Goal: Task Accomplishment & Management: Complete application form

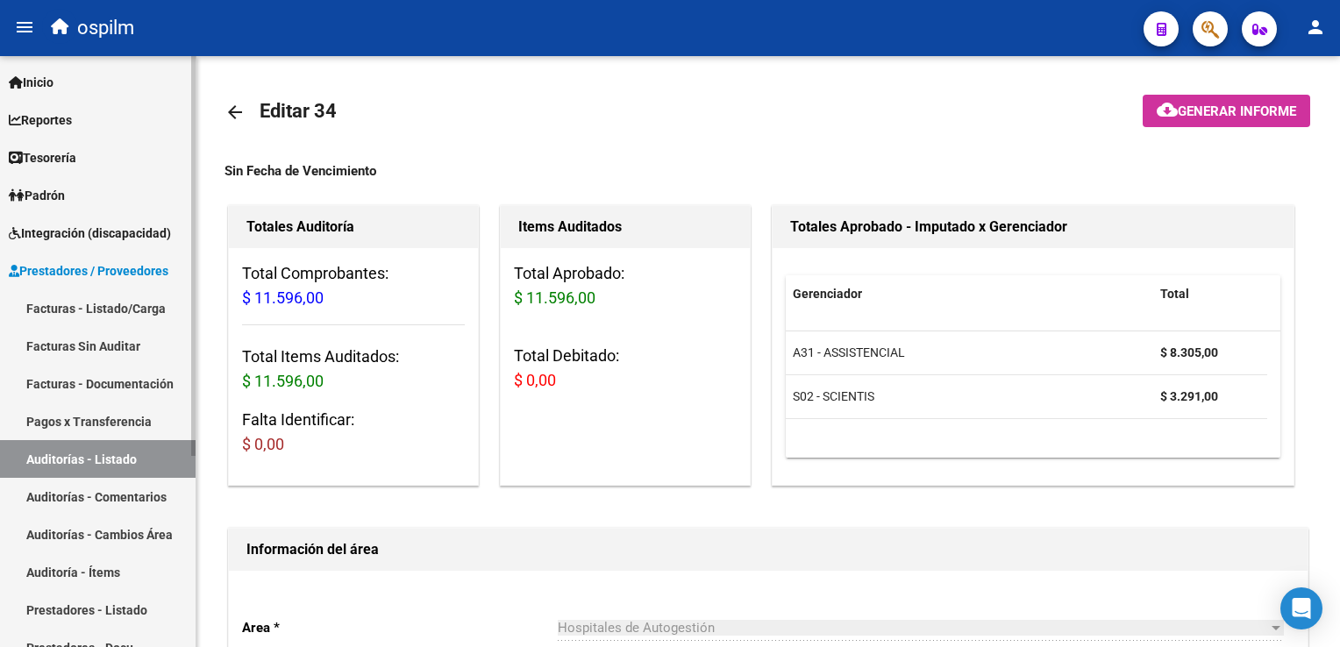
scroll to position [1252, 0]
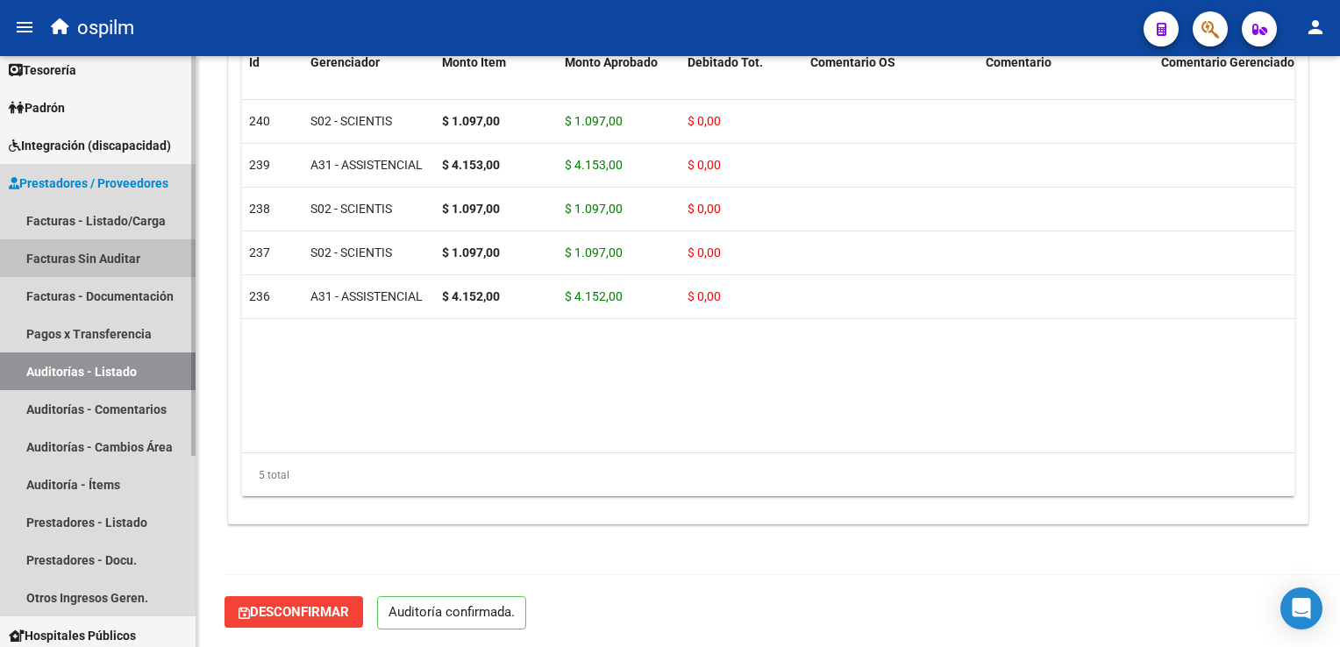
click at [95, 258] on link "Facturas Sin Auditar" at bounding box center [97, 258] width 195 height 38
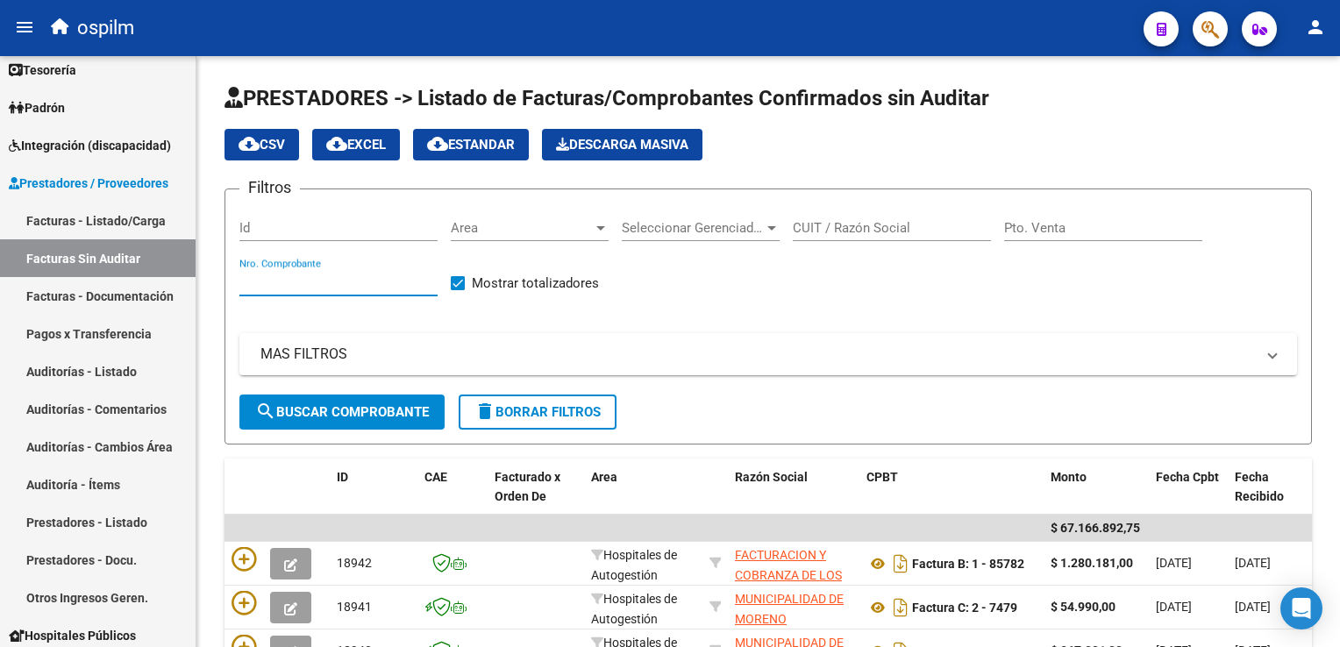
click at [309, 281] on input "Nro. Comprobante" at bounding box center [338, 282] width 198 height 16
type input "205173"
click at [327, 404] on span "search Buscar Comprobante" at bounding box center [342, 412] width 174 height 16
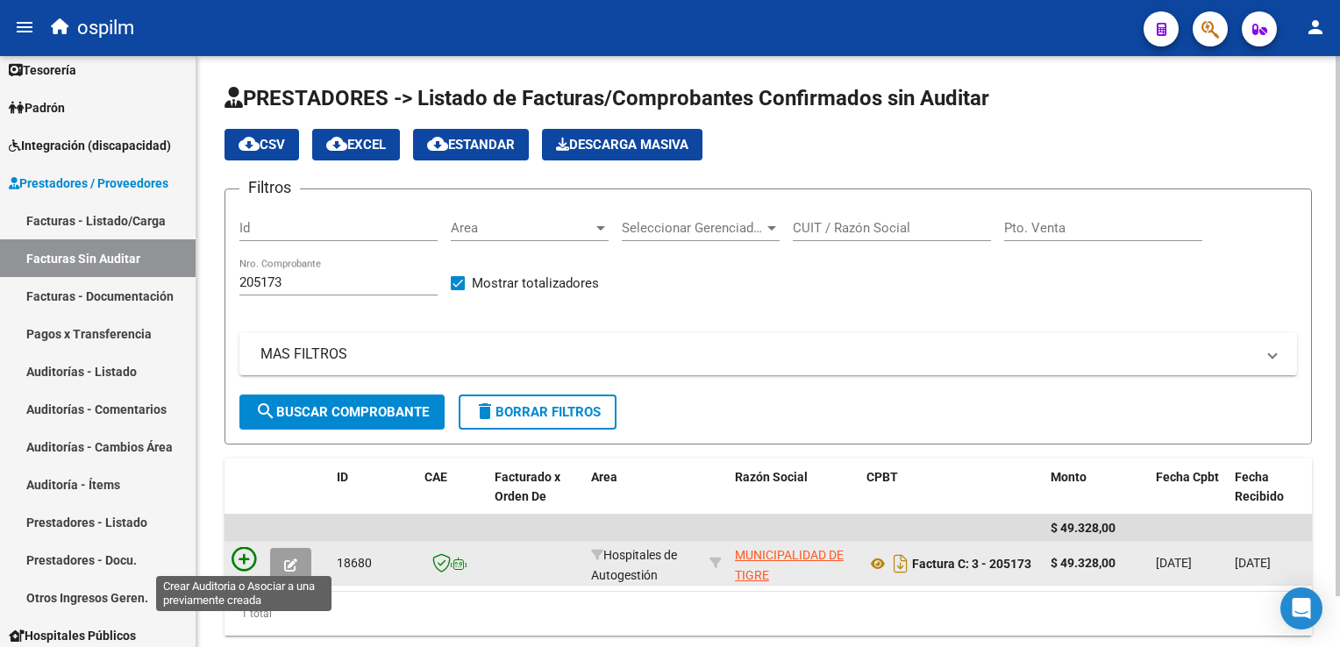
click at [244, 552] on icon at bounding box center [243, 559] width 25 height 25
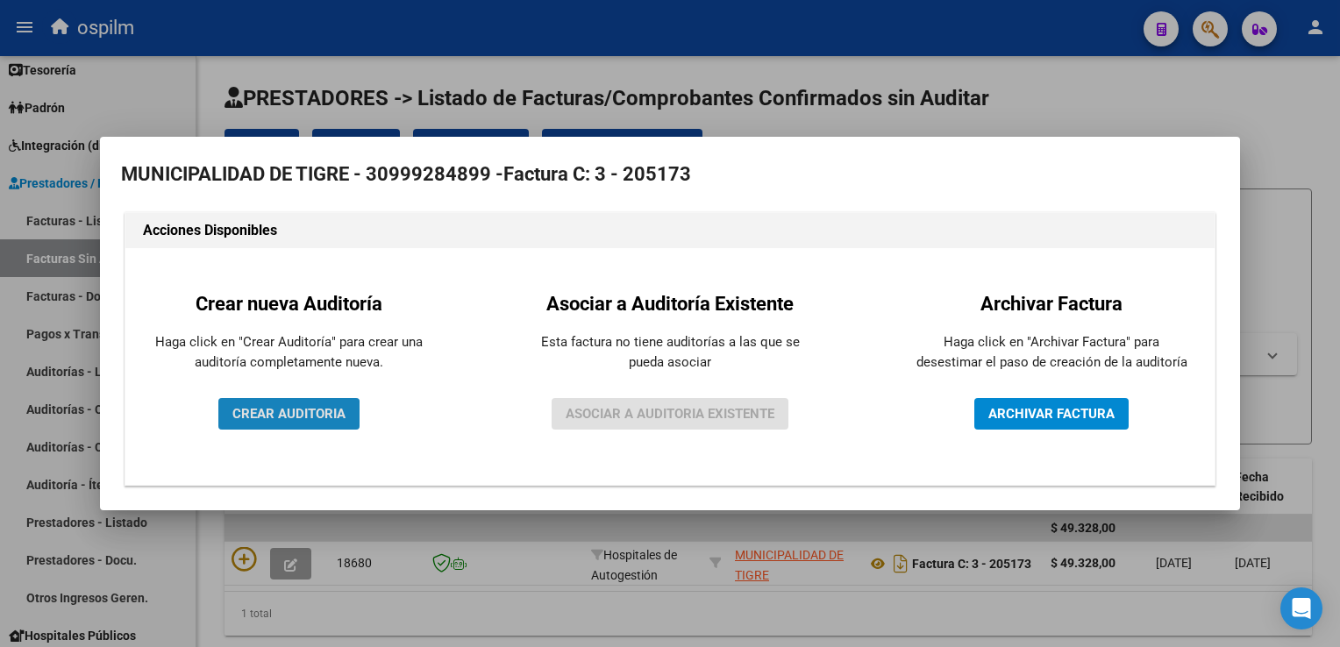
click at [255, 416] on span "CREAR AUDITORIA" at bounding box center [288, 414] width 113 height 16
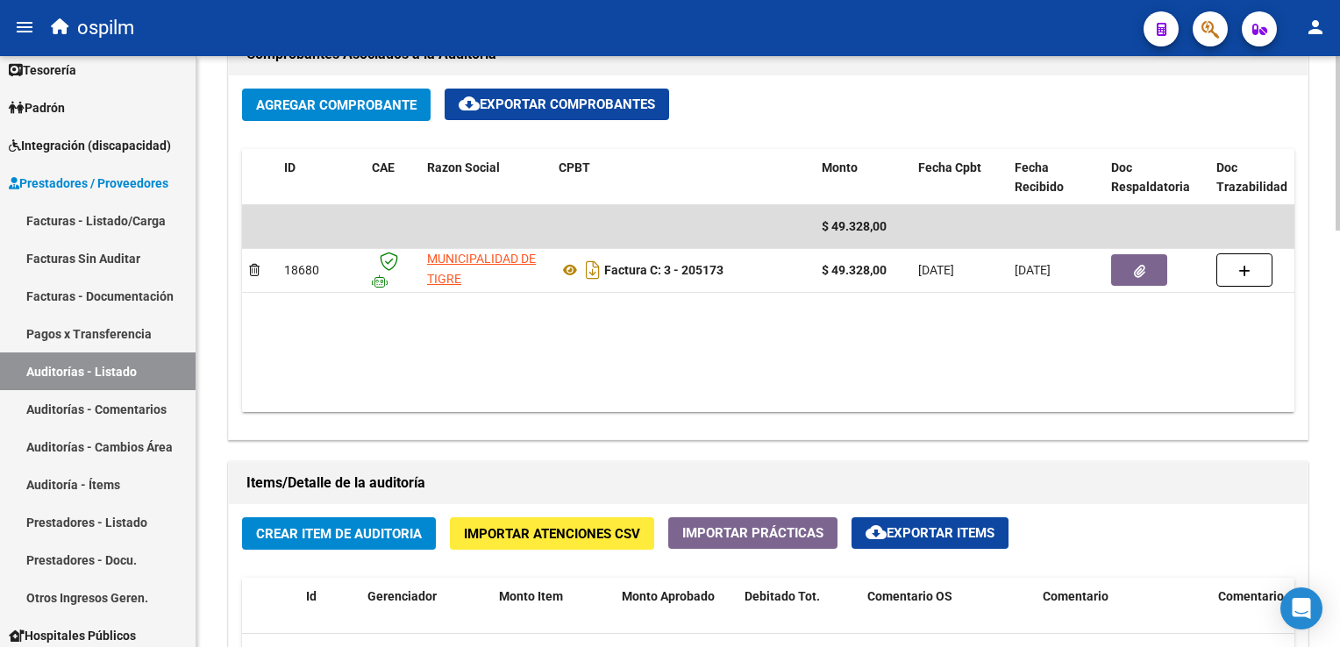
scroll to position [1052, 0]
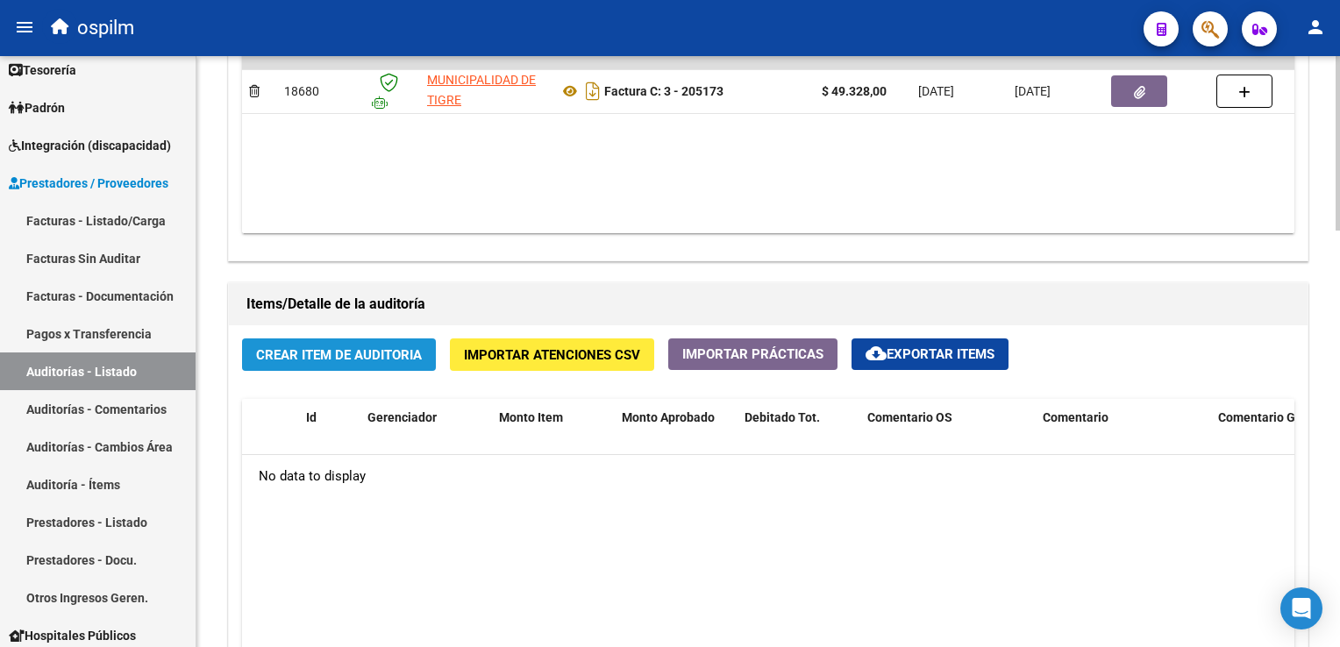
click at [361, 349] on span "Crear Item de Auditoria" at bounding box center [339, 355] width 166 height 16
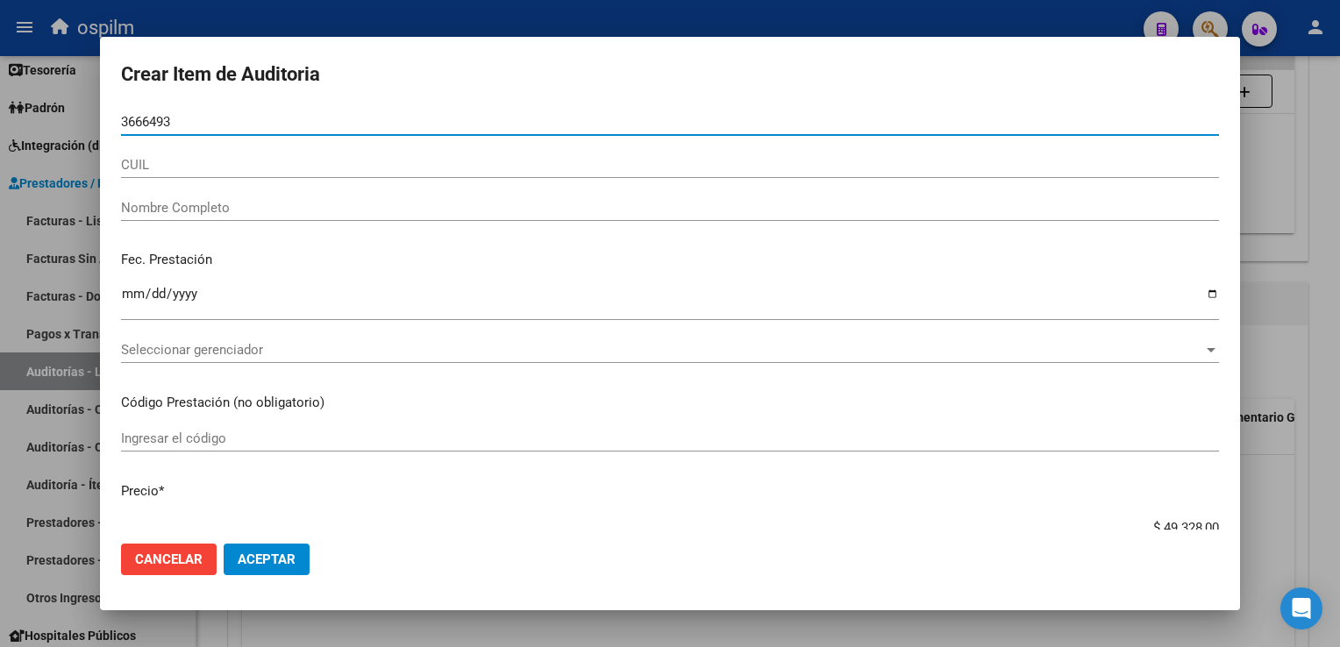
type input "36664930"
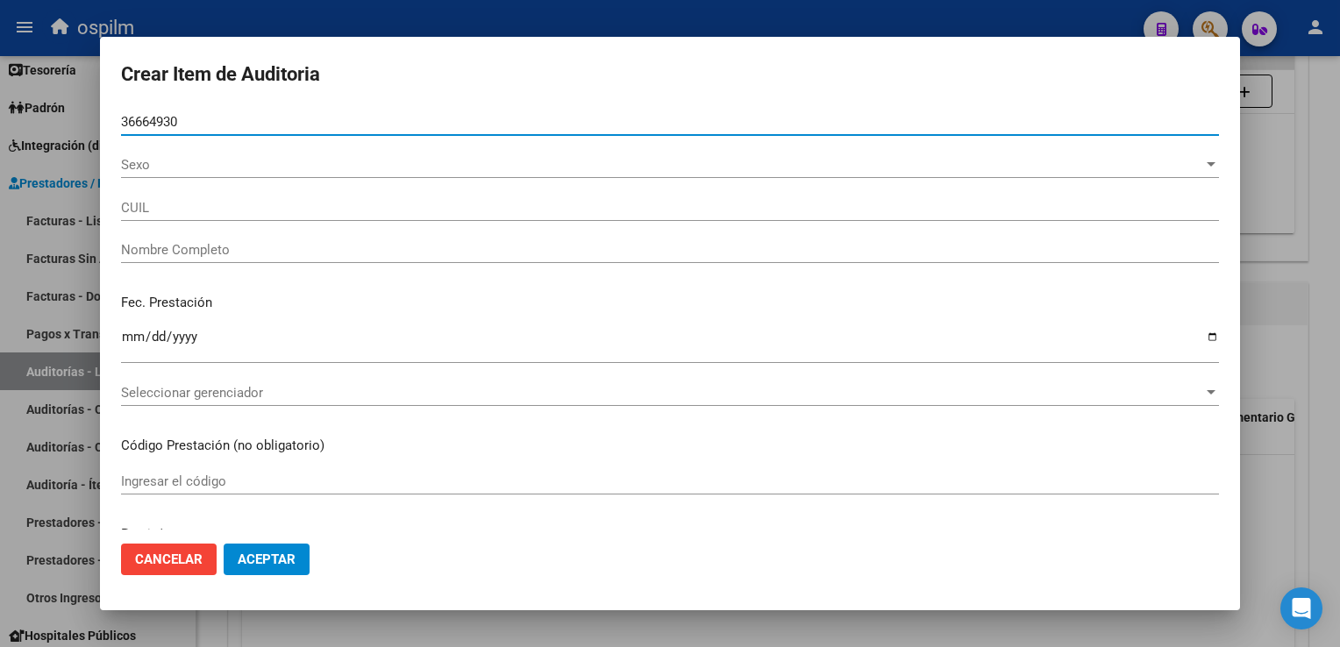
type input "27366649307"
type input "[PERSON_NAME] [PERSON_NAME]"
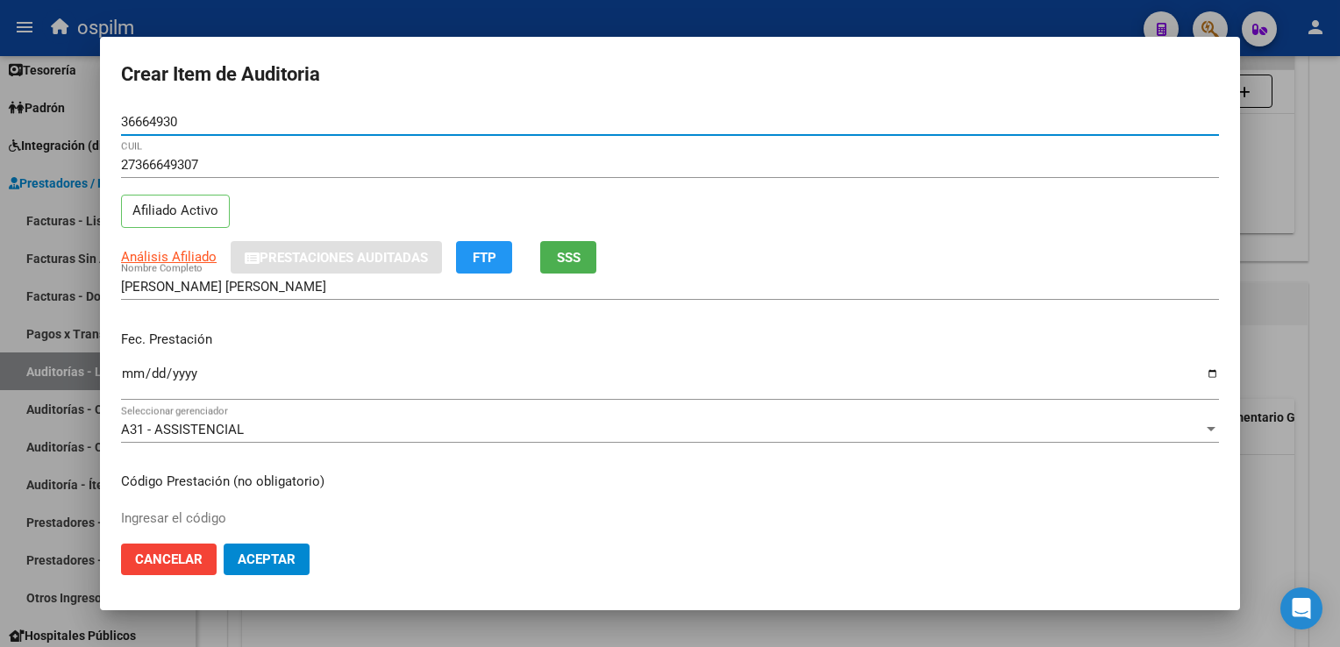
type input "36664930"
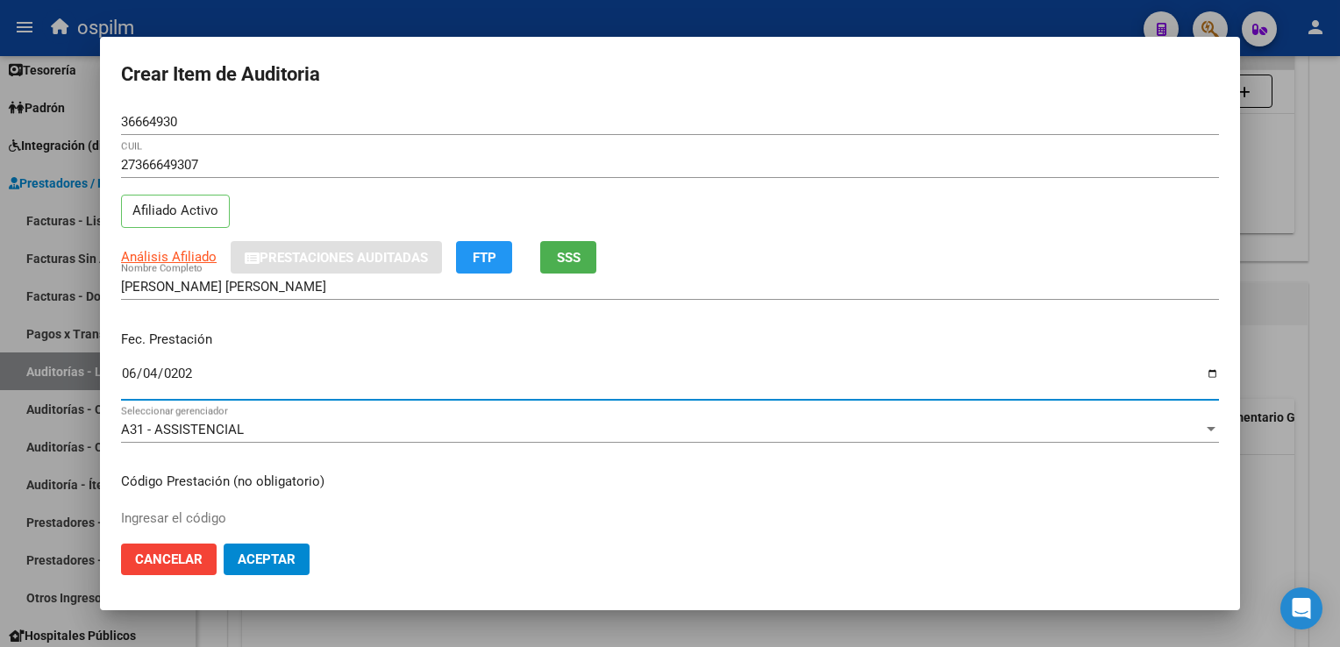
type input "[DATE]"
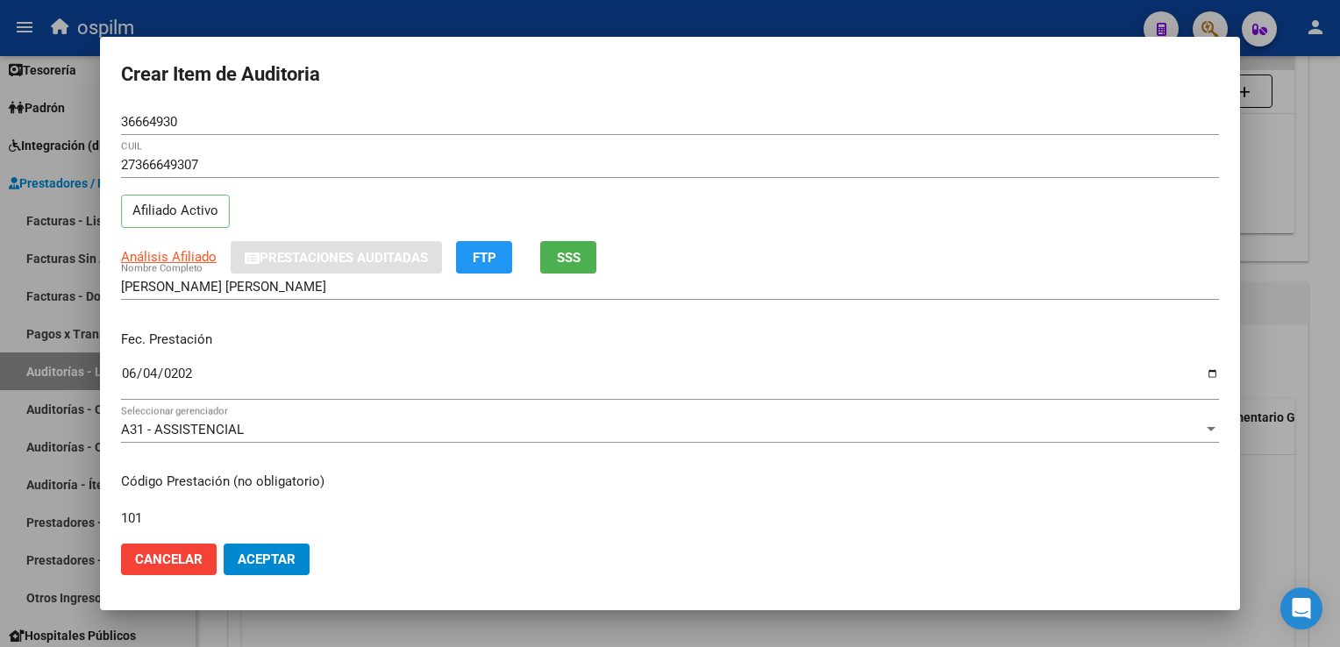
type input "101"
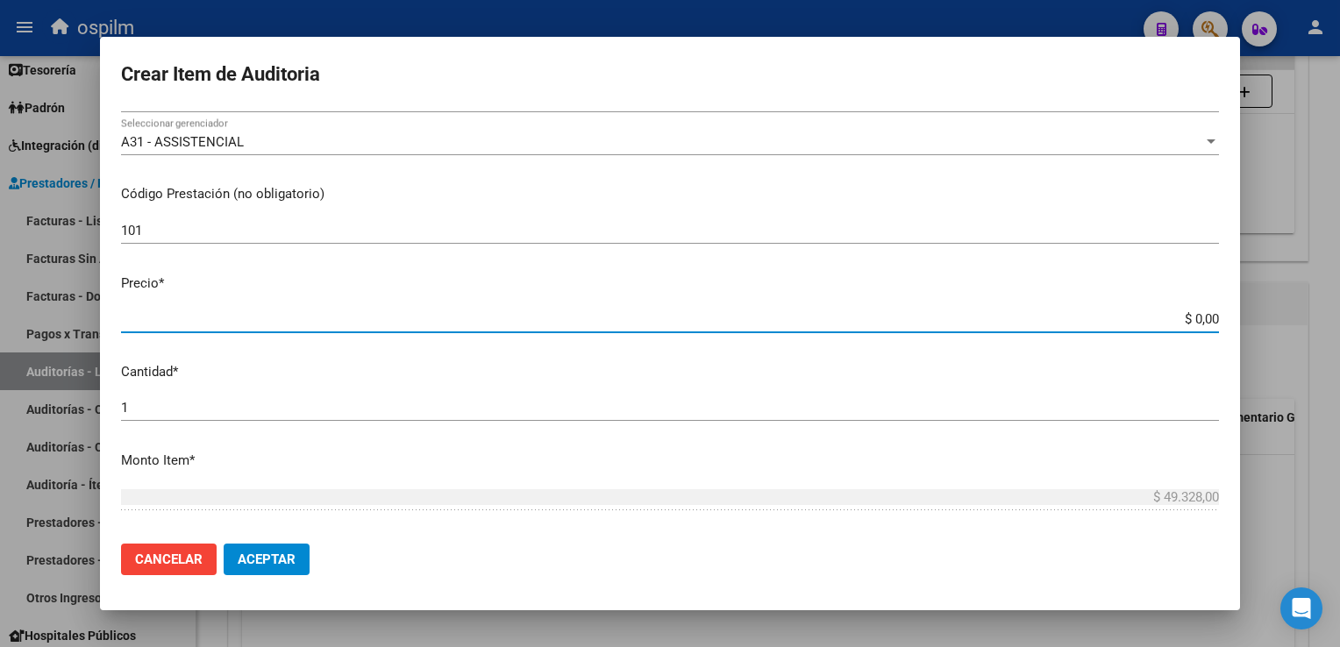
type input "$ 0,01"
type input "$ 0,12"
type input "$ 1,26"
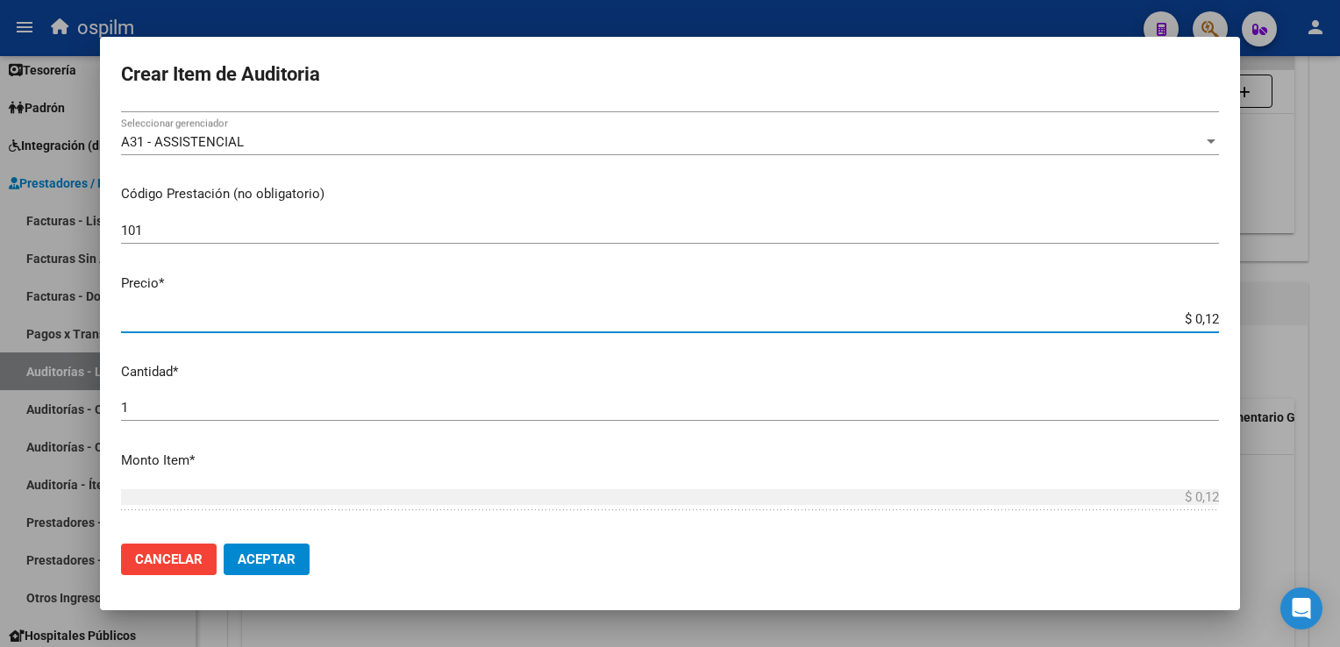
type input "$ 1,26"
type input "$ 12,67"
type input "$ 126,70"
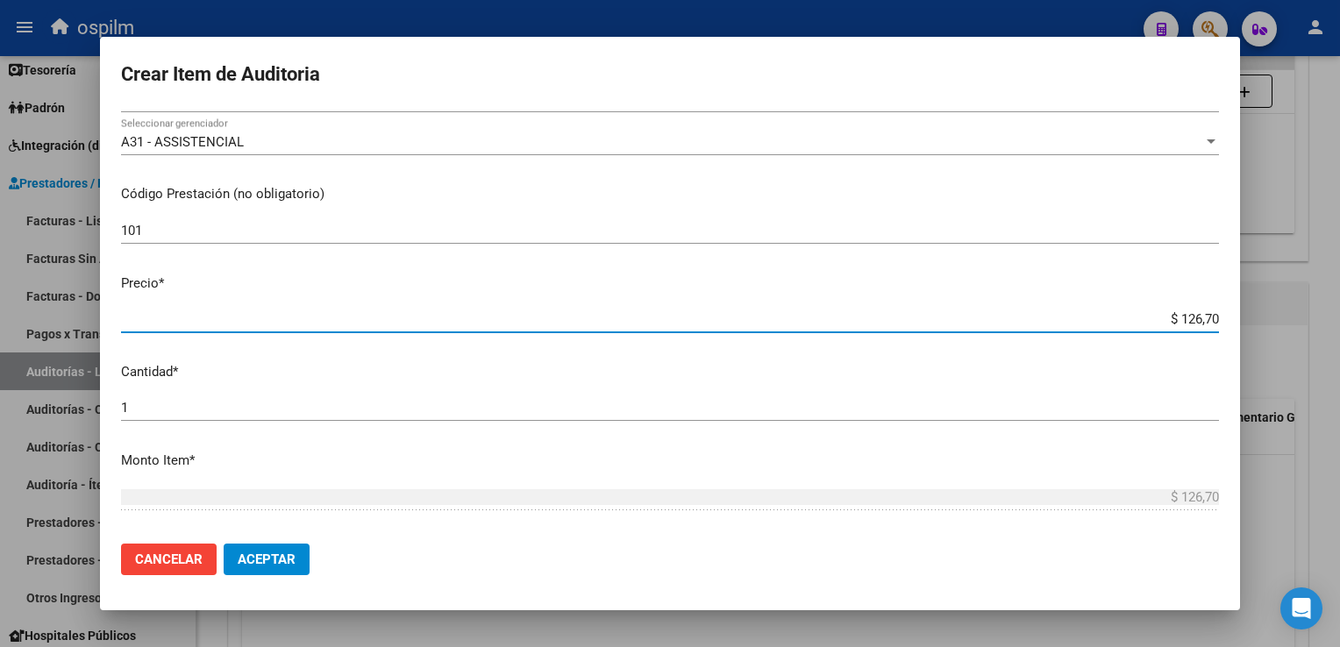
type input "$ 1.267,00"
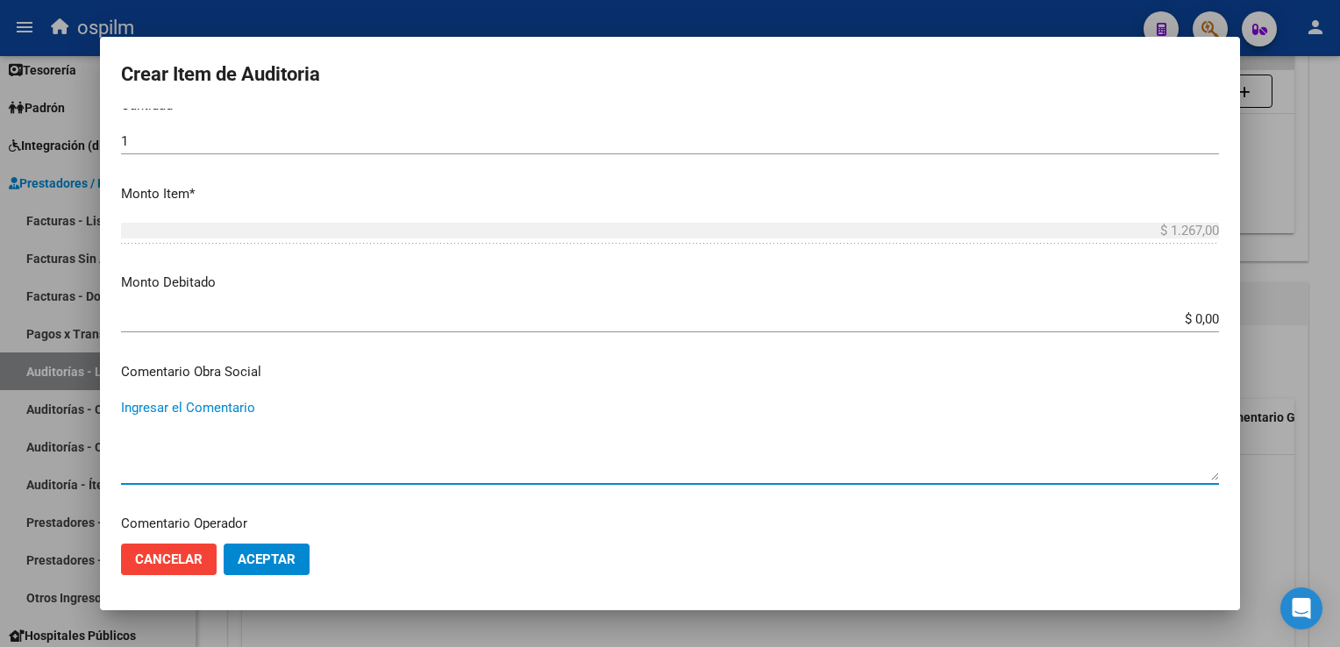
scroll to position [794, 0]
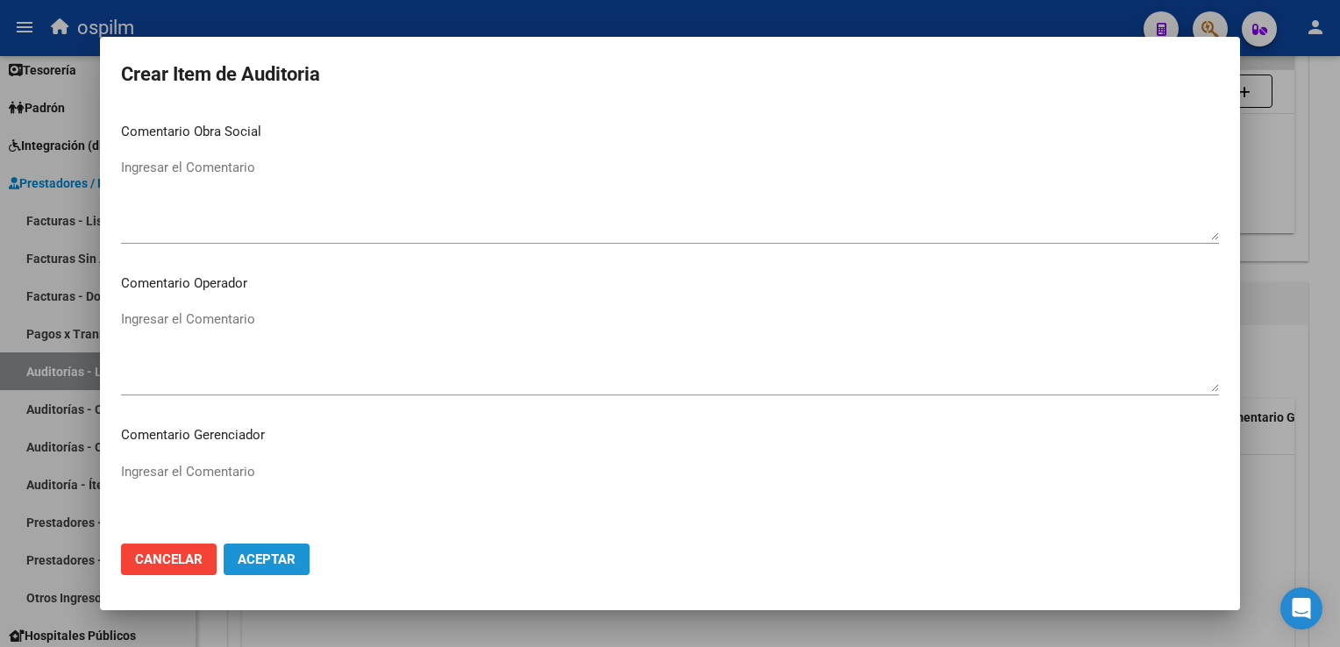
click at [284, 558] on span "Aceptar" at bounding box center [267, 559] width 58 height 16
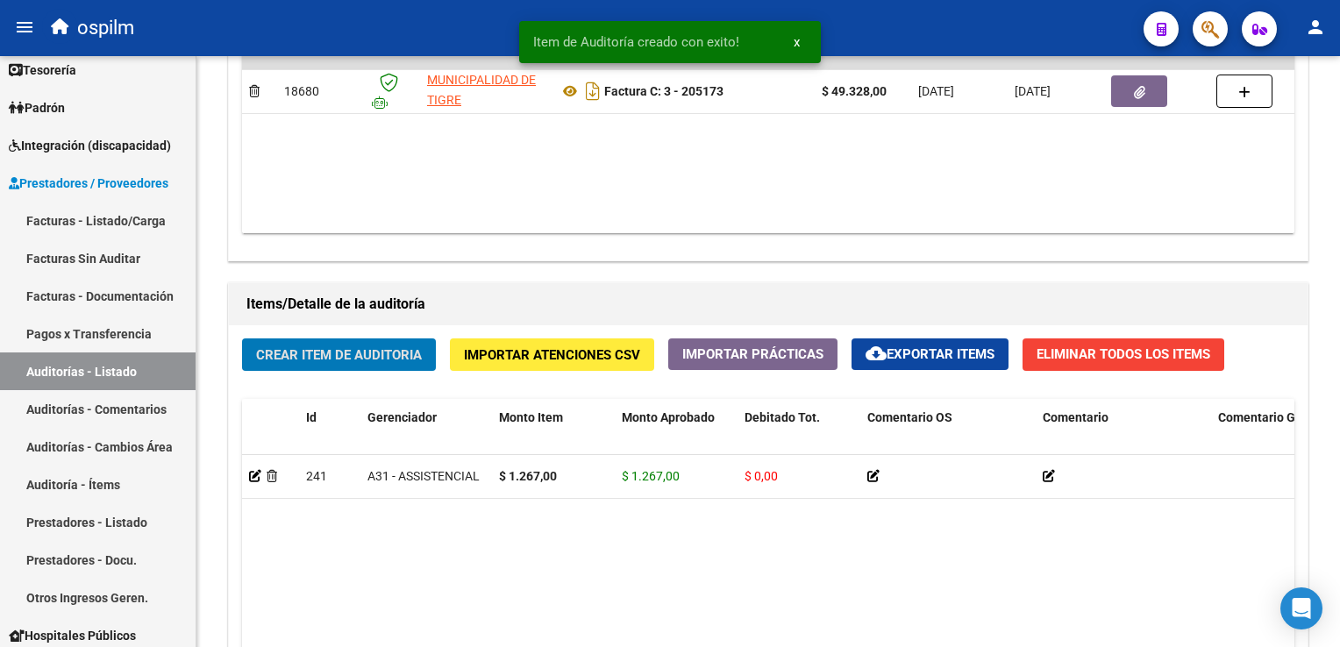
scroll to position [1053, 0]
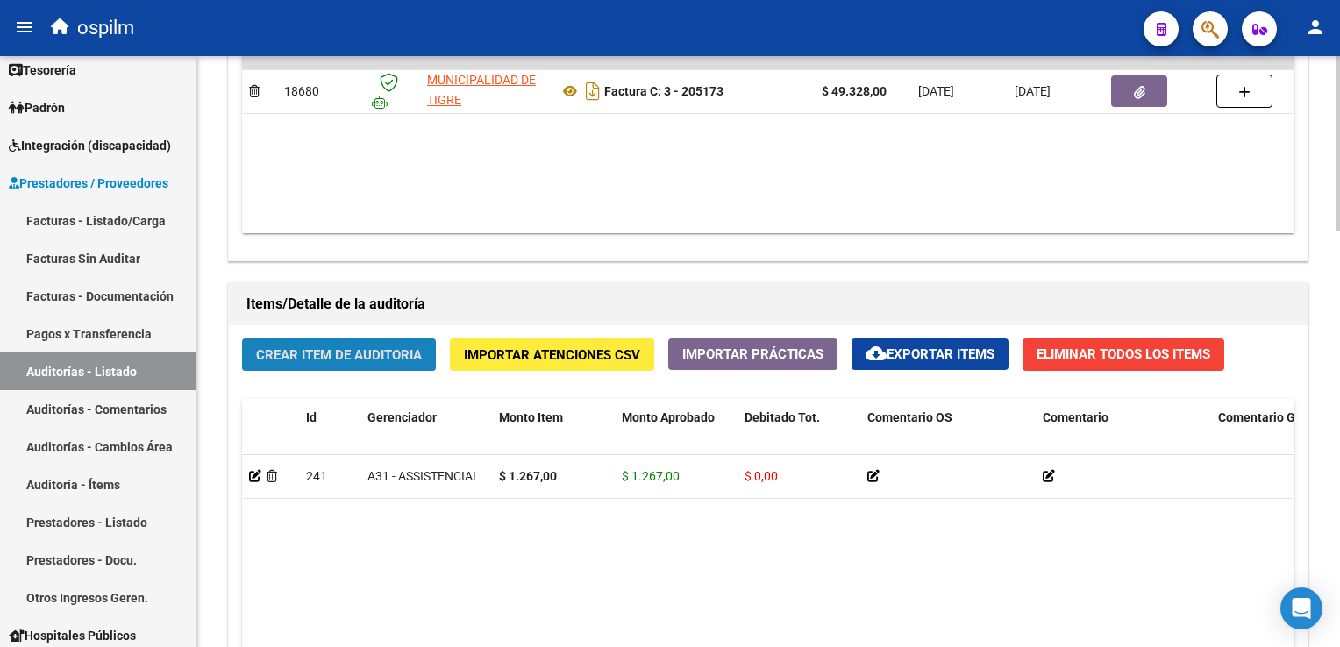
click at [368, 357] on span "Crear Item de Auditoria" at bounding box center [339, 355] width 166 height 16
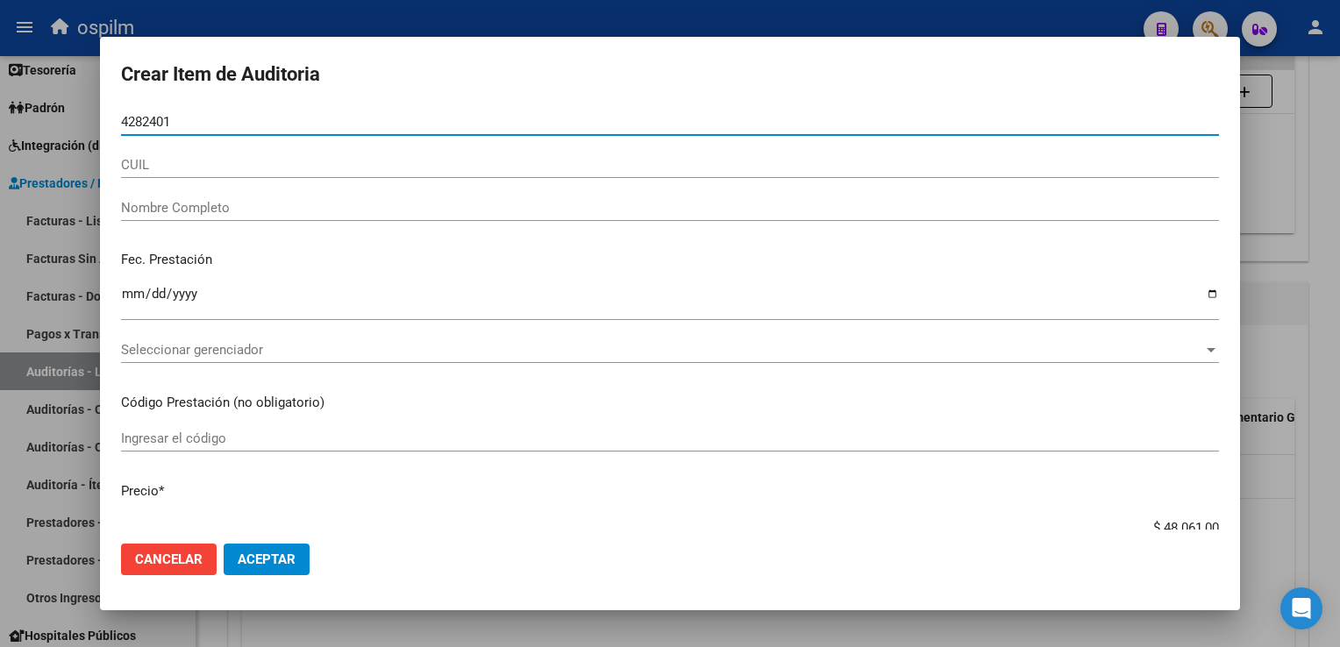
type input "42824011"
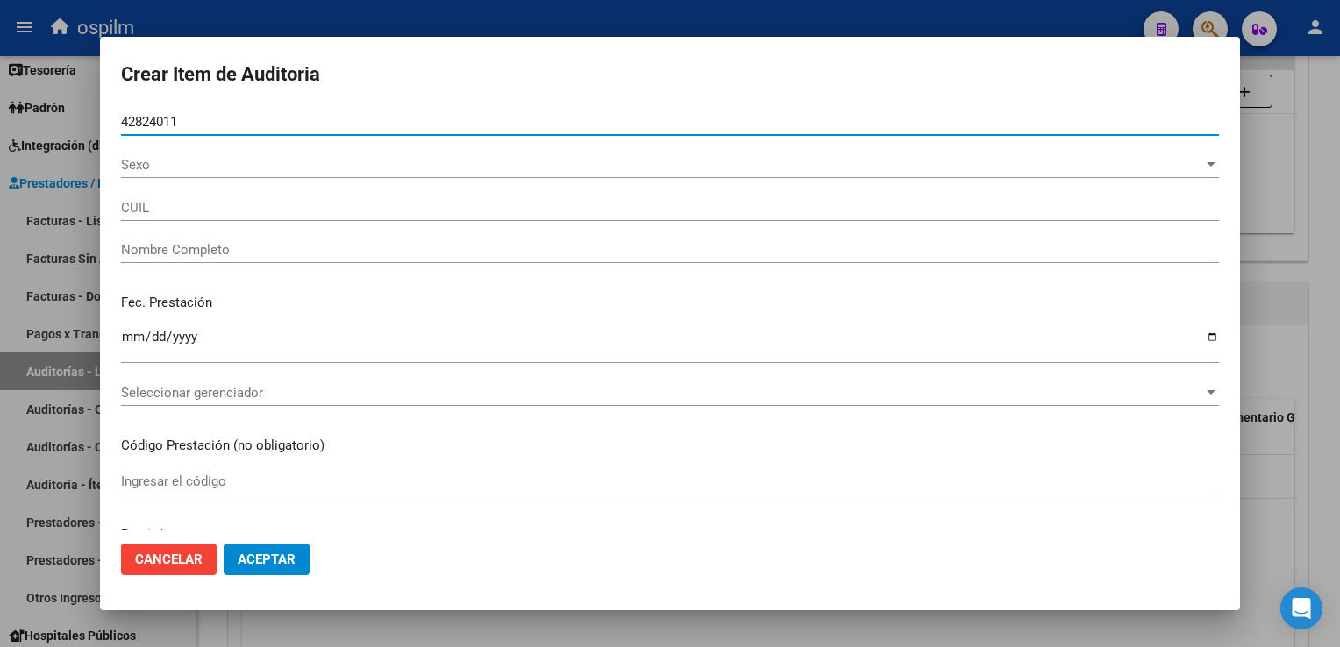
type input "27428240117"
type input "[PERSON_NAME]"
type input "42824011"
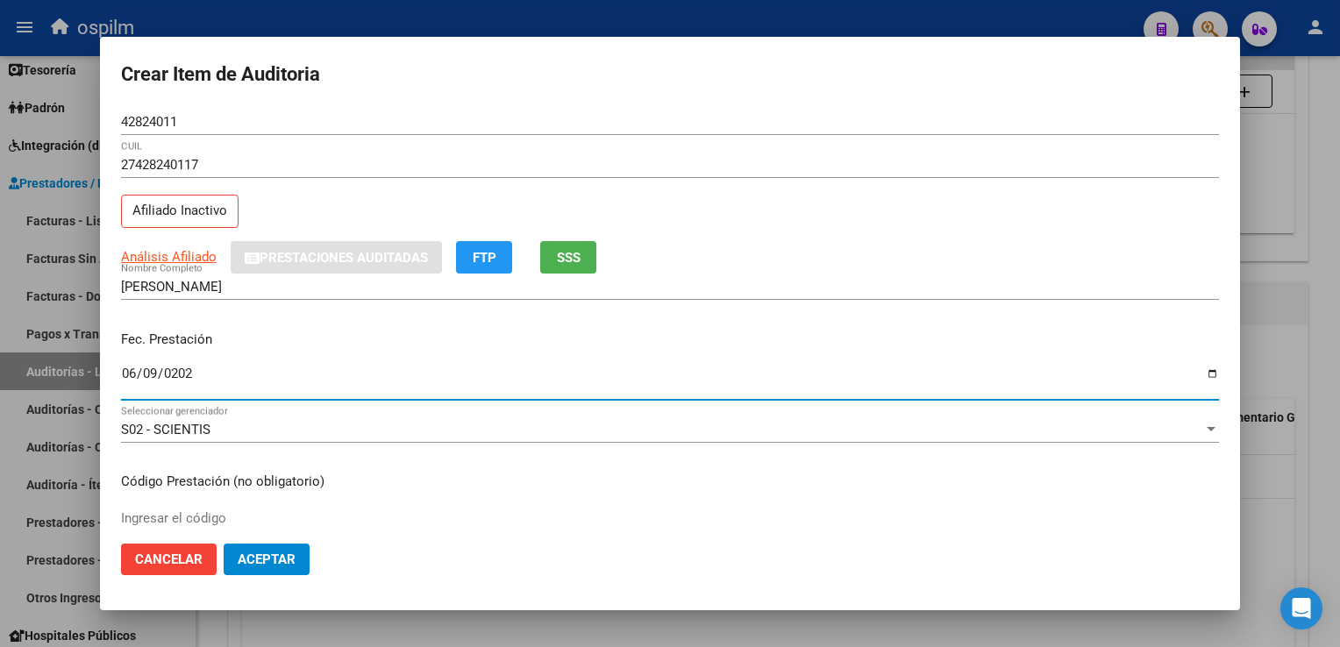
type input "[DATE]"
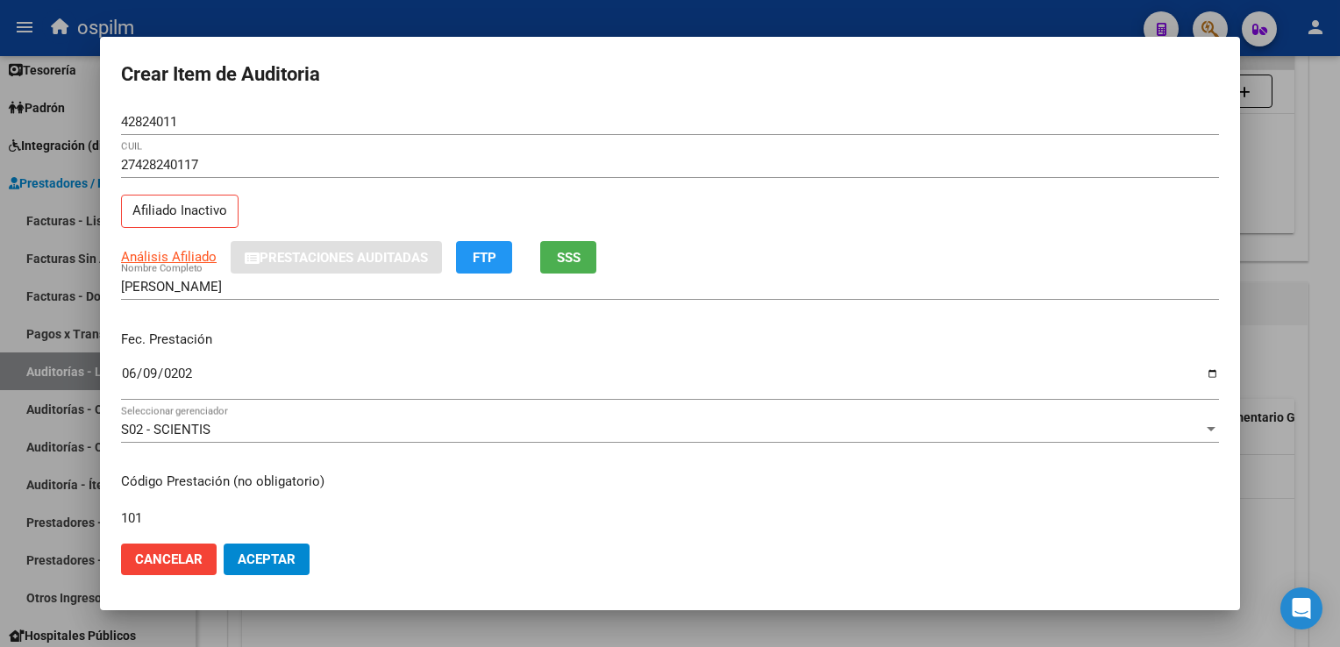
type input "101"
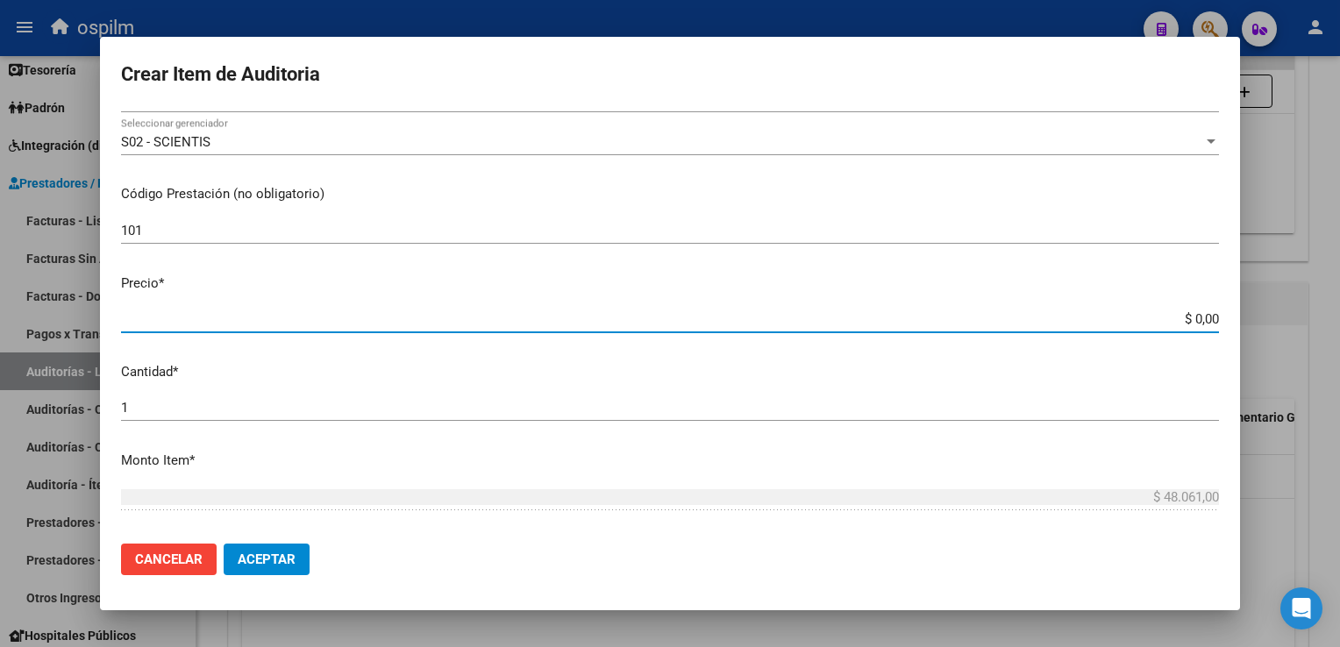
type input "$ 0,01"
type input "$ 0,12"
type input "$ 1,26"
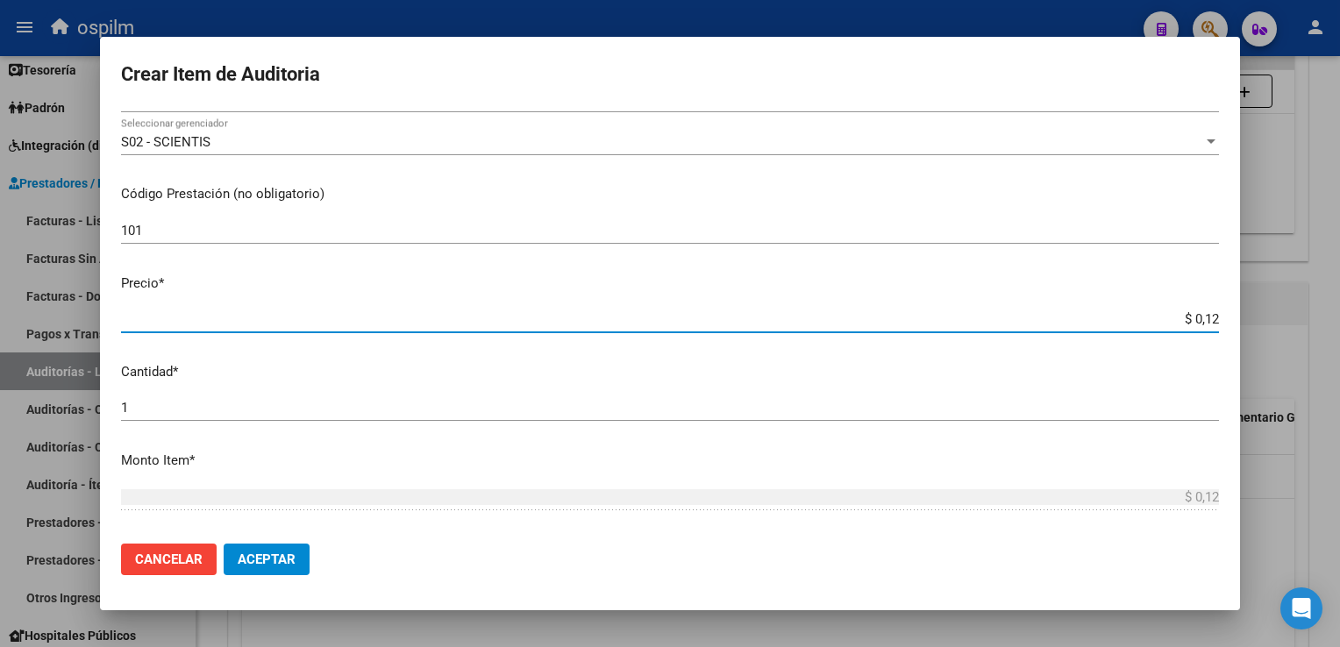
type input "$ 1,26"
type input "$ 12,67"
type input "$ 126,70"
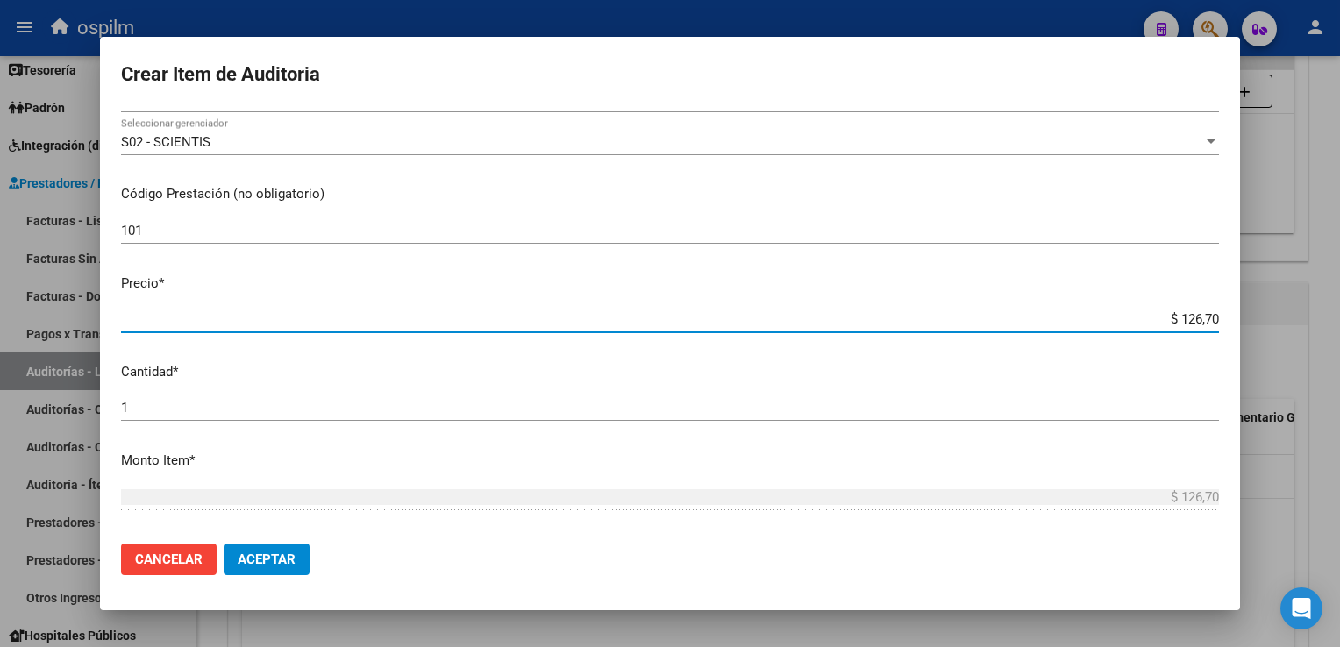
type input "$ 1.267,00"
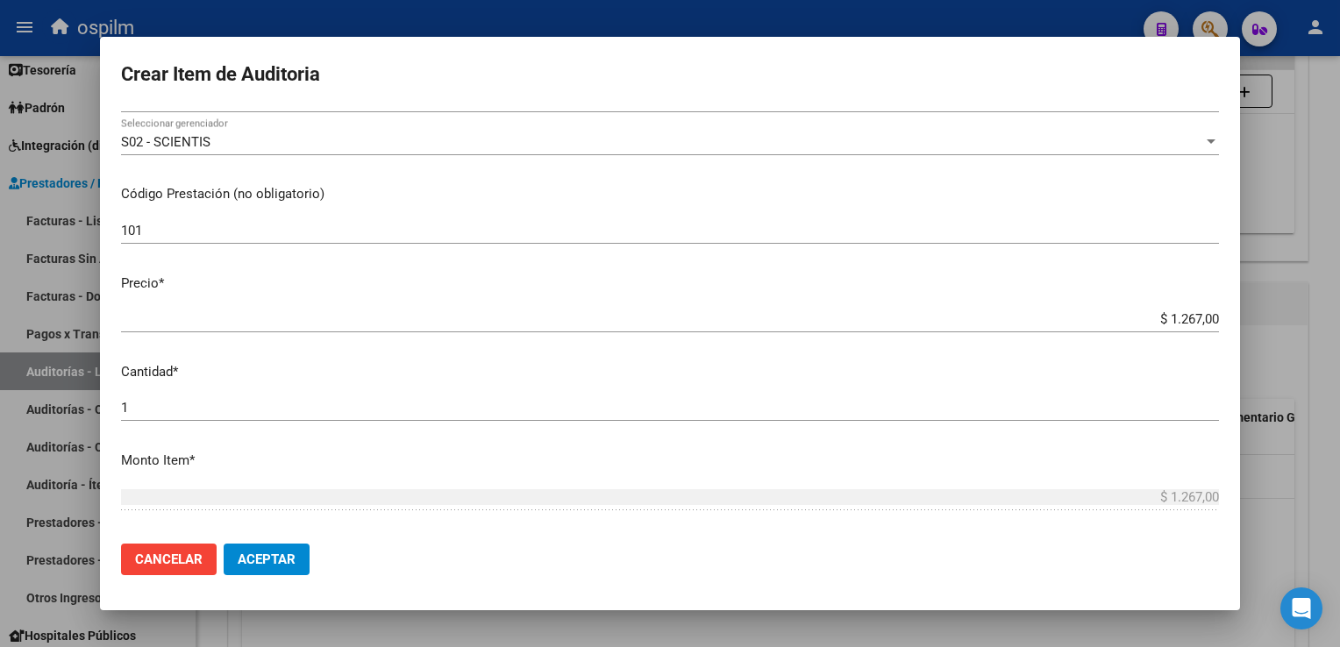
drag, startPoint x: 258, startPoint y: 546, endPoint x: 445, endPoint y: 398, distance: 239.1
click at [445, 398] on form "Crear Item de Auditoria 42824011 Nro Documento 27428240117 CUIL Afiliado Inacti…" at bounding box center [670, 323] width 1098 height 531
click at [245, 561] on span "Aceptar" at bounding box center [267, 559] width 58 height 16
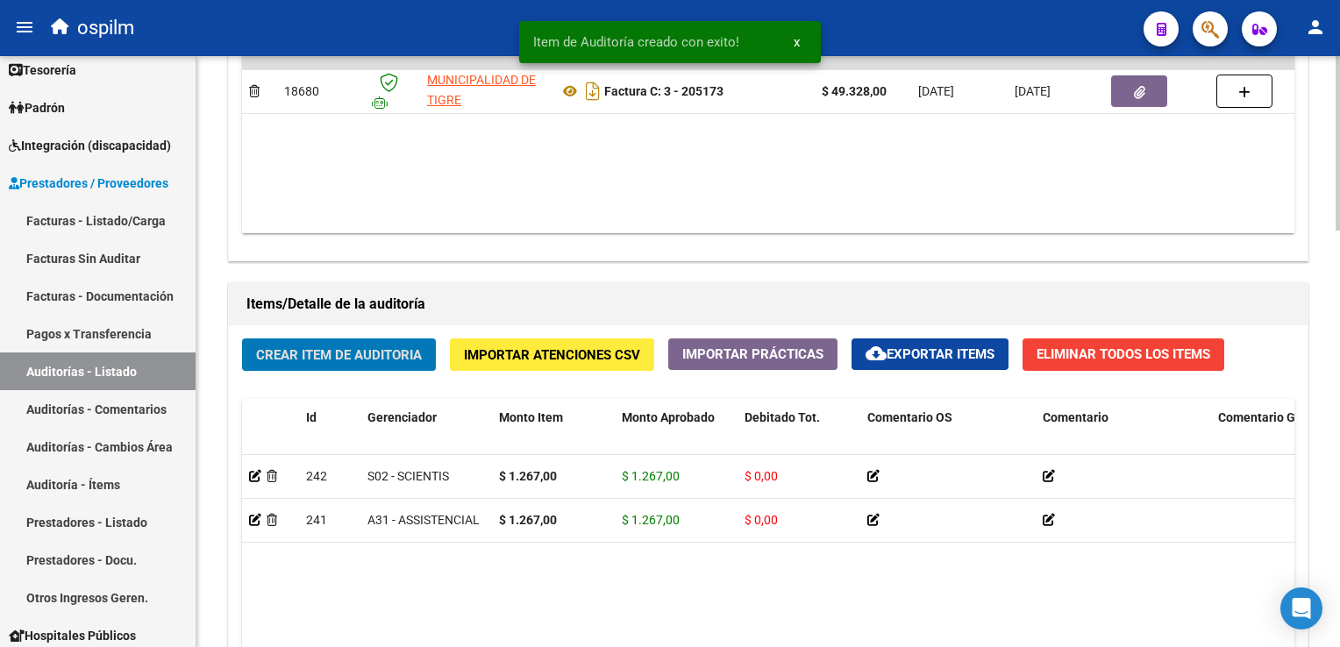
click at [327, 359] on span "Crear Item de Auditoria" at bounding box center [339, 355] width 166 height 16
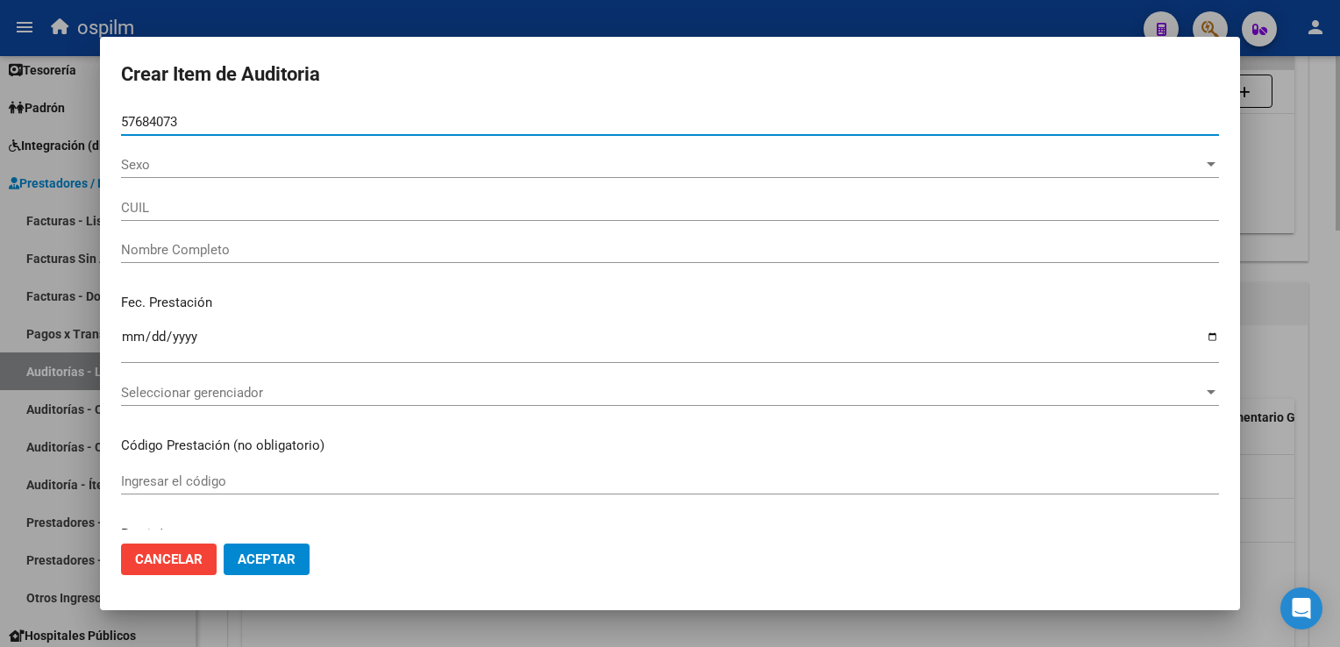
type input "57684073"
type input "27576840735"
type input "[PERSON_NAME] [PERSON_NAME]"
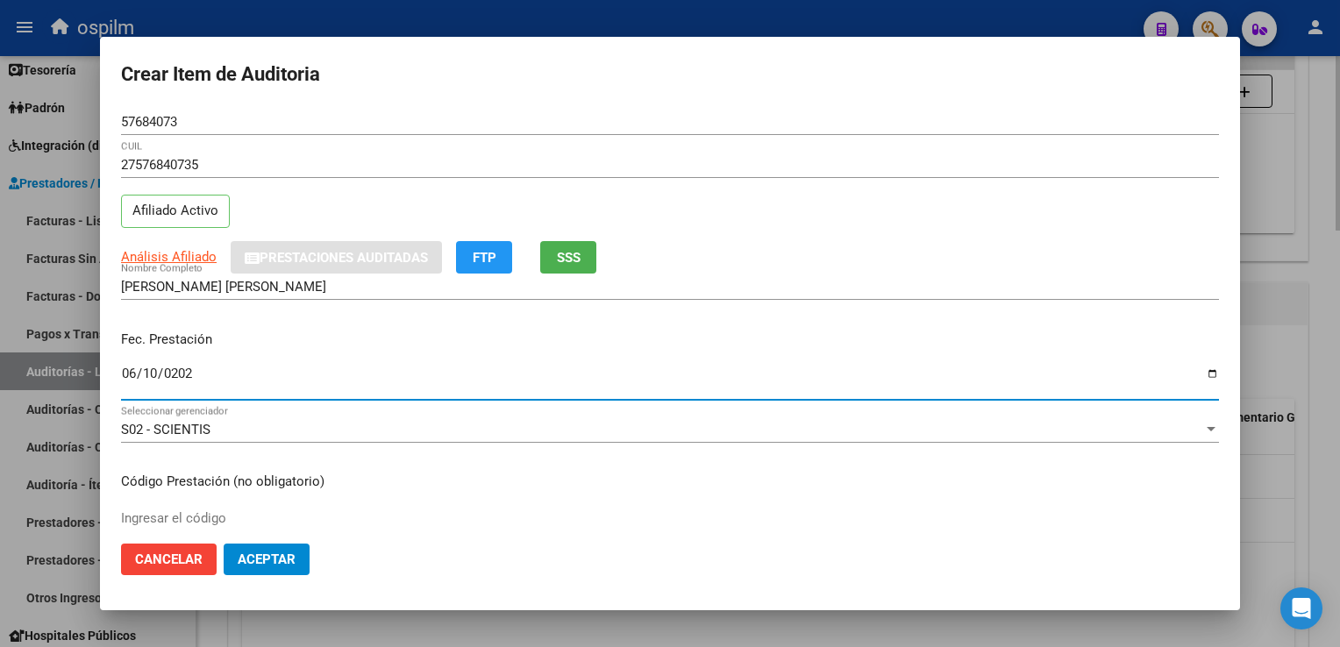
type input "[DATE]"
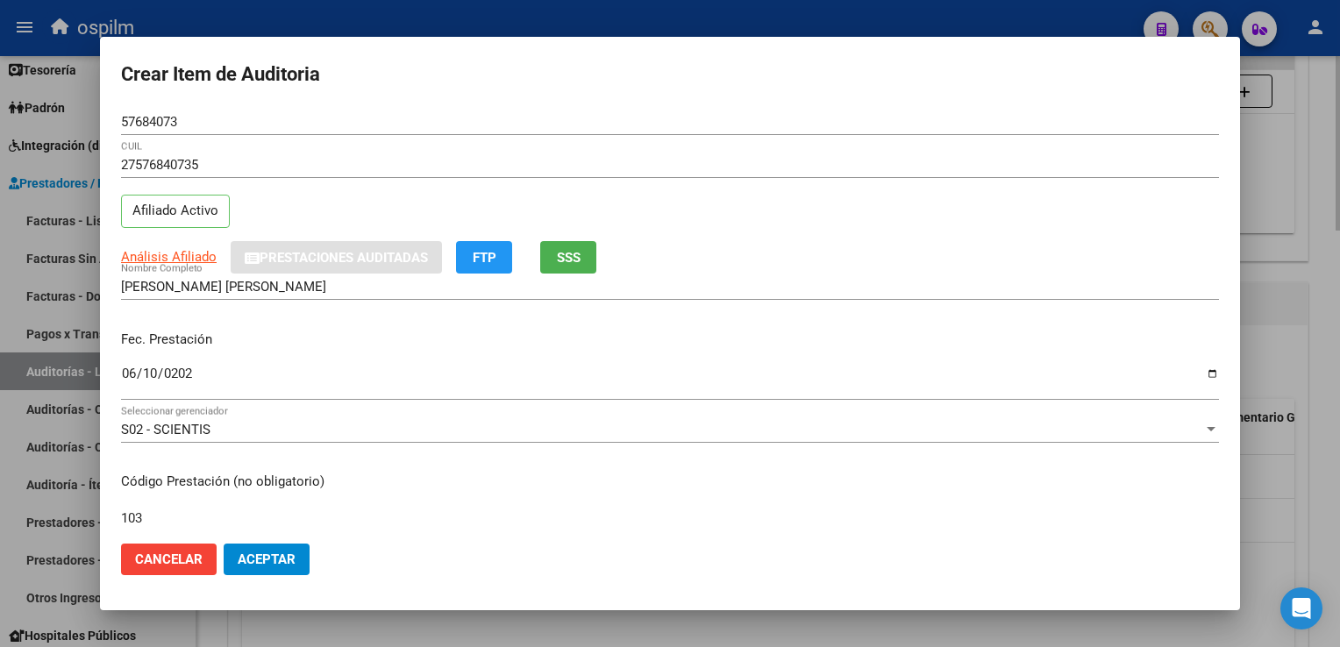
type input "103"
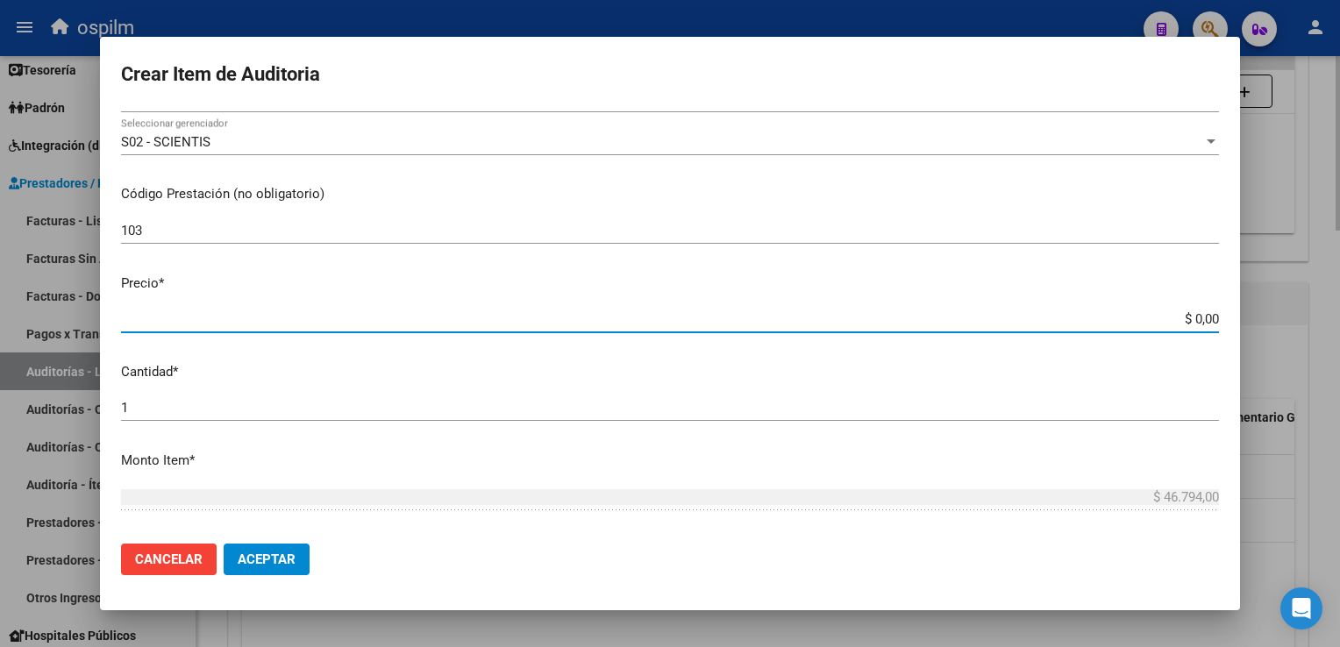
type input "$ 0,03"
type input "$ 0,39"
type input "$ 3,99"
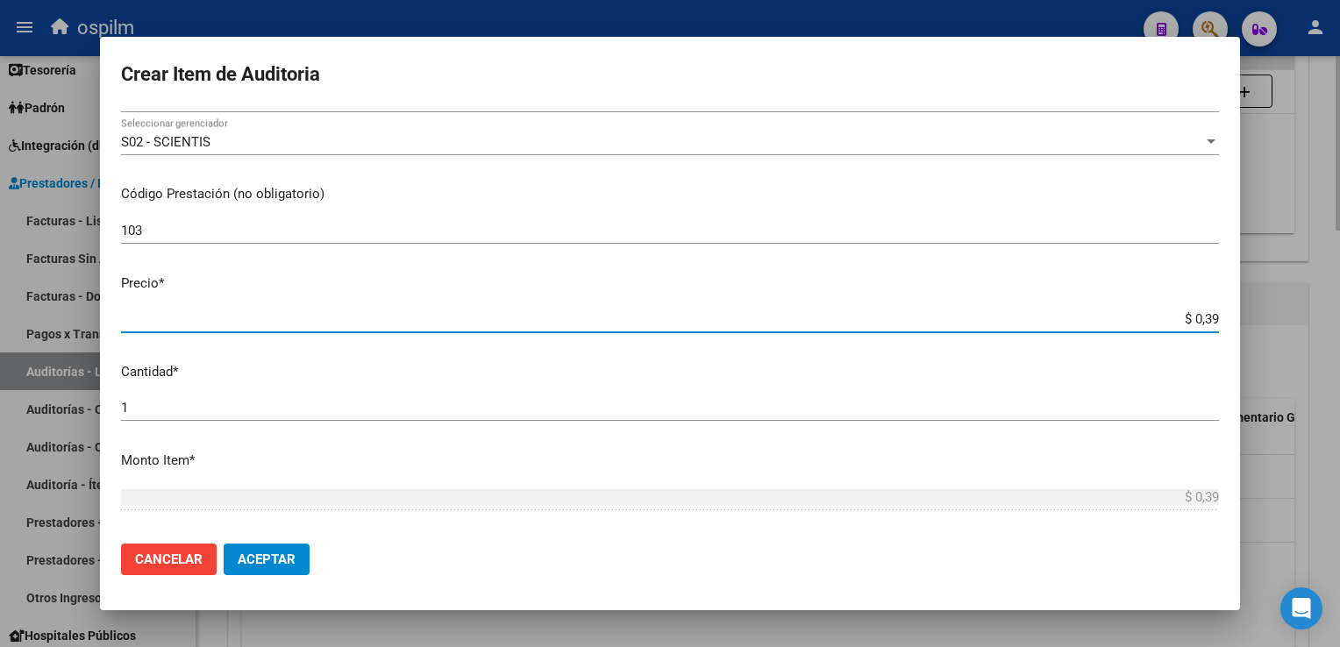
type input "$ 3,99"
type input "$ 39,98"
type input "$ 399,80"
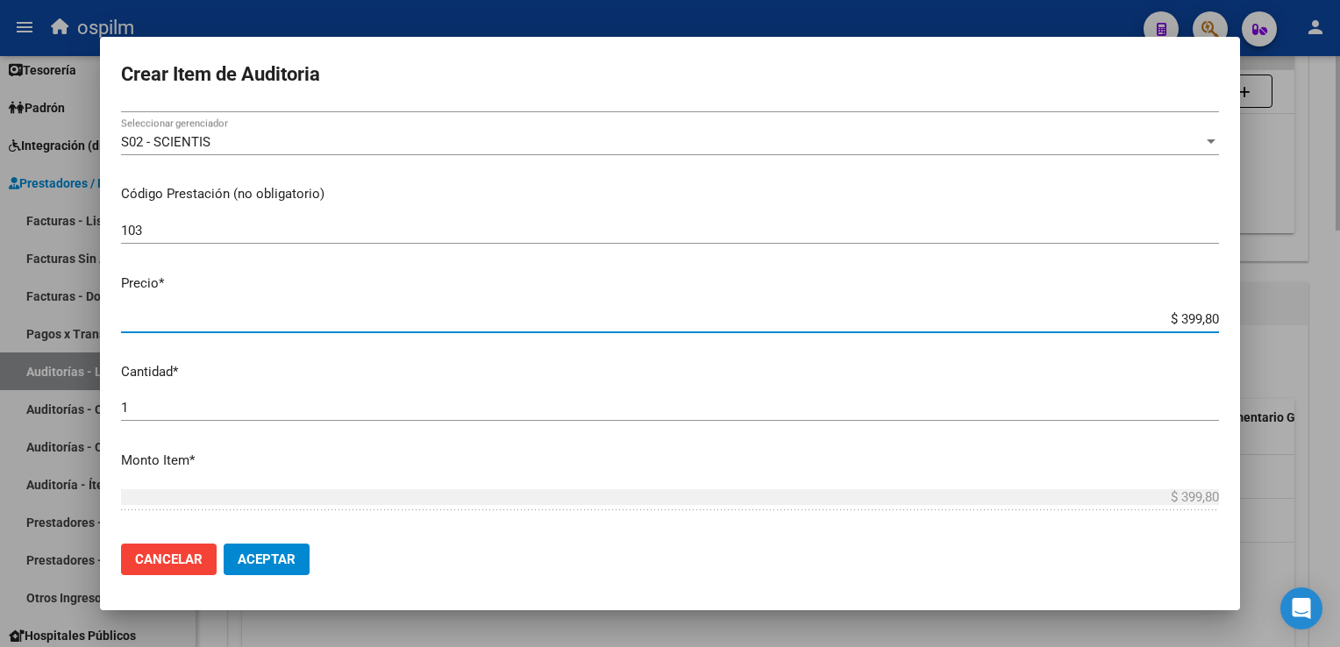
type input "$ 3.998,00"
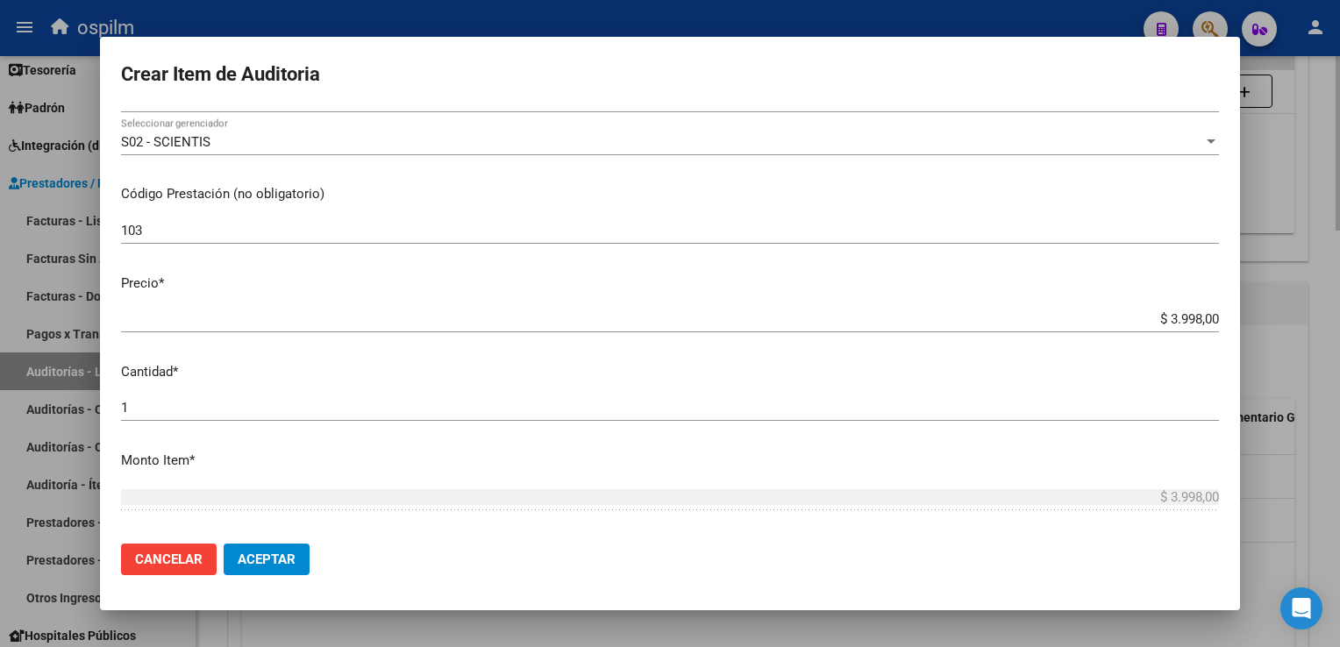
scroll to position [554, 0]
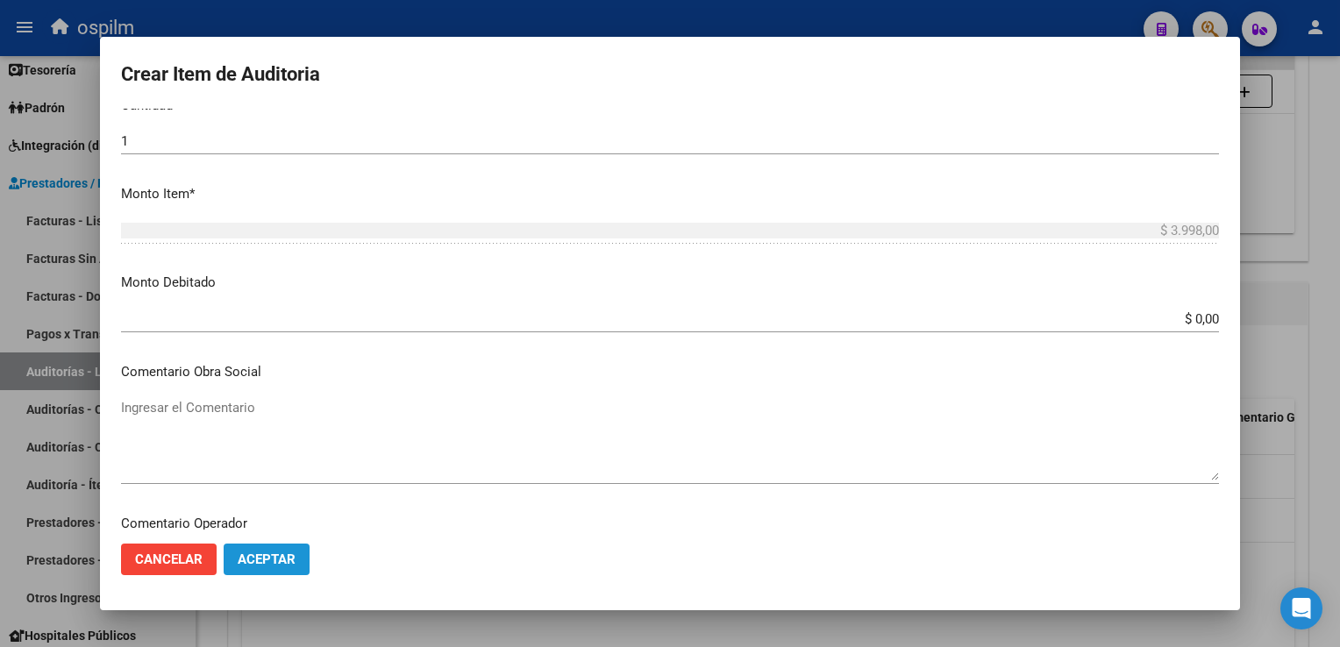
click at [267, 559] on span "Aceptar" at bounding box center [267, 559] width 58 height 16
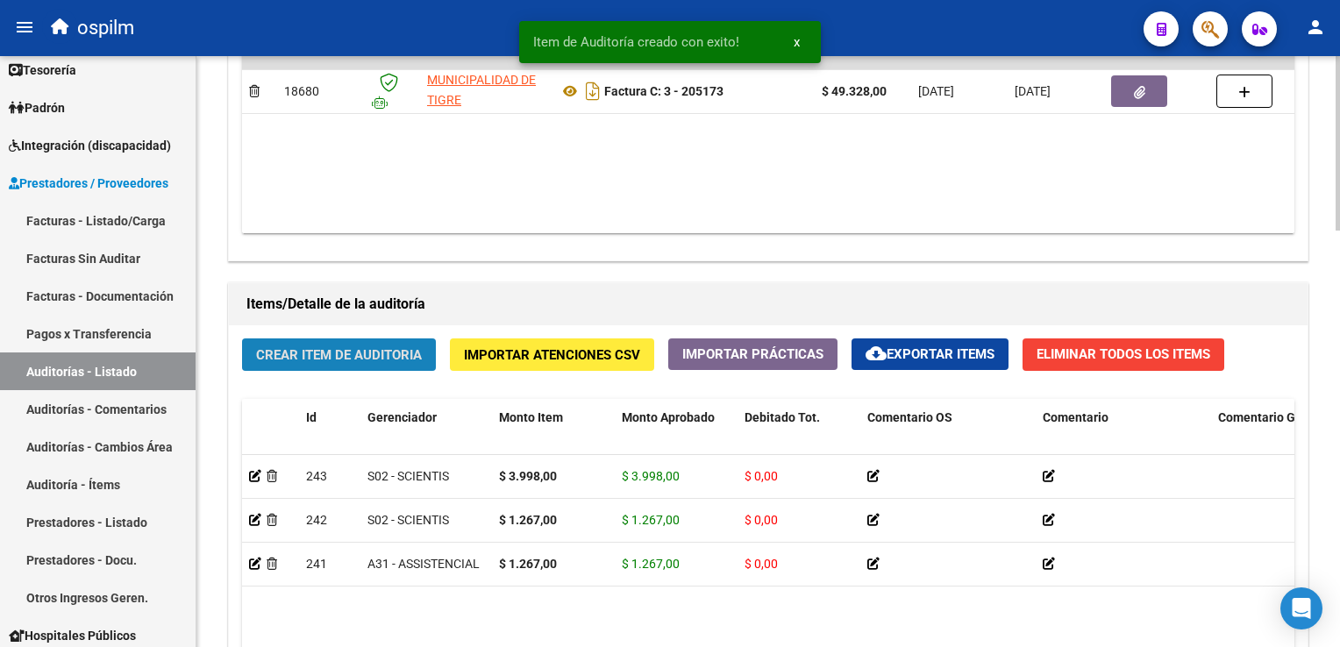
click at [316, 347] on span "Crear Item de Auditoria" at bounding box center [339, 355] width 166 height 16
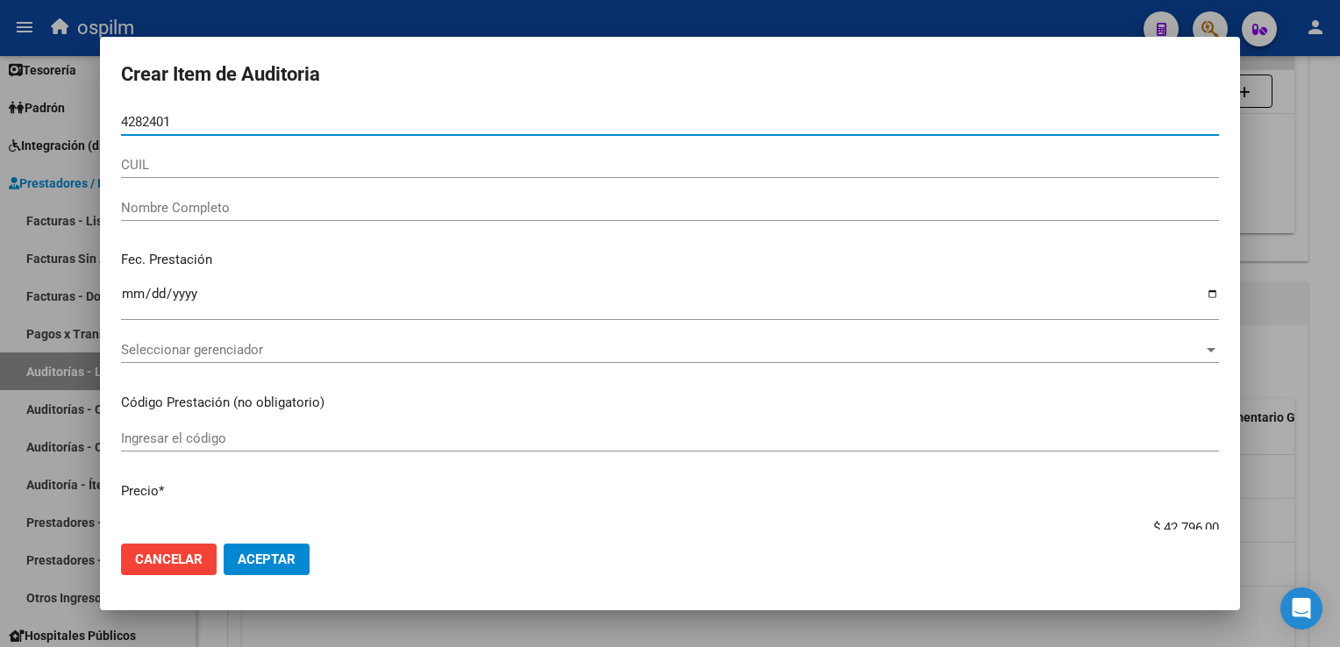
type input "42824011"
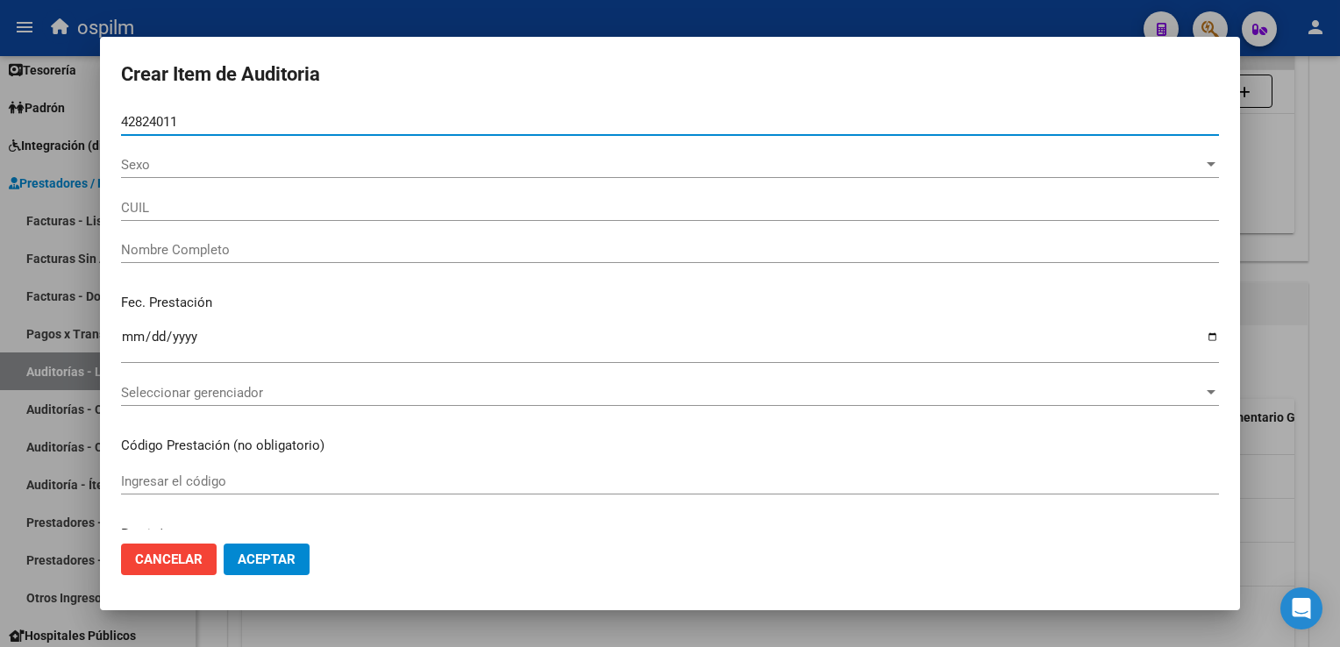
type input "27428240117"
type input "[PERSON_NAME]"
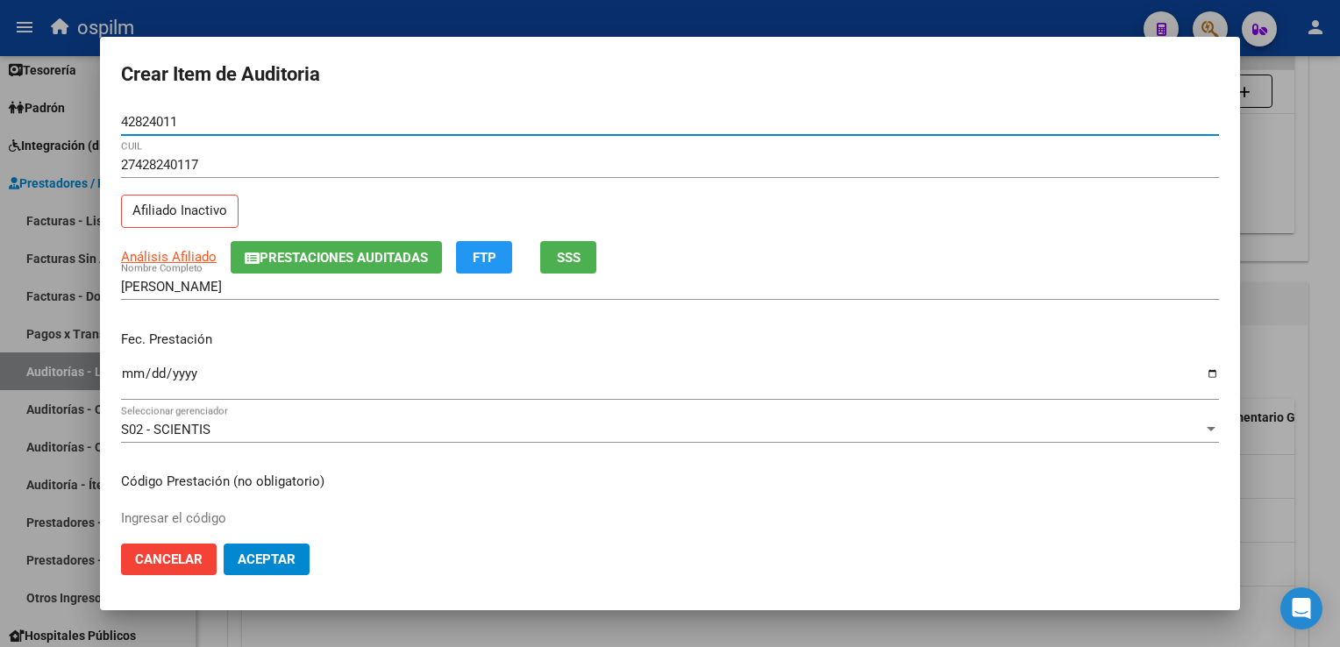
type input "42824011"
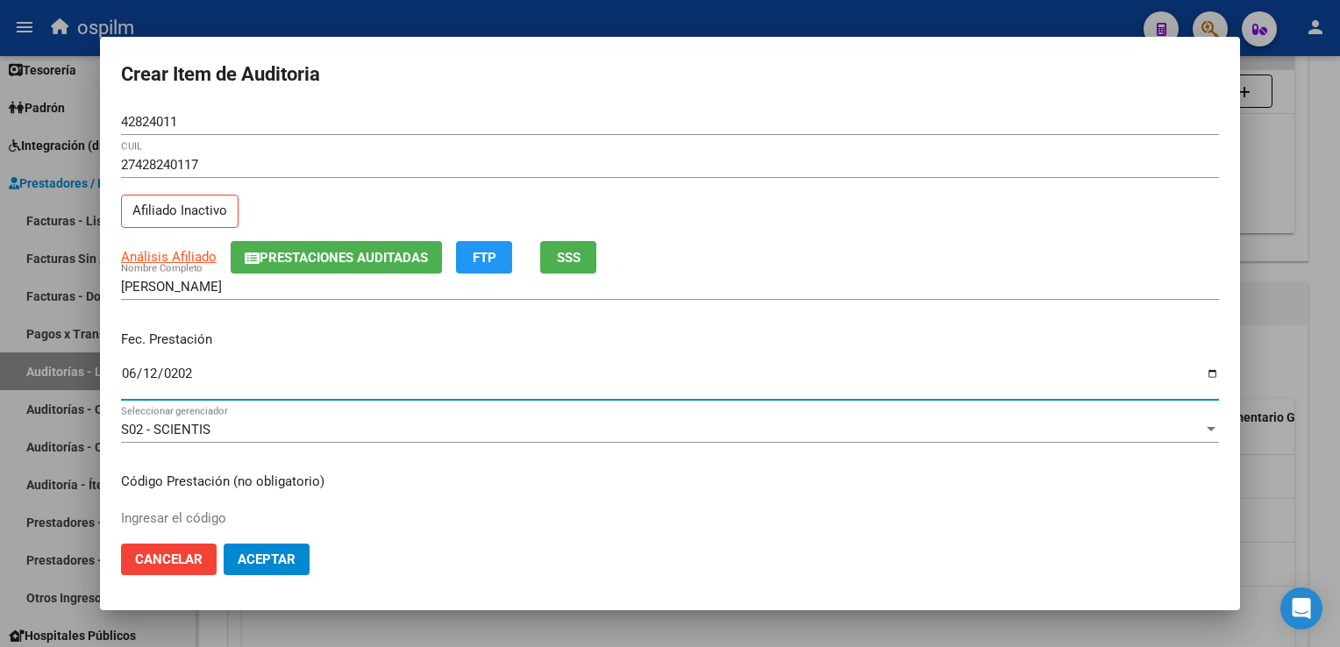
type input "[DATE]"
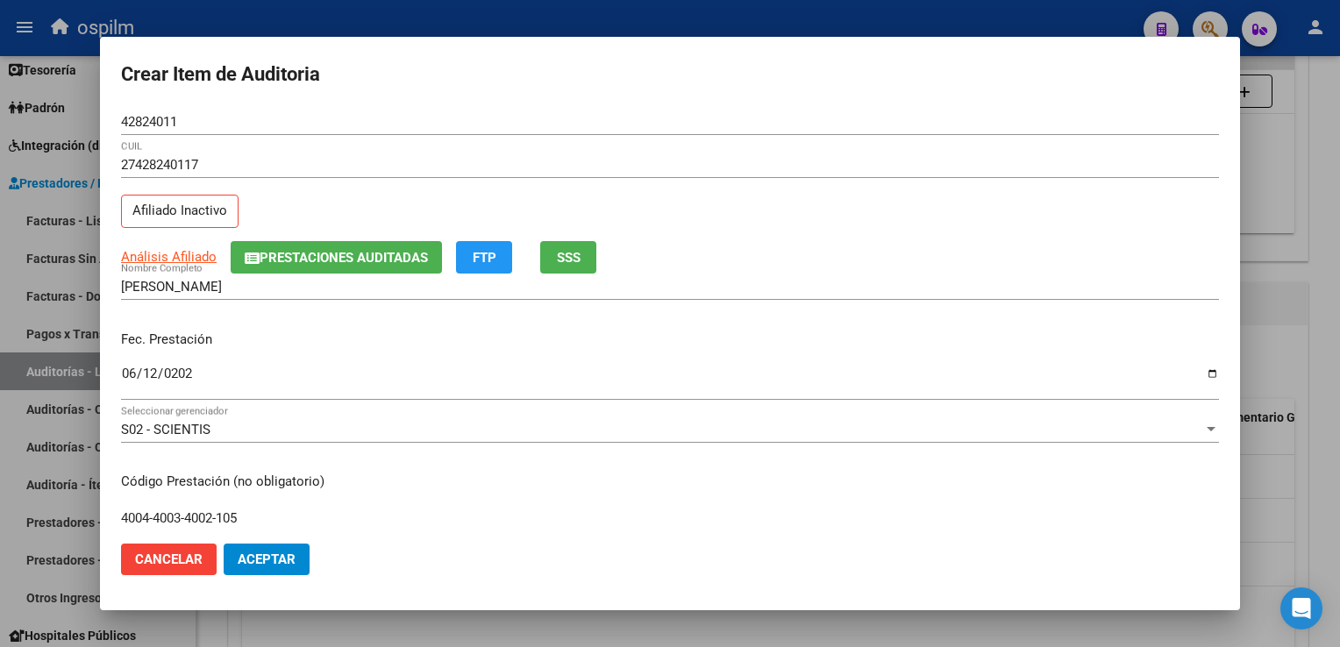
type input "4004-4003-4002-105"
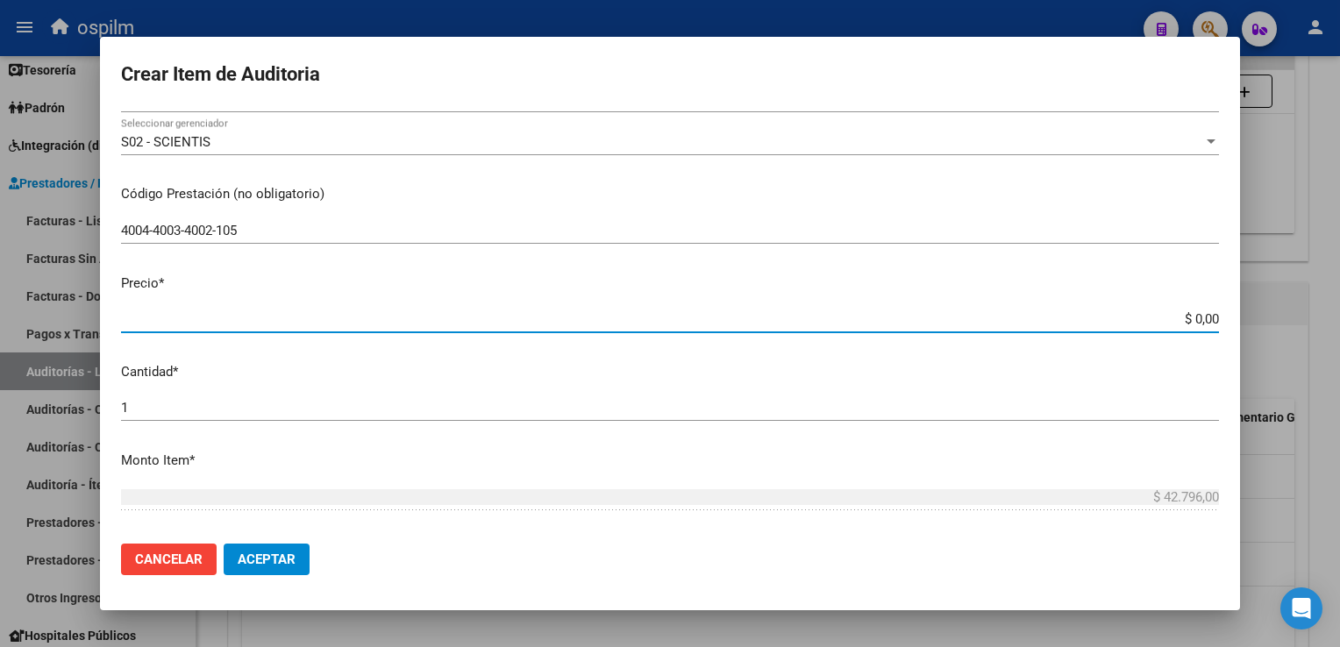
type input "$ 0,01"
type input "$ 0,19"
type input "$ 1,93"
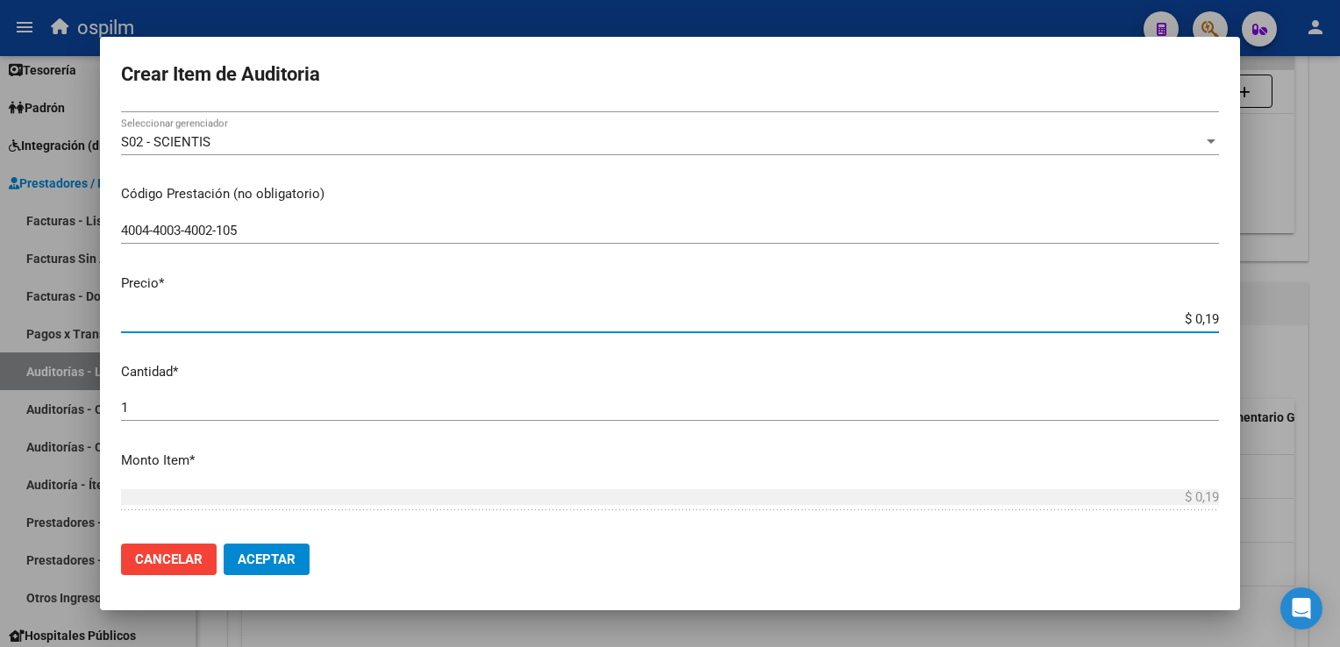
type input "$ 1,93"
type input "$ 19,35"
type input "$ 193,50"
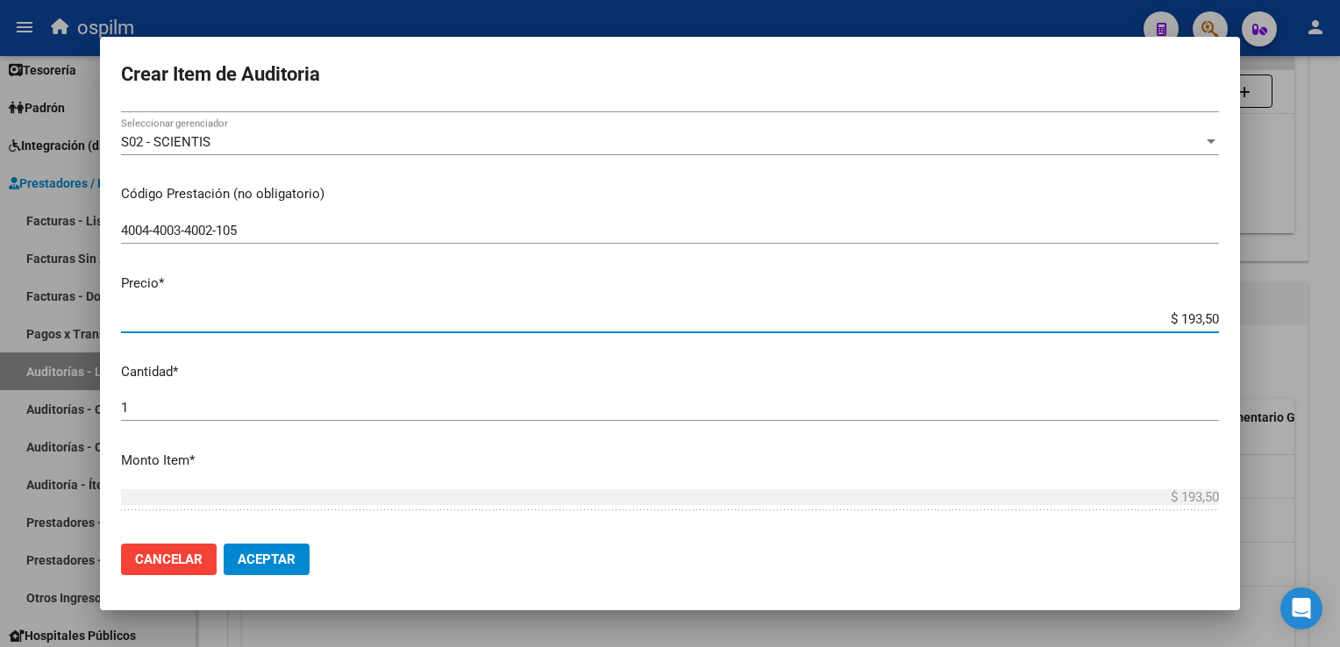
type input "$ 1.935,00"
type input "$ 19.350,00"
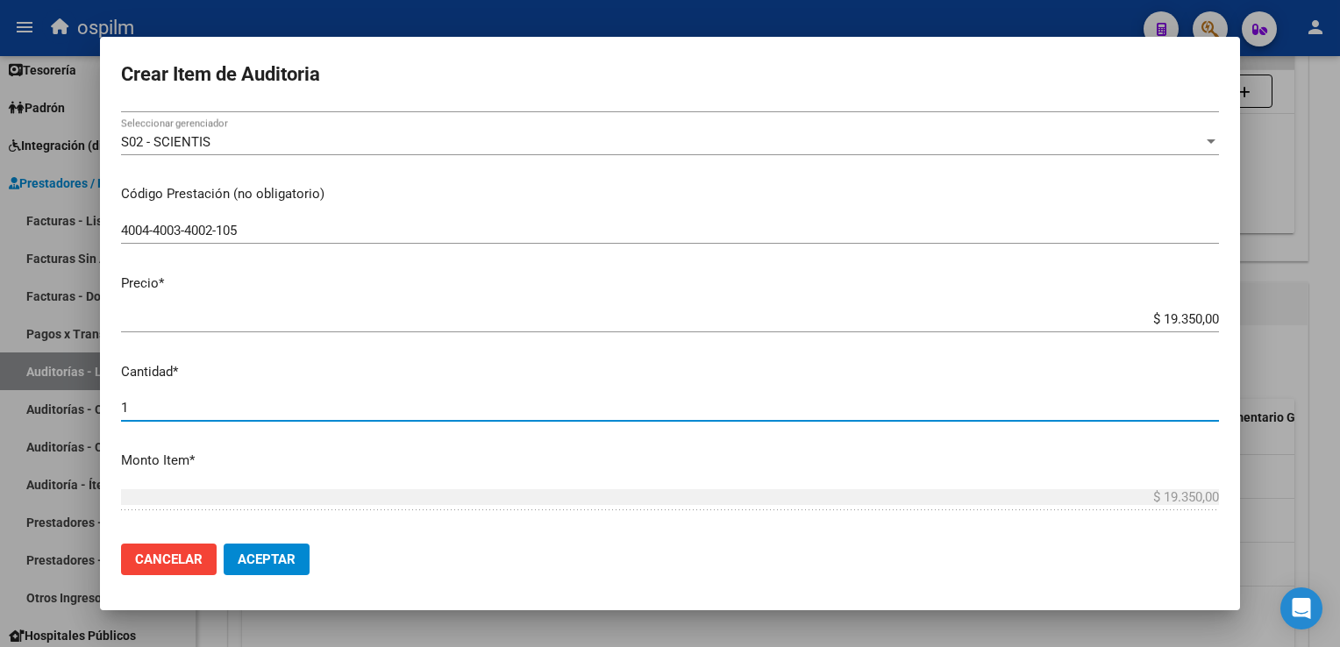
scroll to position [554, 0]
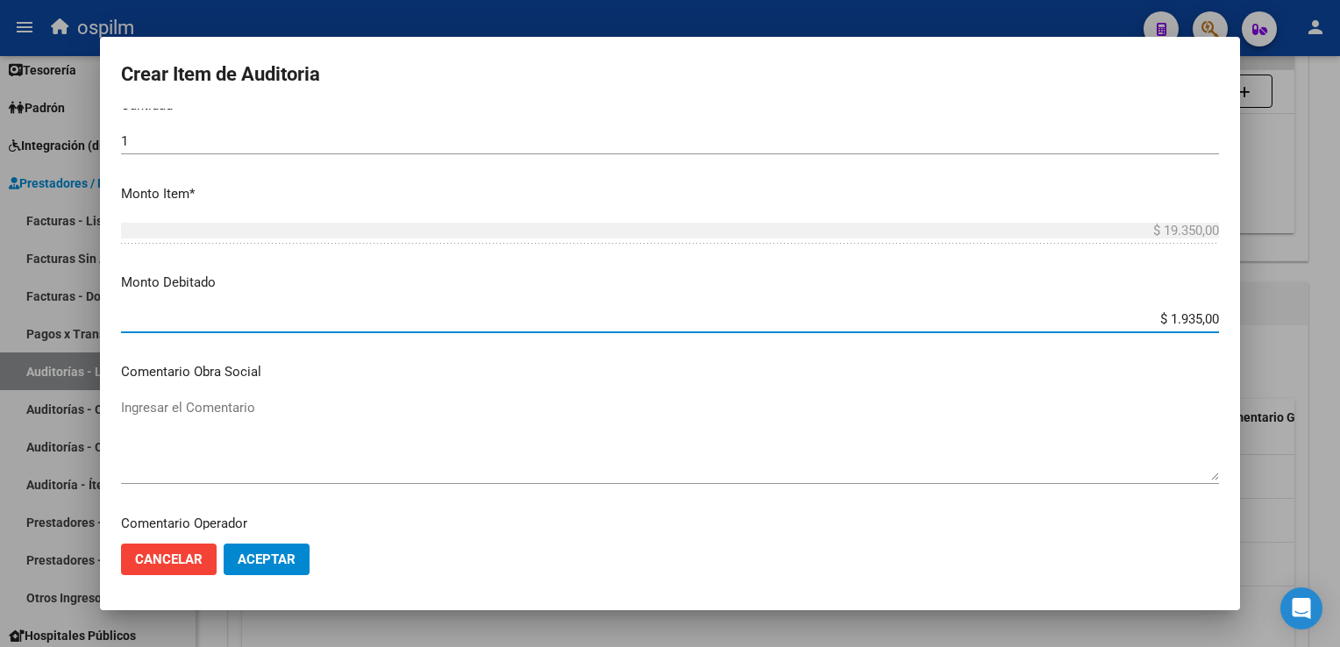
type input "$ 19.350,00"
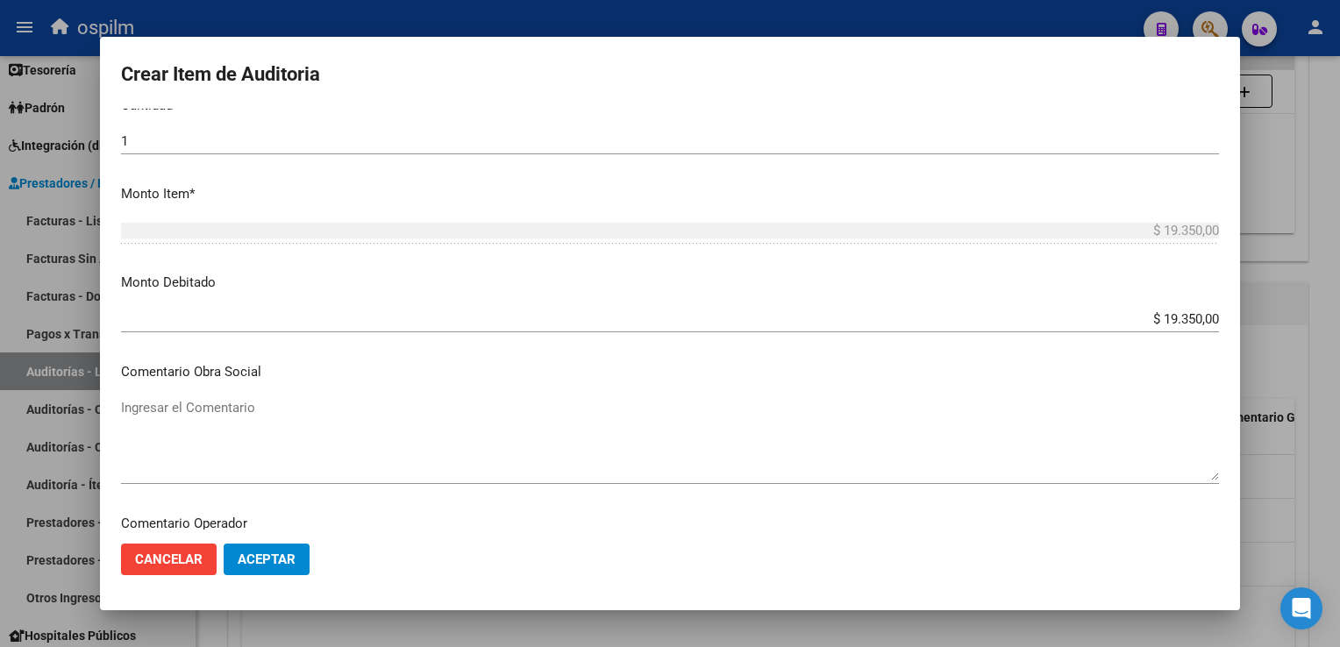
scroll to position [794, 0]
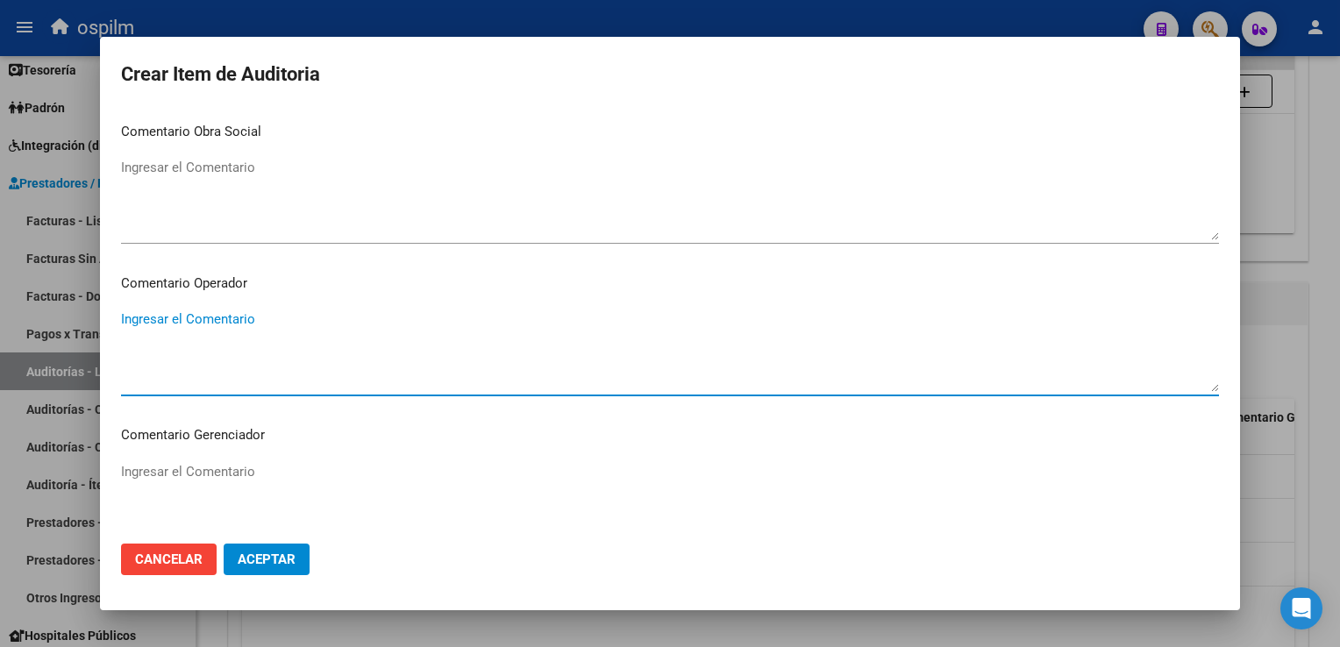
click at [267, 539] on mat-dialog-actions "Cancelar Aceptar" at bounding box center [670, 560] width 1098 height 60
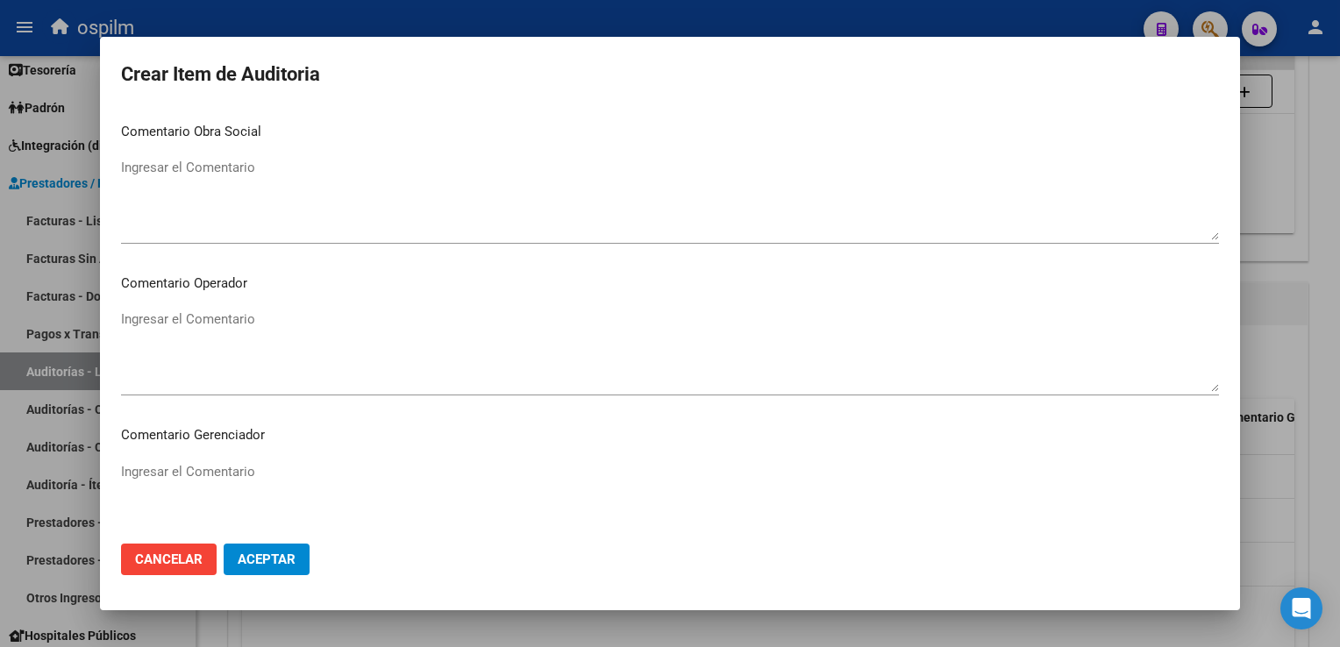
drag, startPoint x: 278, startPoint y: 559, endPoint x: 437, endPoint y: 581, distance: 160.2
click at [278, 560] on span "Aceptar" at bounding box center [267, 559] width 58 height 16
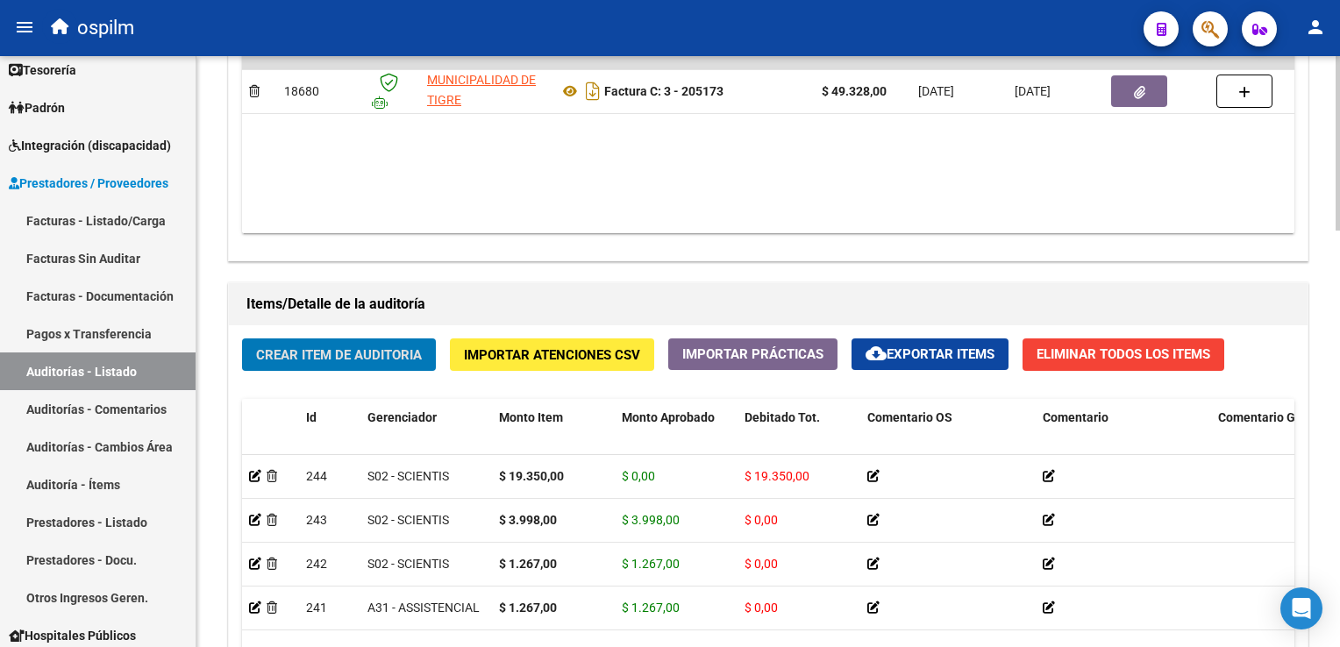
click at [309, 349] on span "Crear Item de Auditoria" at bounding box center [339, 355] width 166 height 16
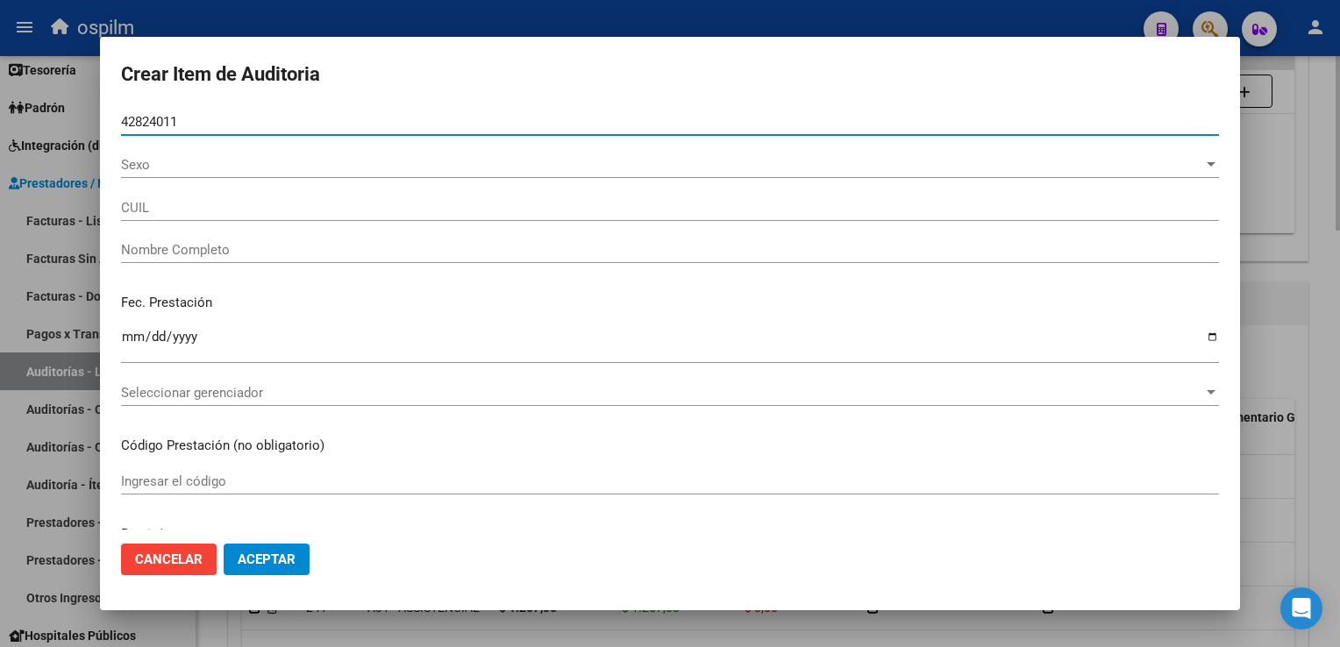
type input "42824011"
type input "27428240117"
type input "[PERSON_NAME]"
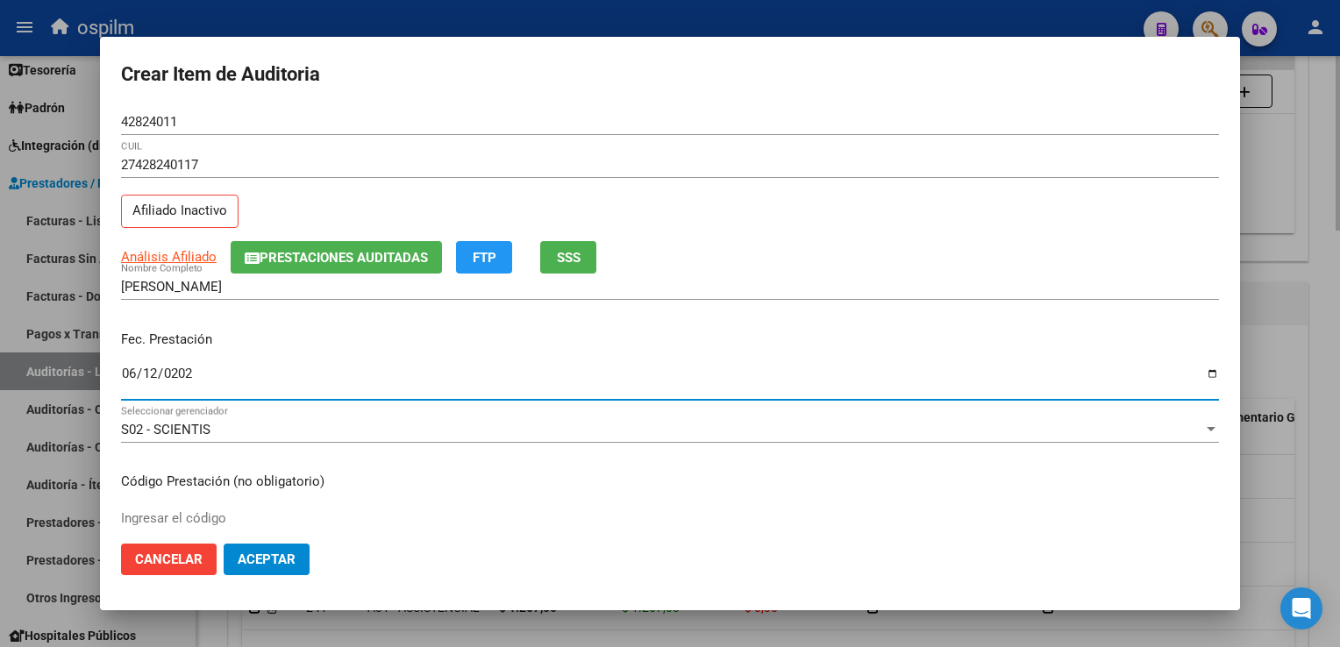
type input "[DATE]"
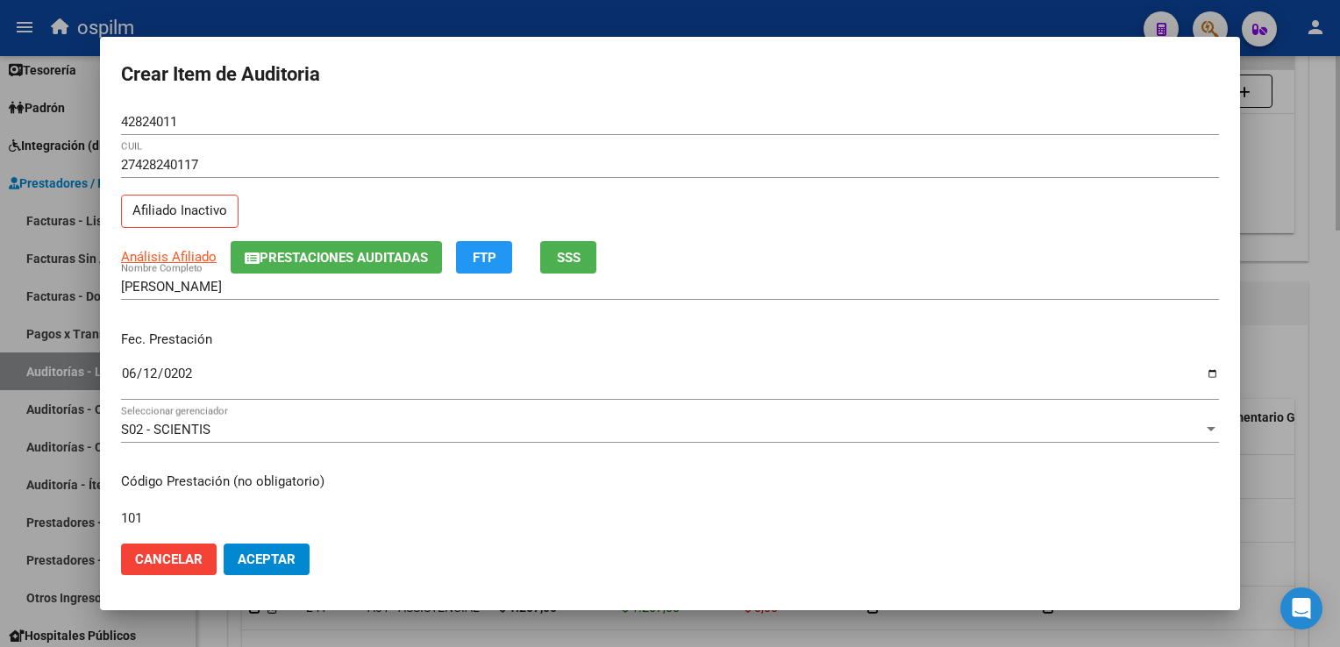
type input "101"
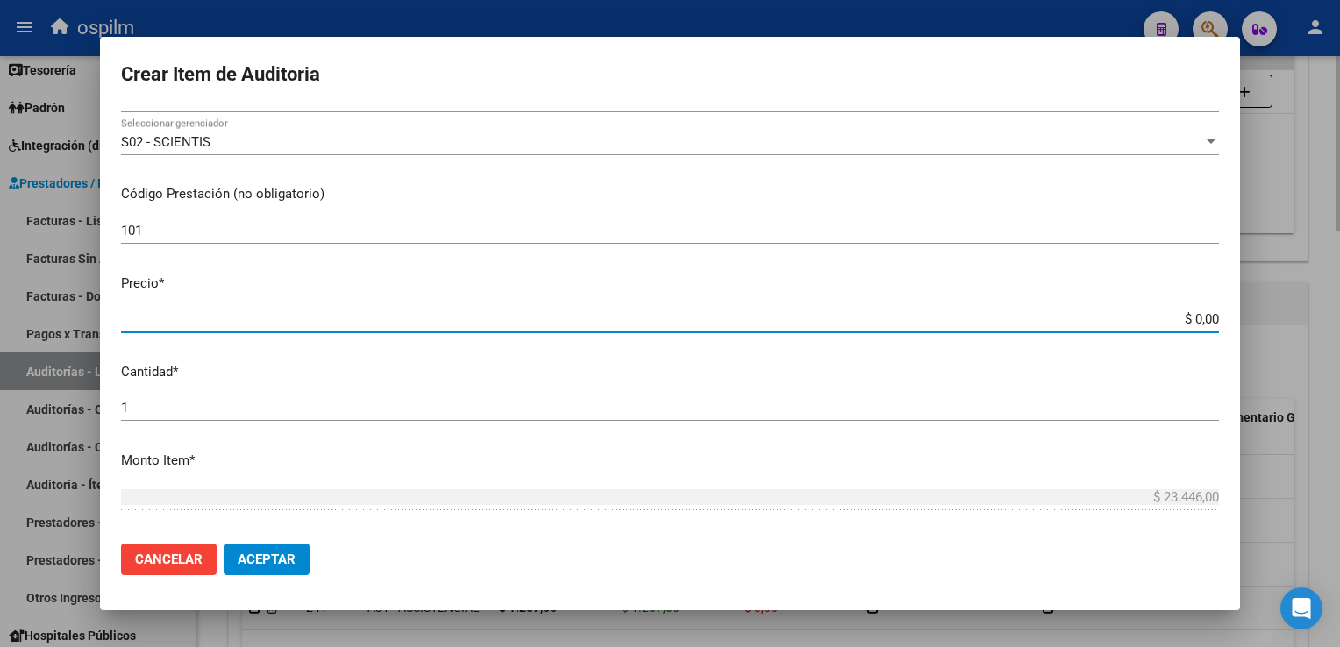
type input "$ 0,01"
type input "$ 0,12"
type input "$ 1,26"
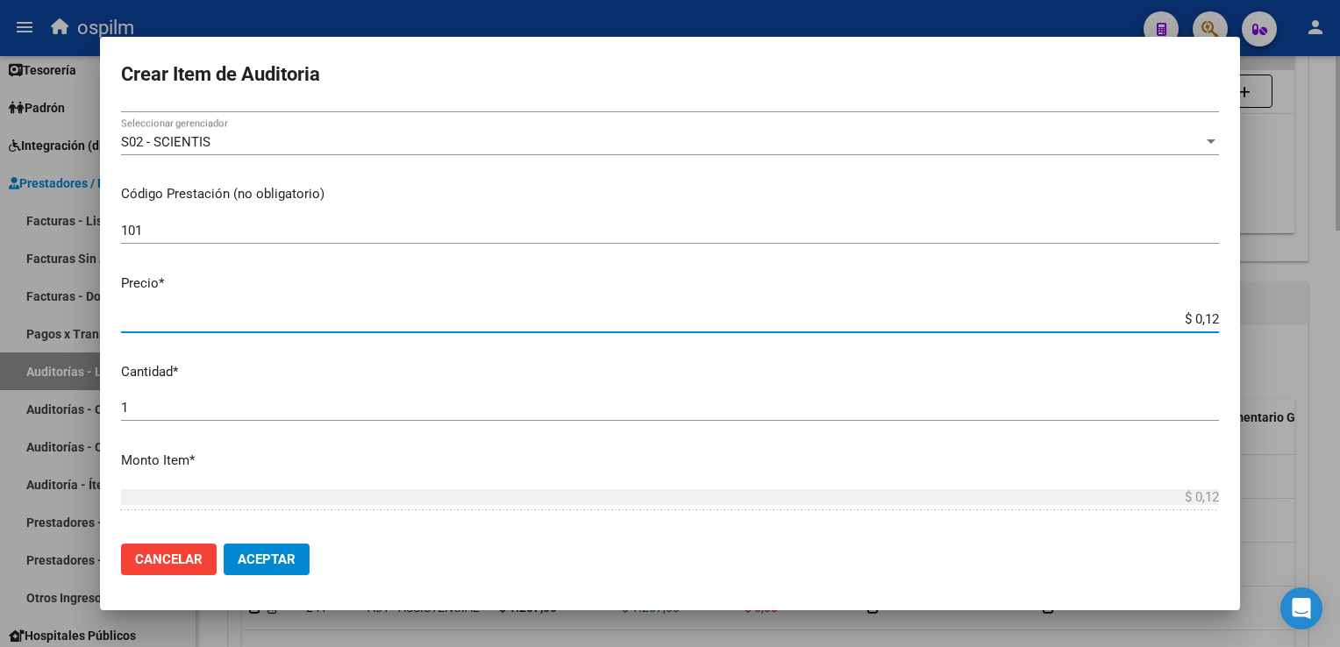
type input "$ 1,26"
type input "$ 12,67"
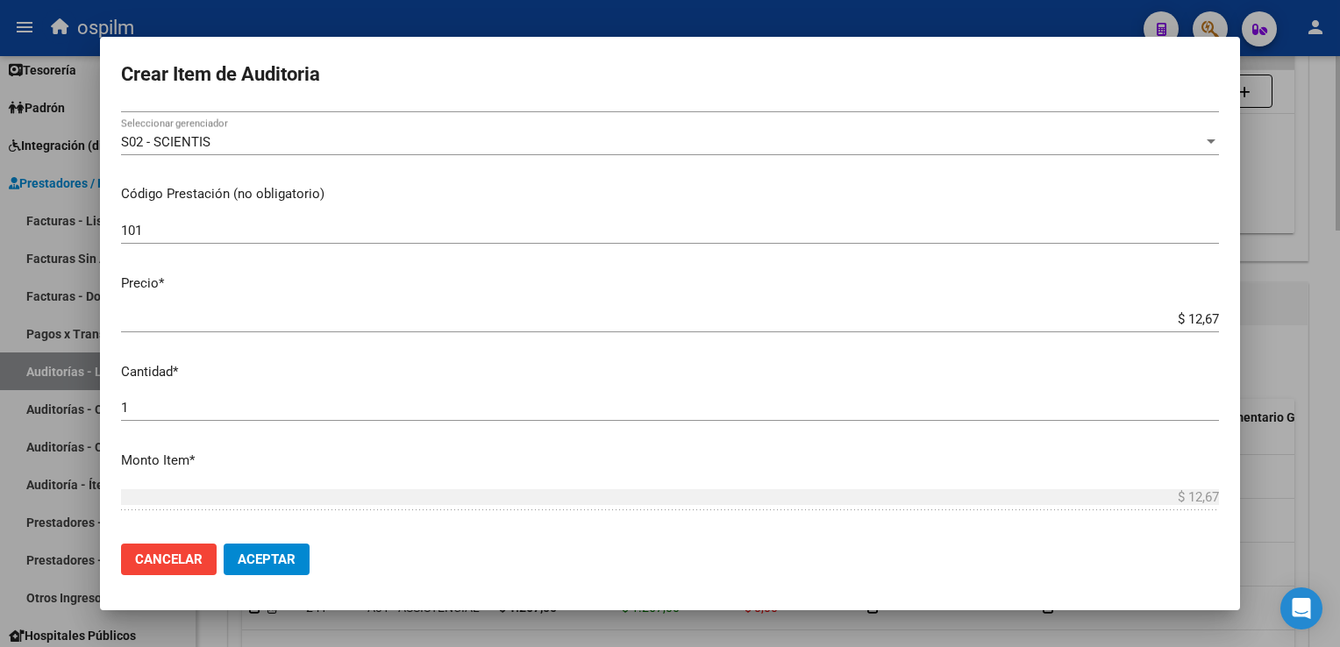
scroll to position [554, 0]
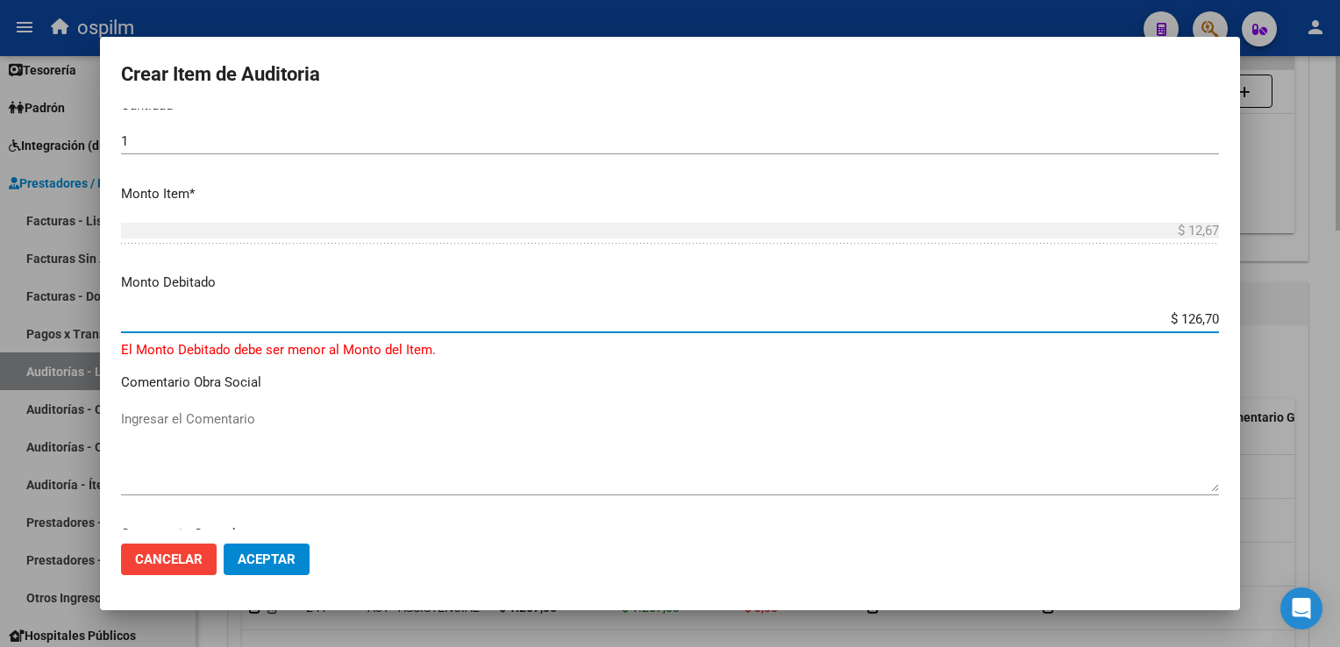
type input "$ 1.267,00"
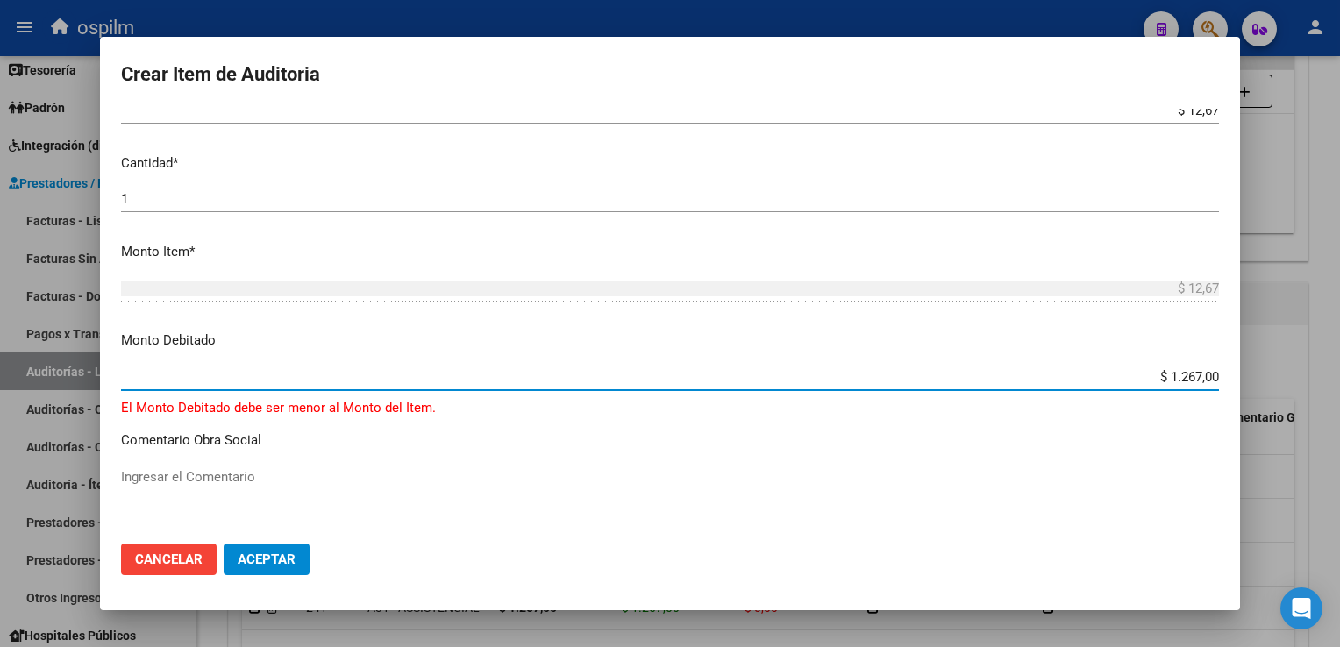
scroll to position [291, 0]
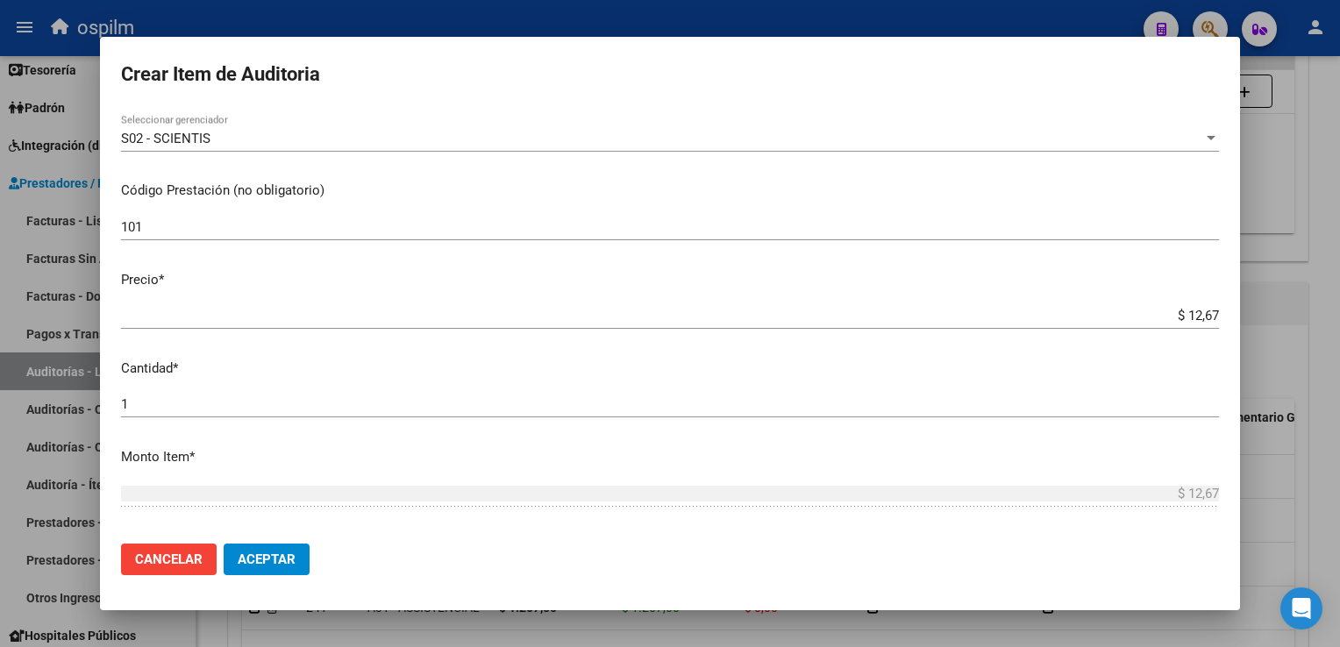
click at [1201, 318] on input "$ 12,67" at bounding box center [670, 316] width 1098 height 16
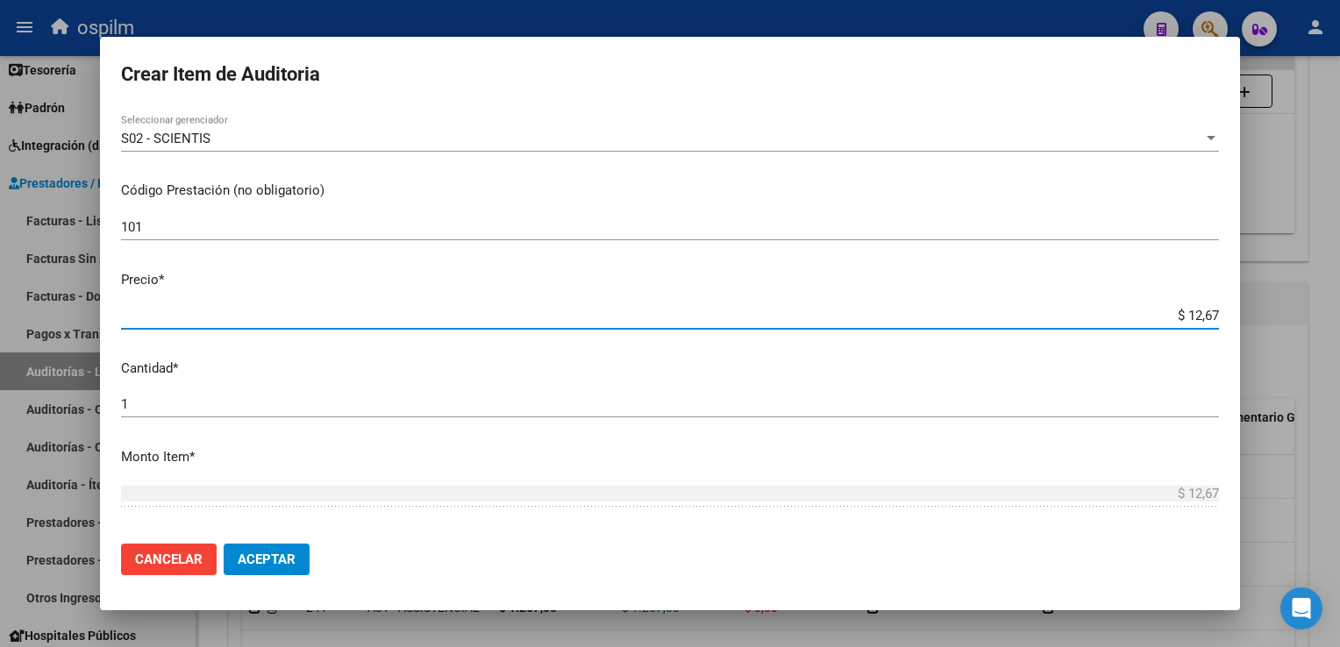
type input "$ 126,70"
type input "$ 1.267,00"
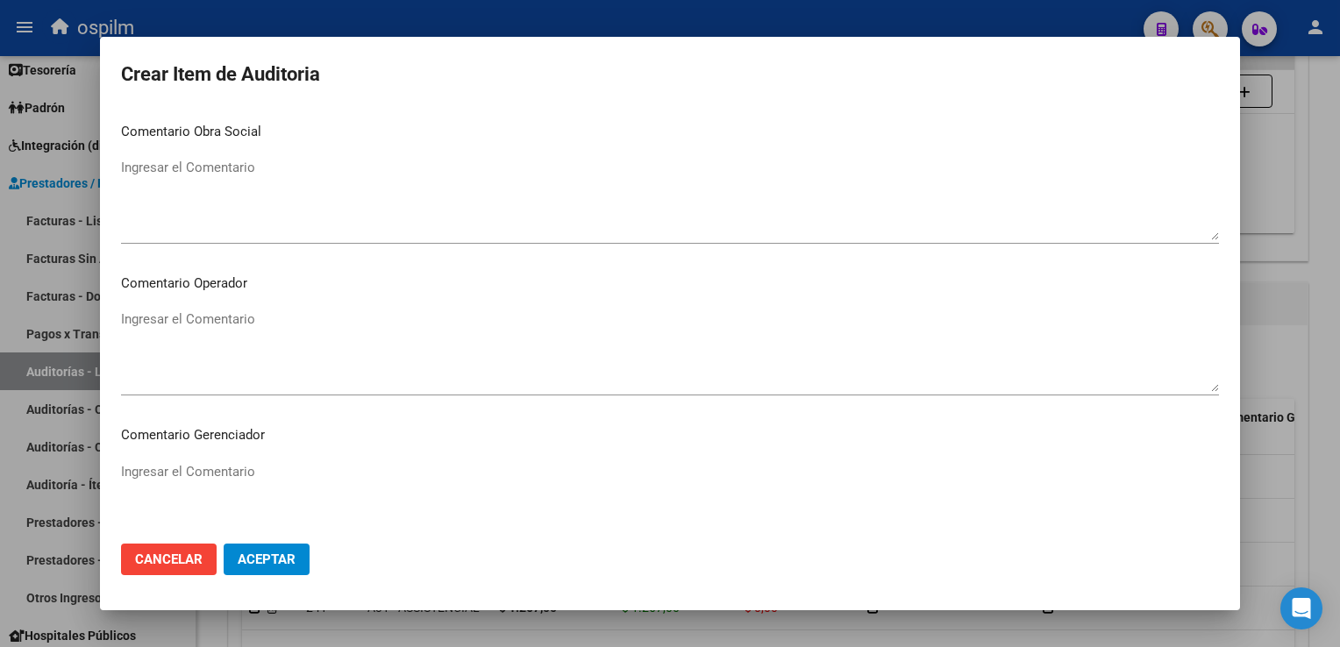
scroll to position [1098, 0]
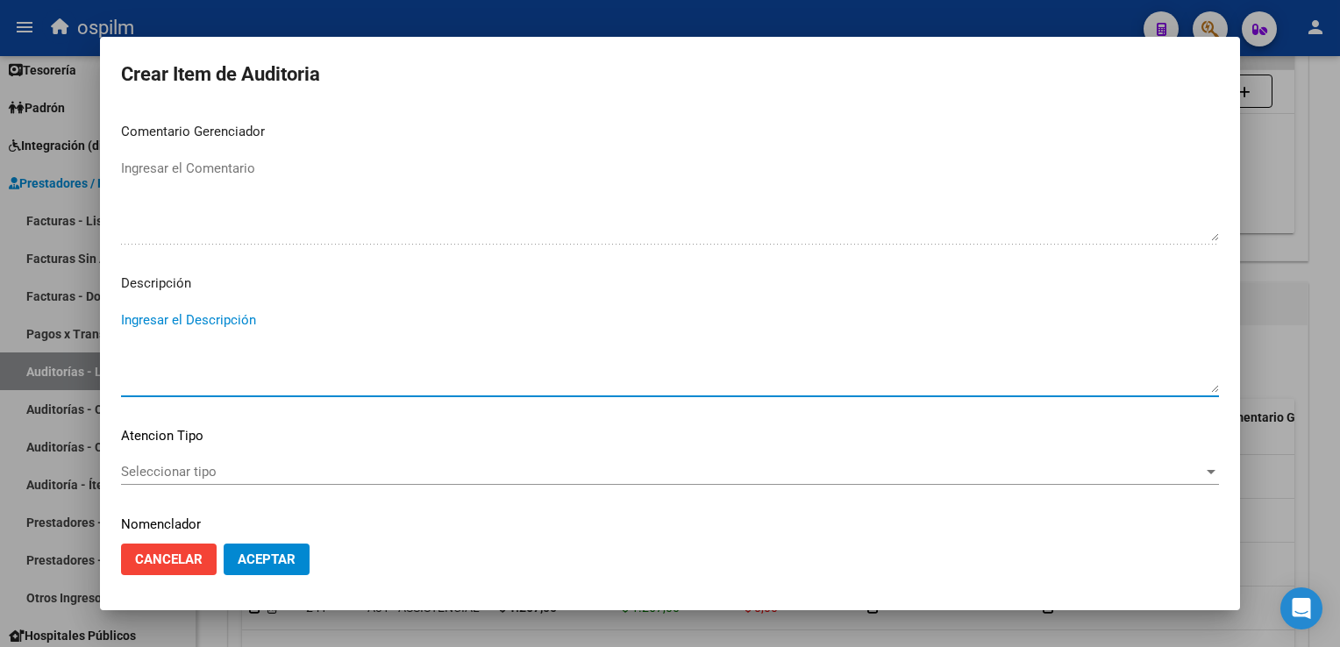
click at [255, 558] on span "Aceptar" at bounding box center [267, 559] width 58 height 16
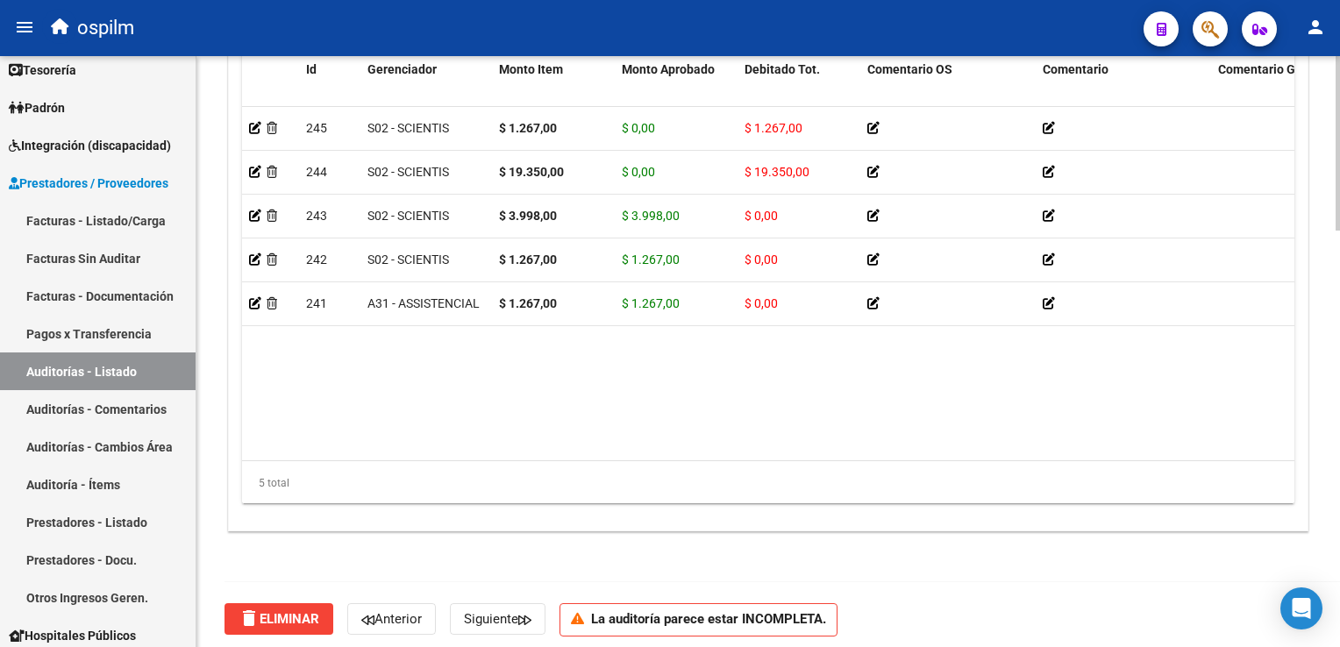
scroll to position [1404, 0]
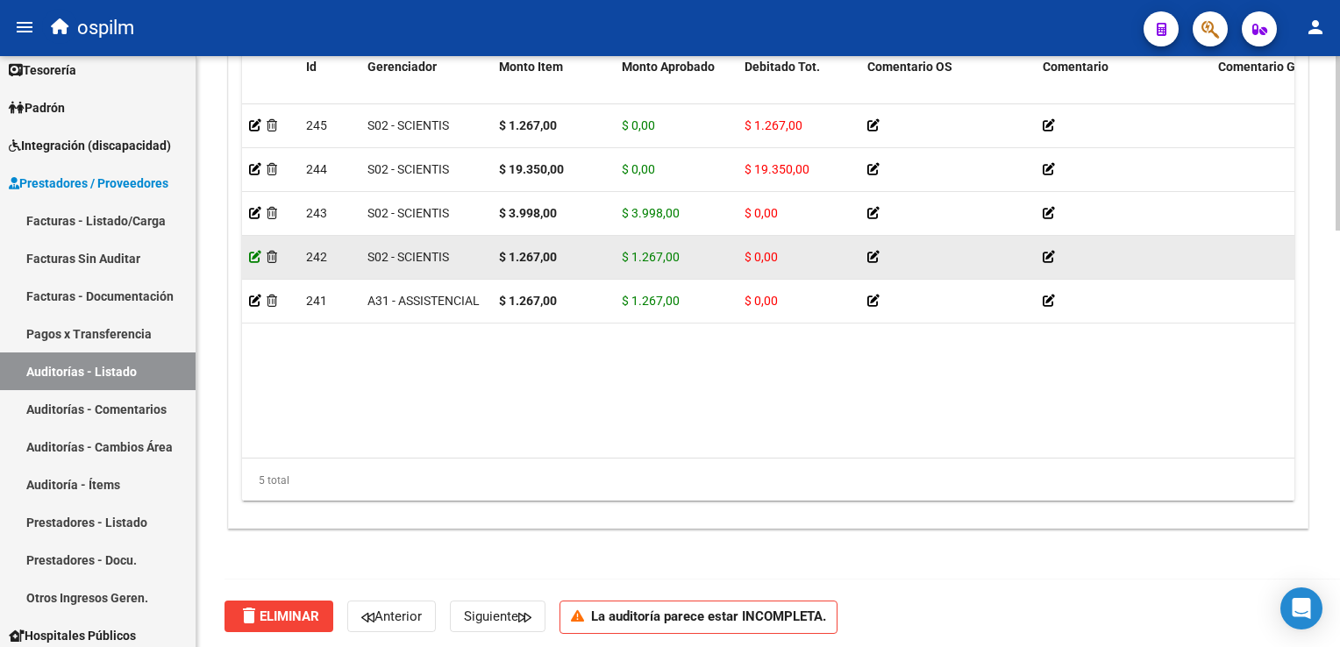
click at [250, 257] on icon at bounding box center [255, 257] width 12 height 12
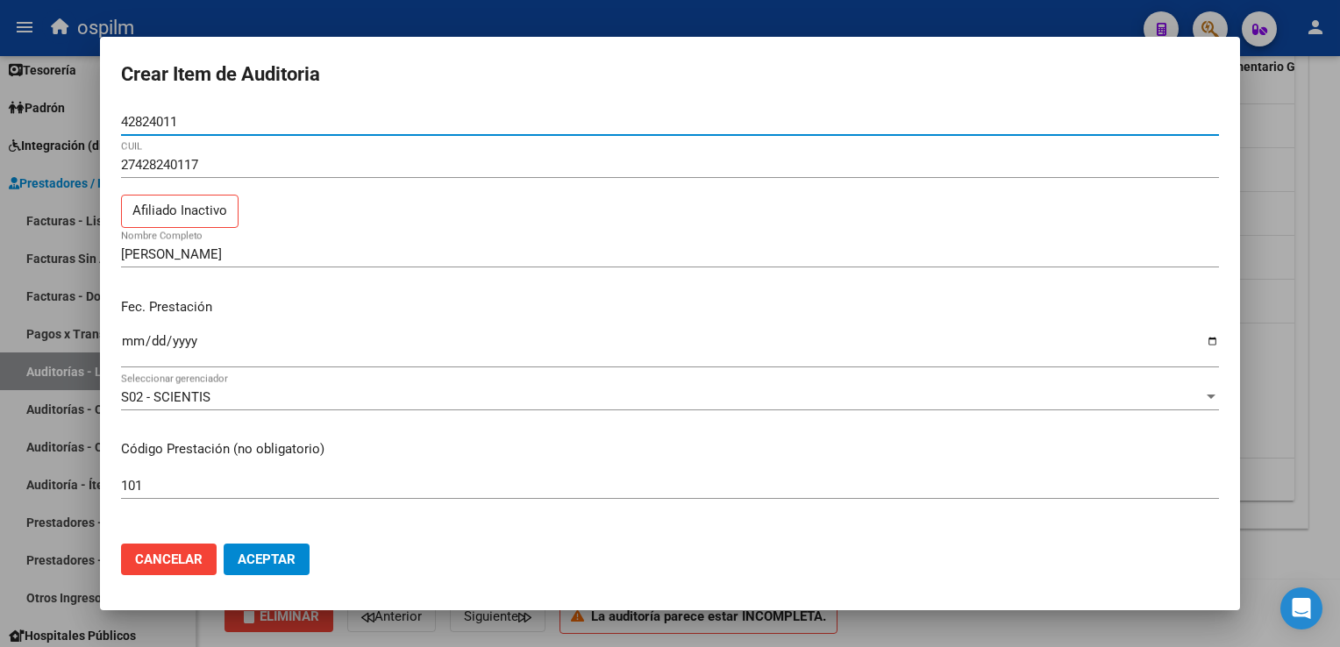
click at [180, 551] on span "Cancelar" at bounding box center [169, 559] width 68 height 16
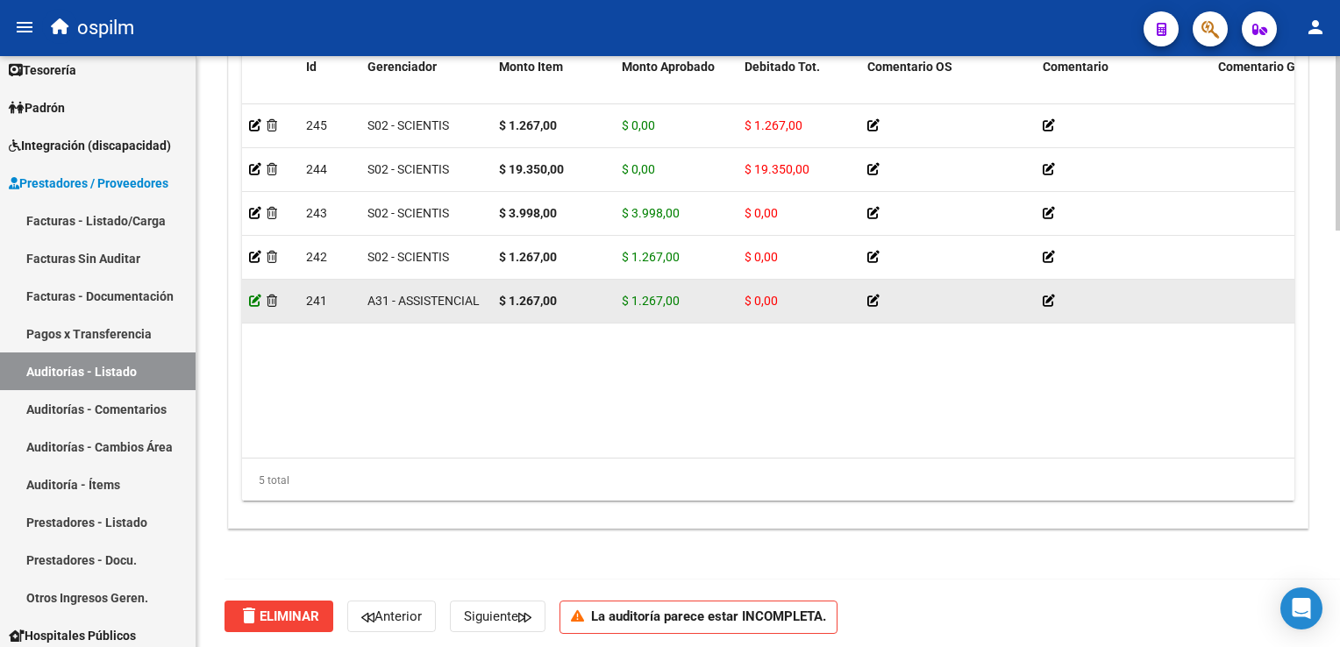
click at [250, 296] on icon at bounding box center [255, 301] width 12 height 12
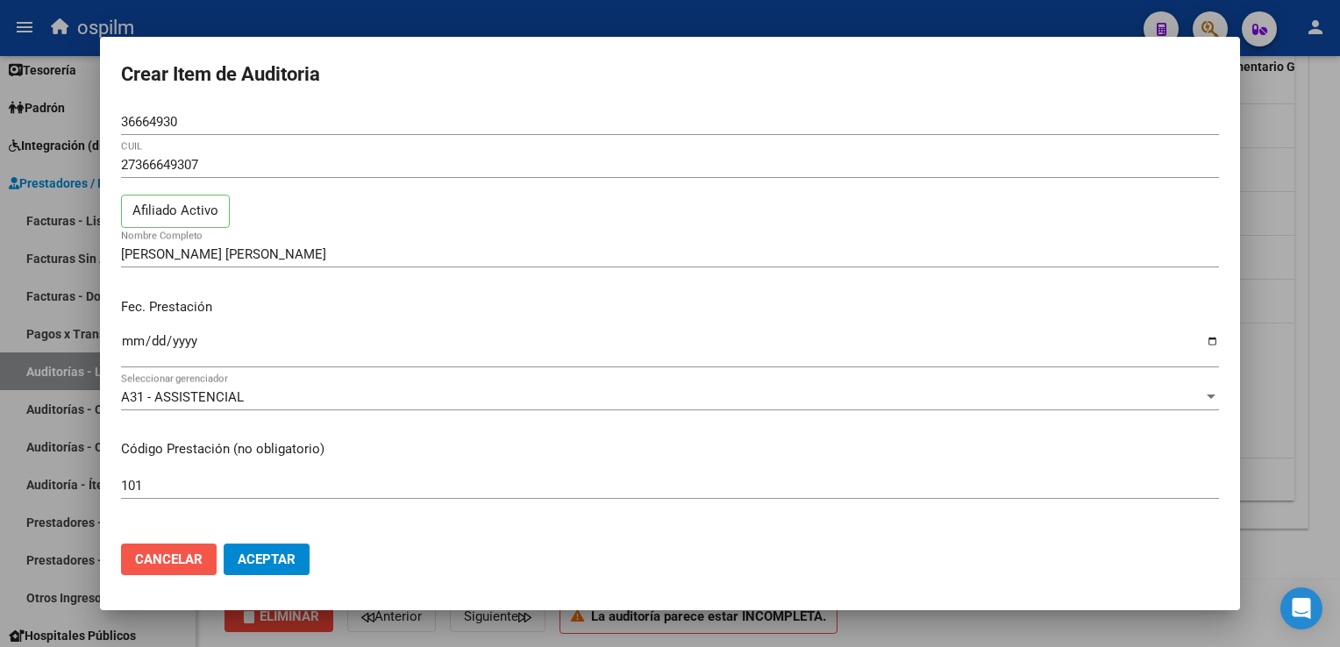
click at [145, 559] on span "Cancelar" at bounding box center [169, 559] width 68 height 16
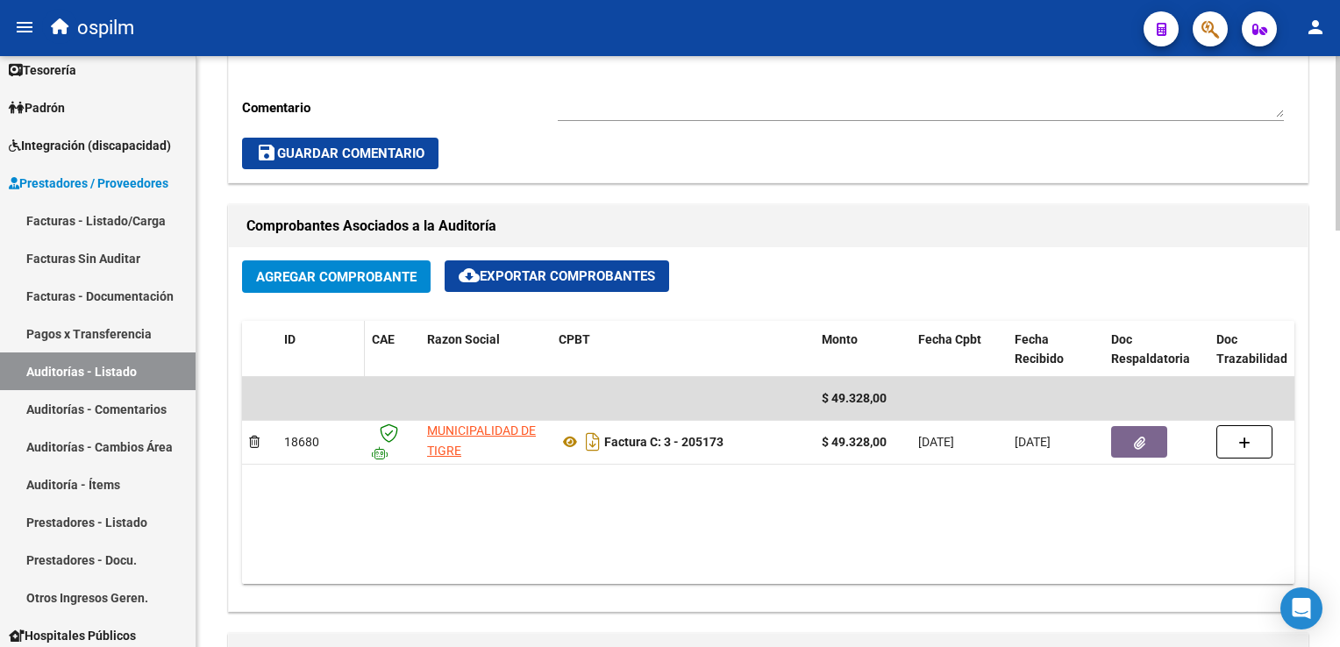
scroll to position [1053, 0]
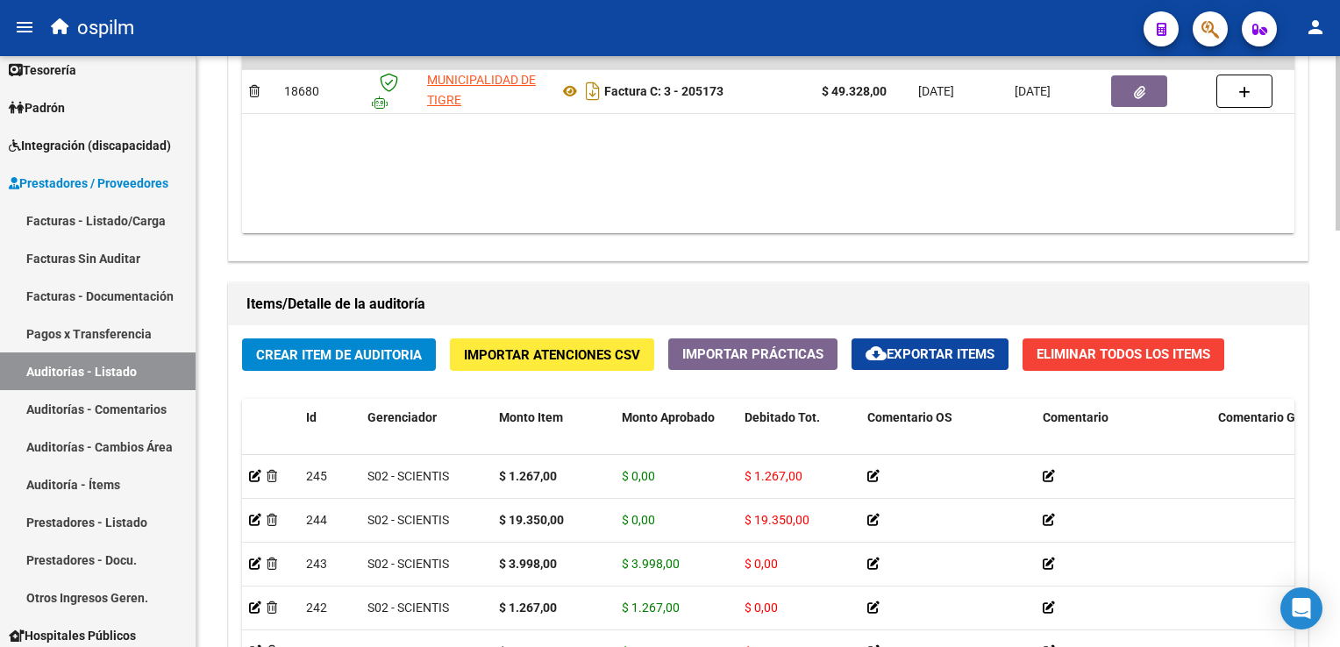
click at [337, 355] on span "Crear Item de Auditoria" at bounding box center [339, 355] width 166 height 16
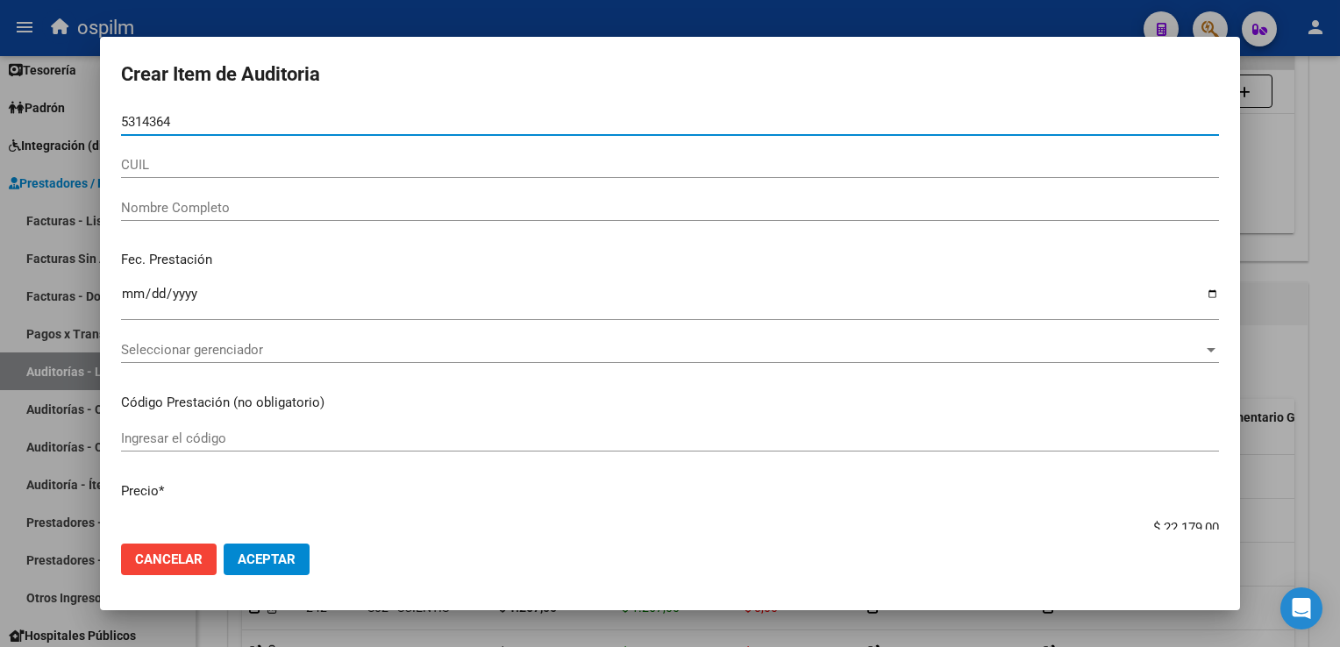
type input "53143643"
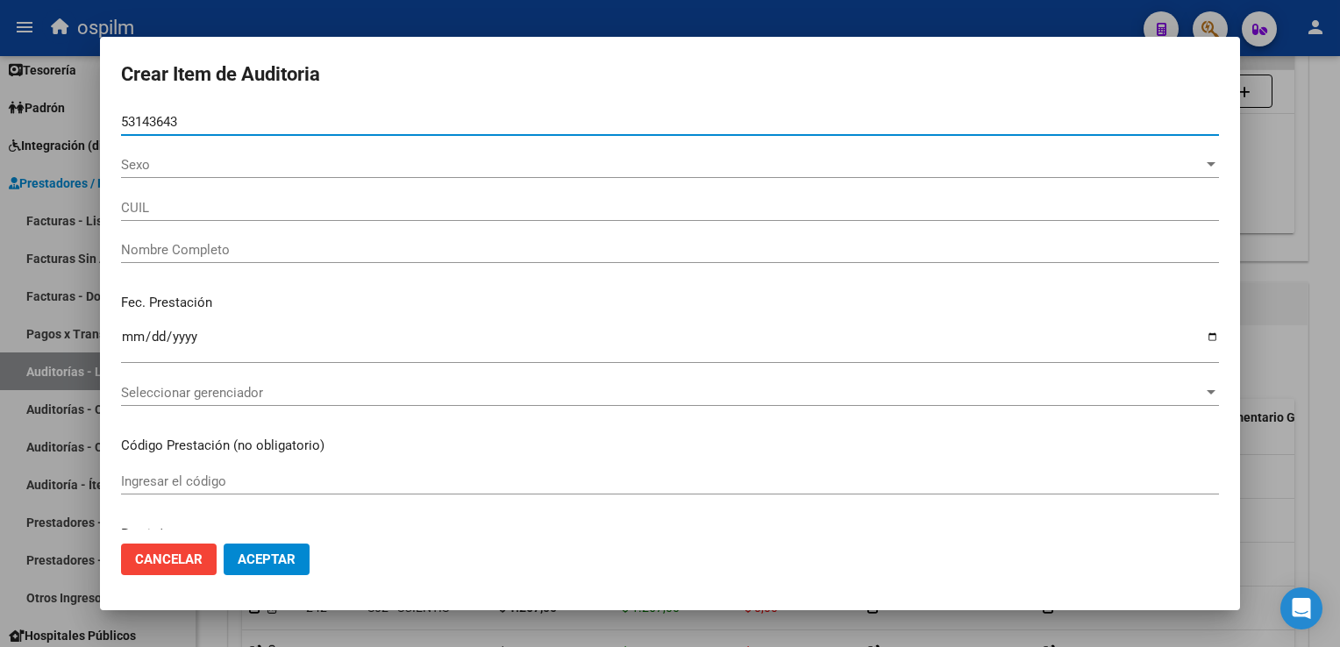
type input "27531436437"
type input "[PERSON_NAME] [PERSON_NAME]"
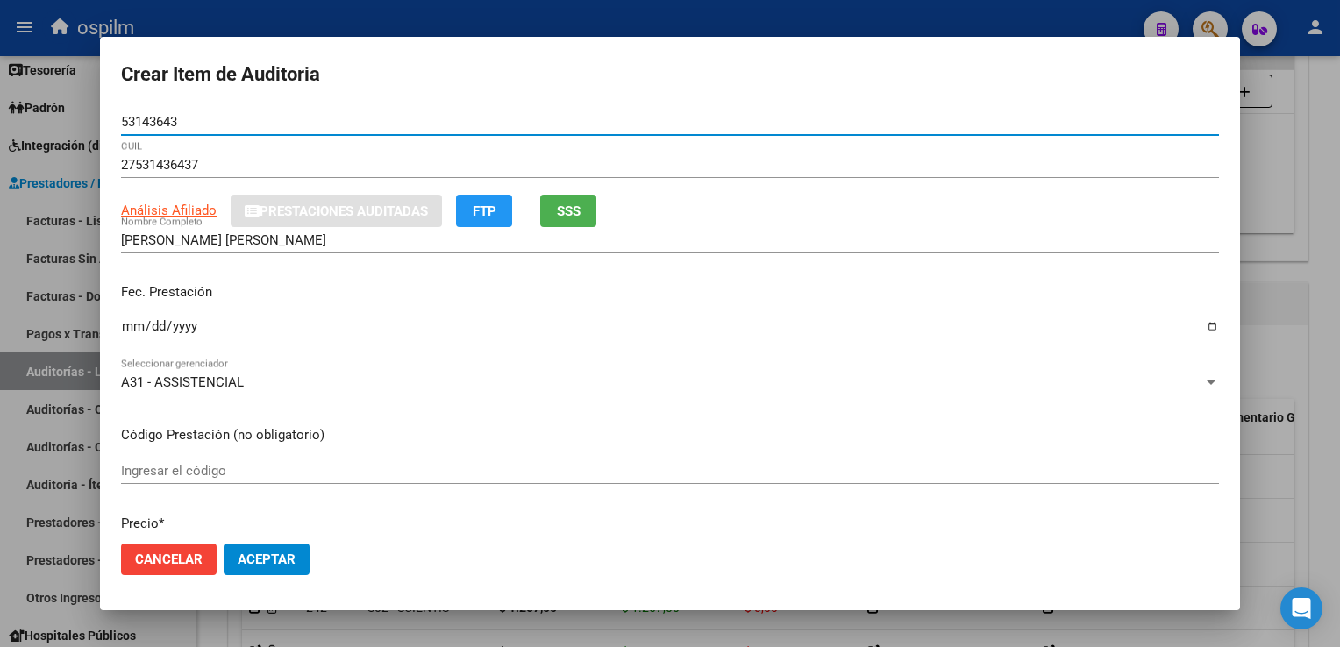
type input "53143643"
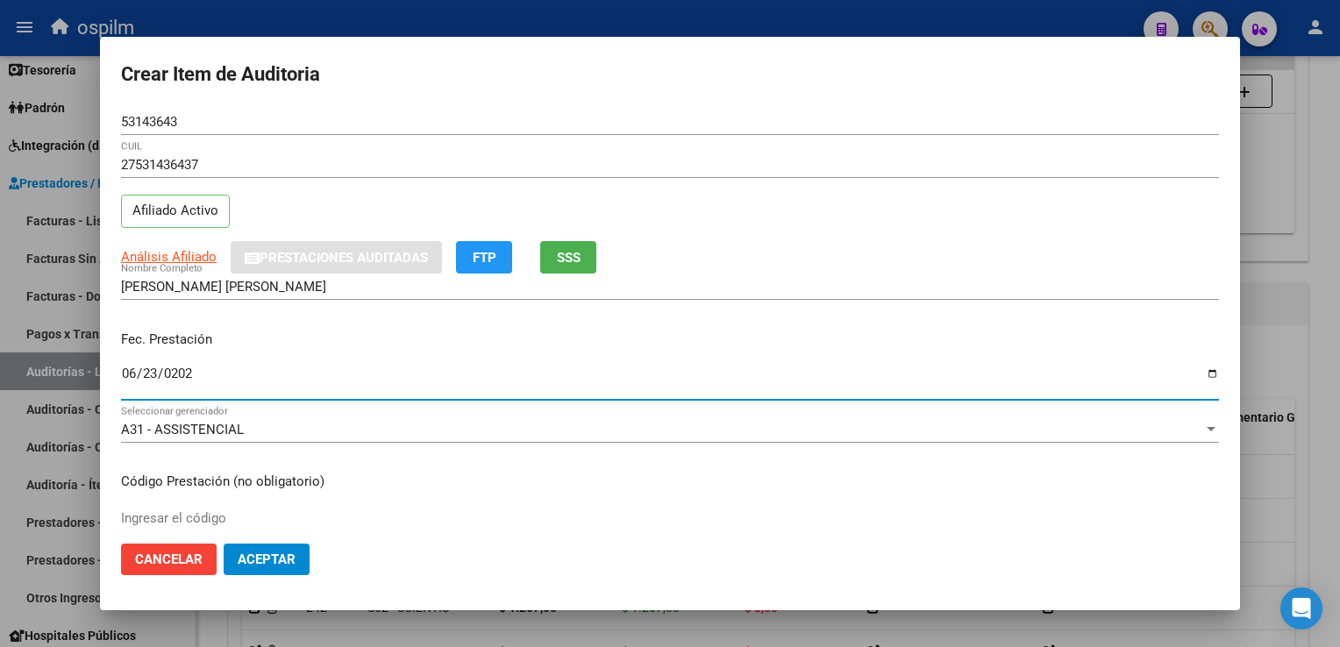
type input "[DATE]"
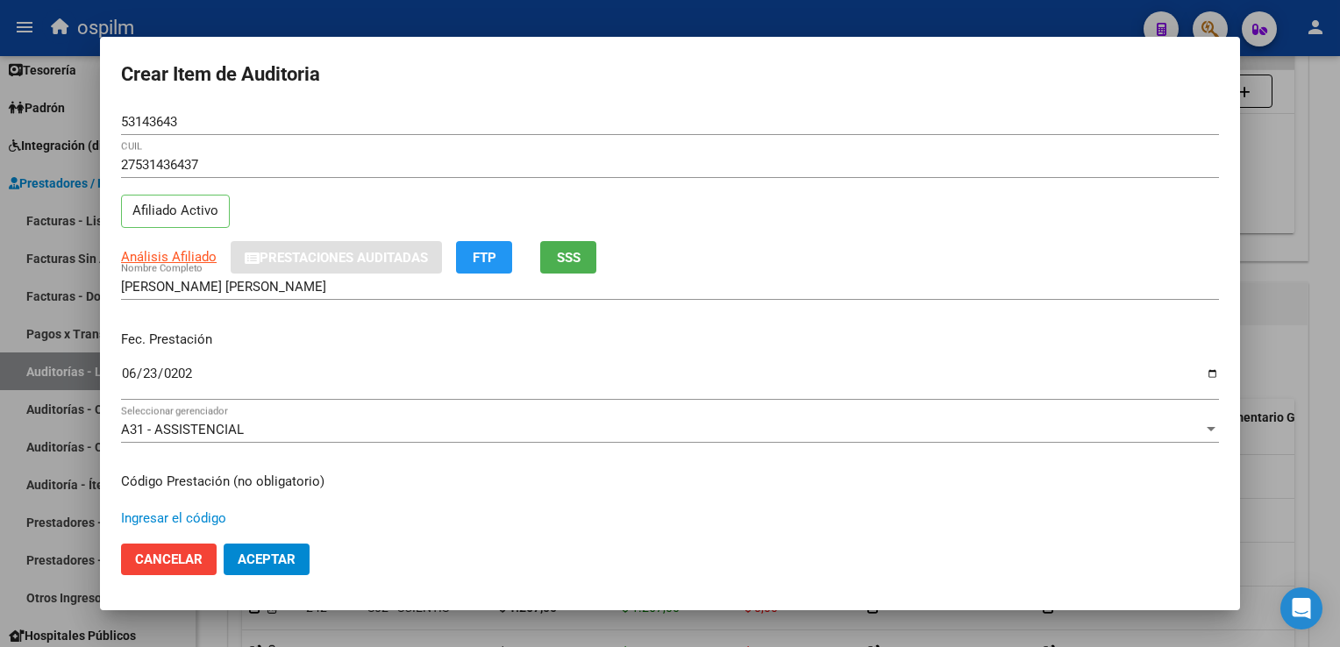
scroll to position [288, 0]
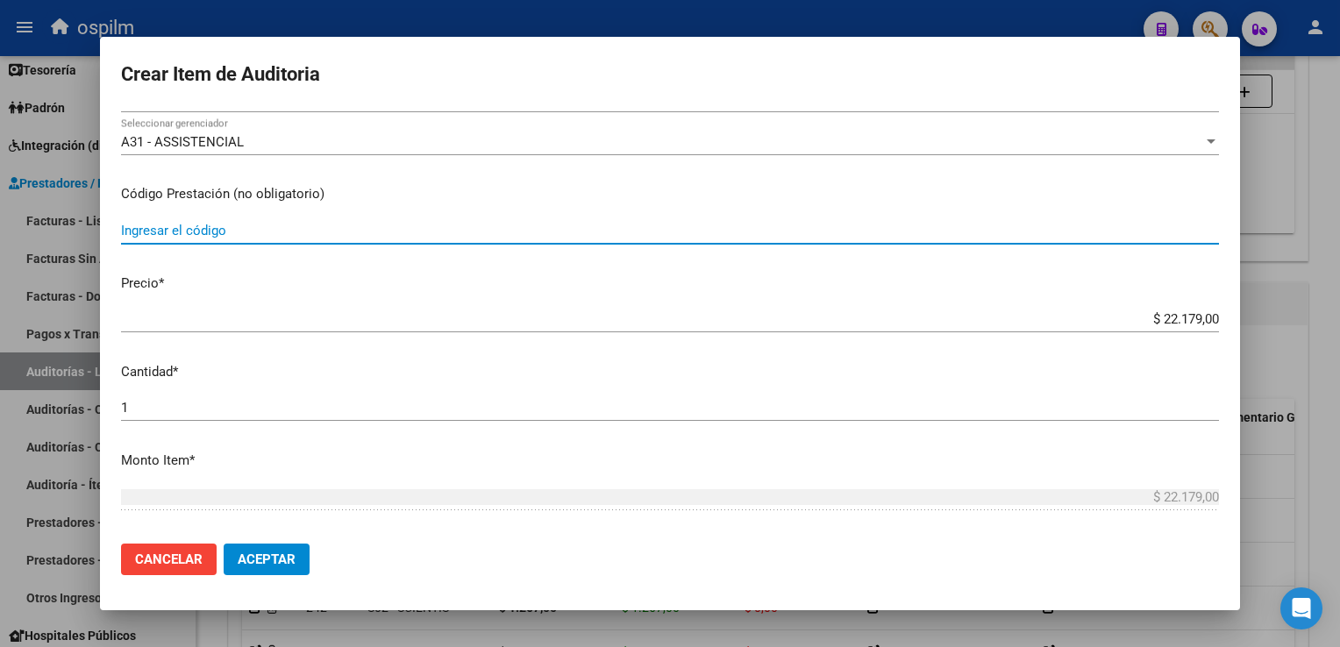
click at [170, 223] on input "Ingresar el código" at bounding box center [670, 231] width 1098 height 16
type input "101"
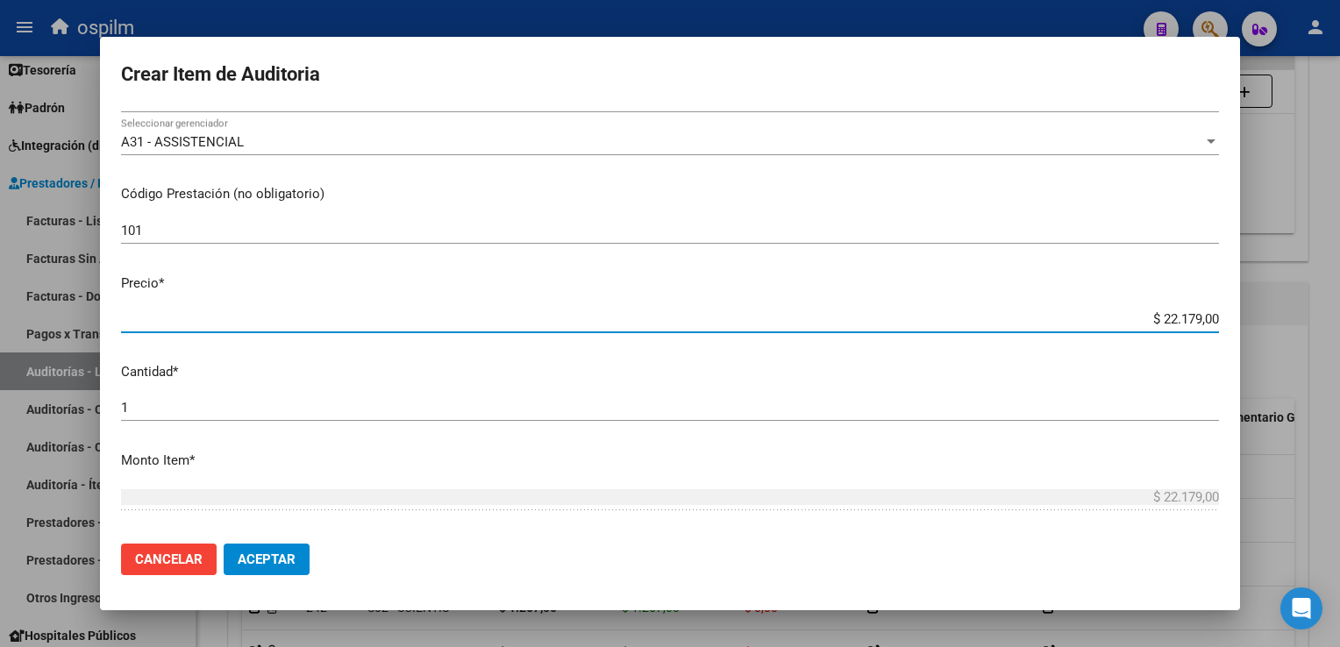
drag, startPoint x: 1145, startPoint y: 320, endPoint x: 1339, endPoint y: 336, distance: 194.4
click at [1339, 336] on html "menu ospilm person Firma Express Inicio Calendario SSS Instructivos Contacto OS…" at bounding box center [670, 323] width 1340 height 647
type input "$ 0,01"
type input "$ 0,12"
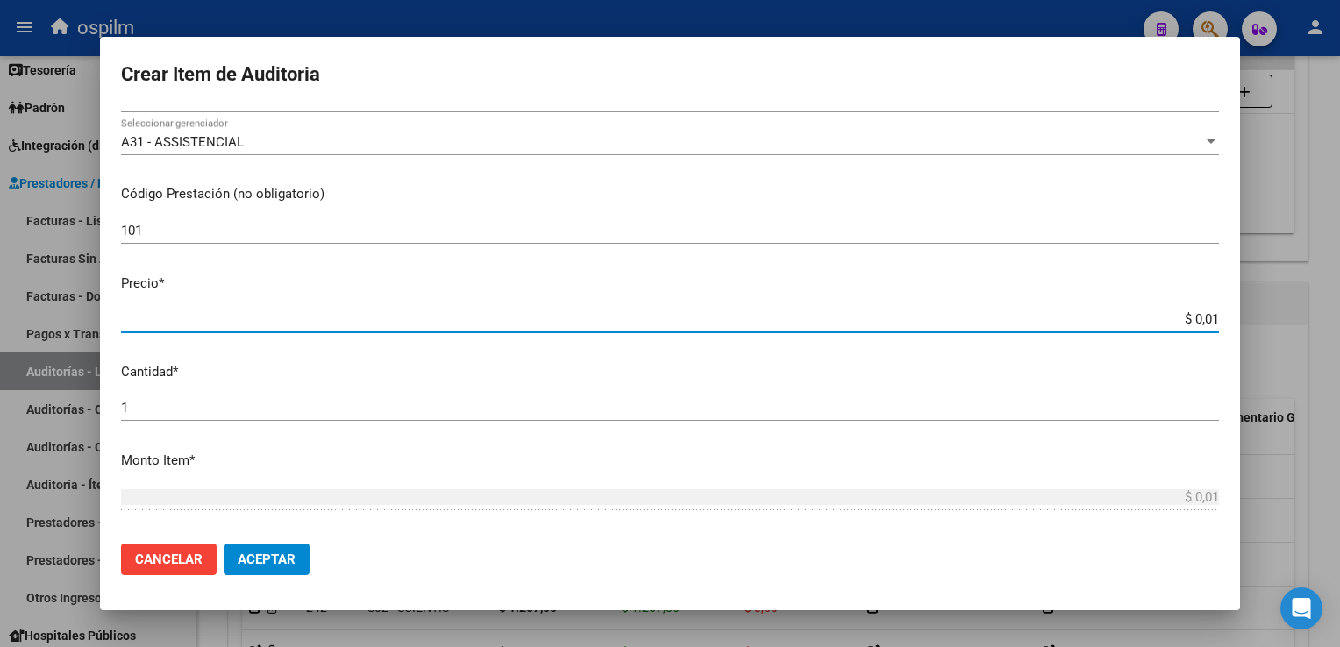
type input "$ 0,12"
type input "$ 1,26"
type input "$ 12,67"
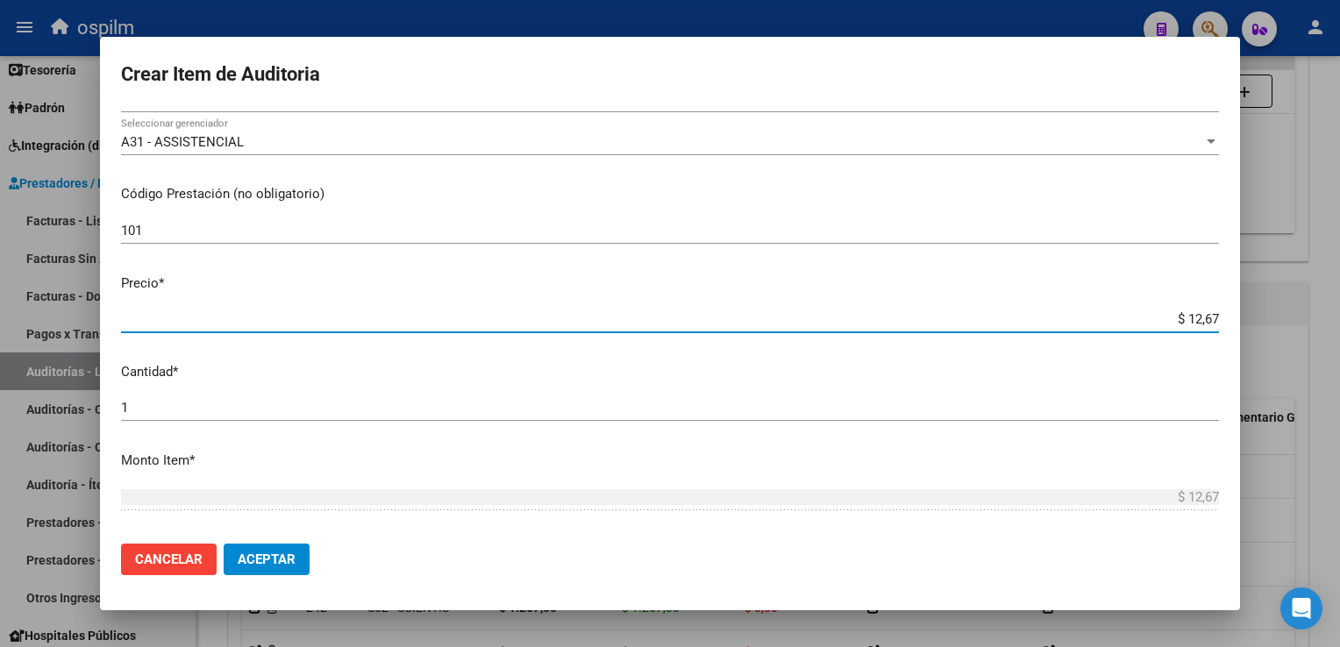
type input "$ 126,70"
type input "$ 1.267,00"
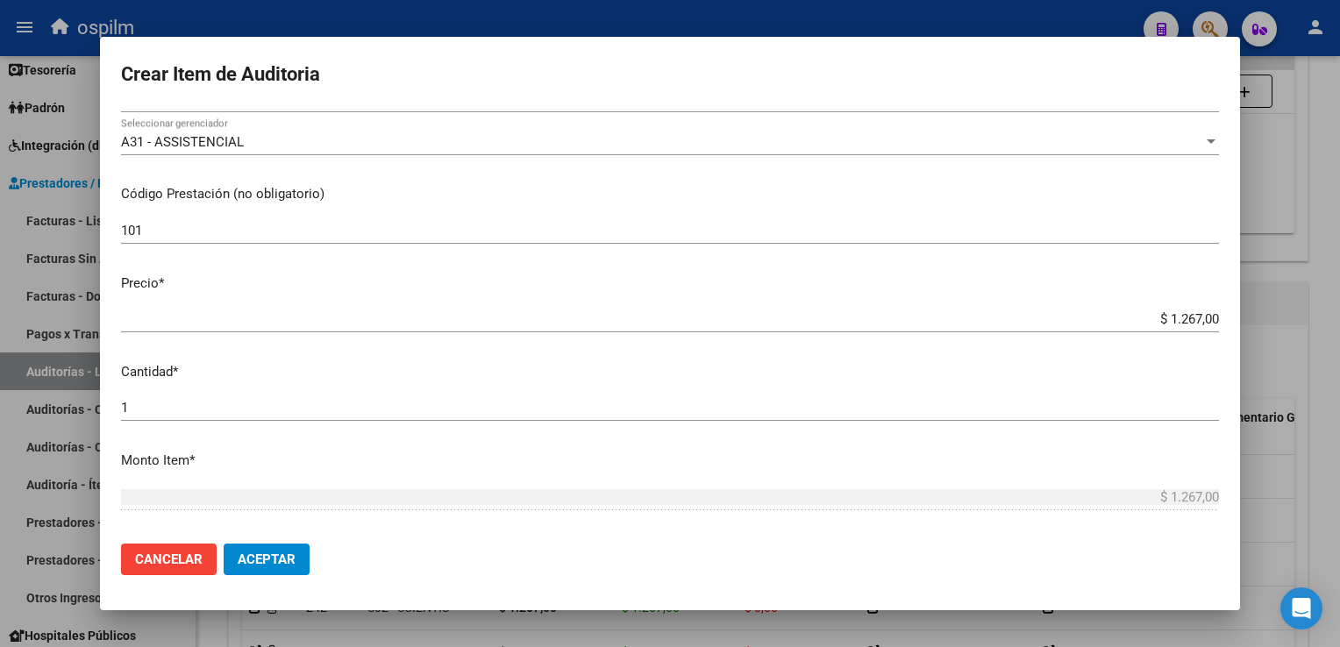
scroll to position [554, 0]
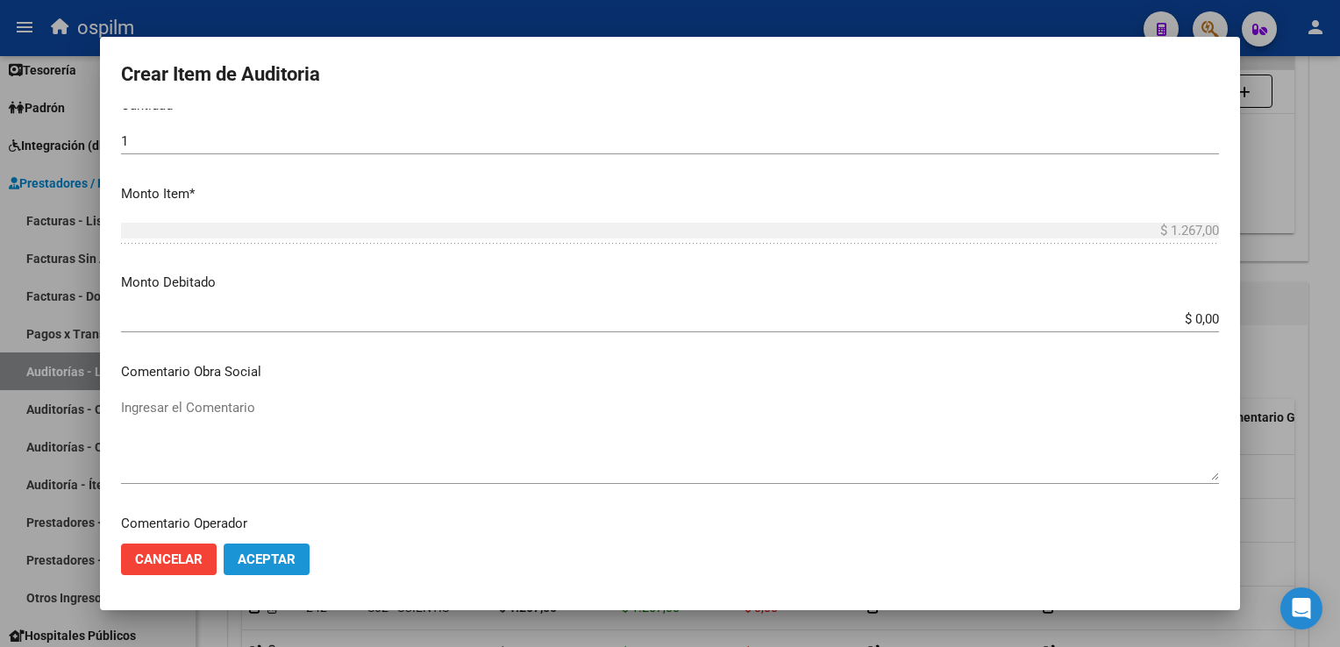
click at [251, 556] on span "Aceptar" at bounding box center [267, 559] width 58 height 16
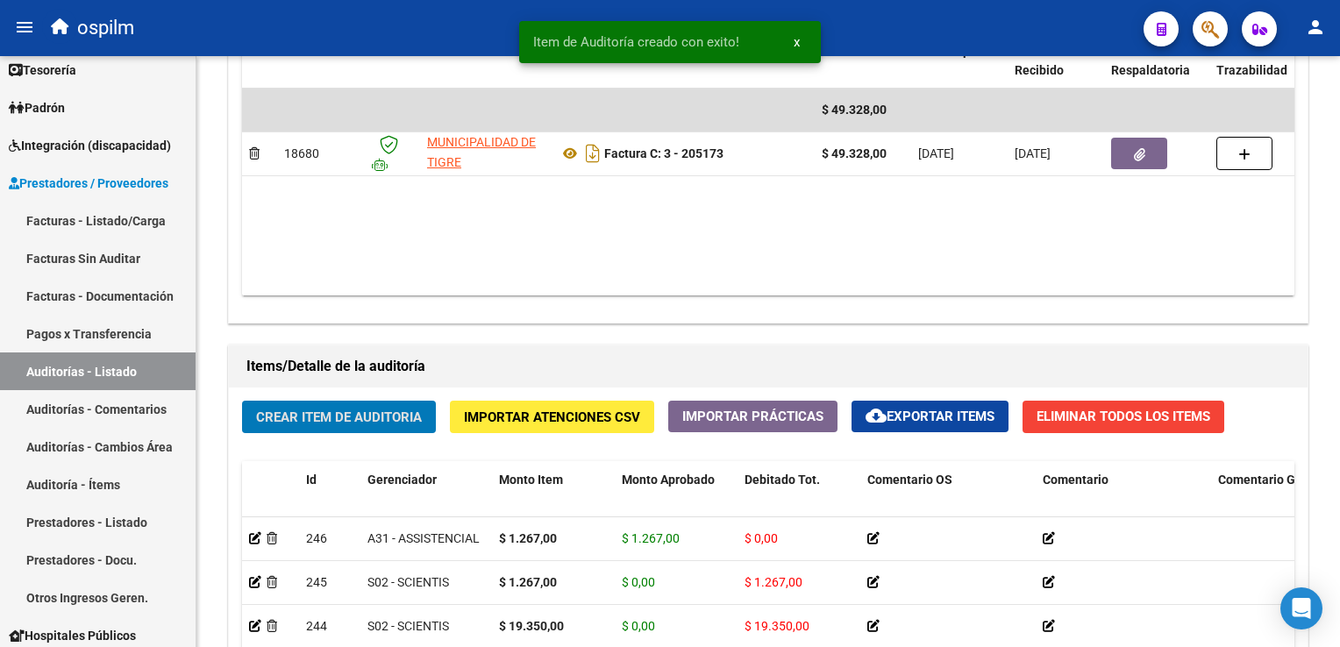
scroll to position [965, 0]
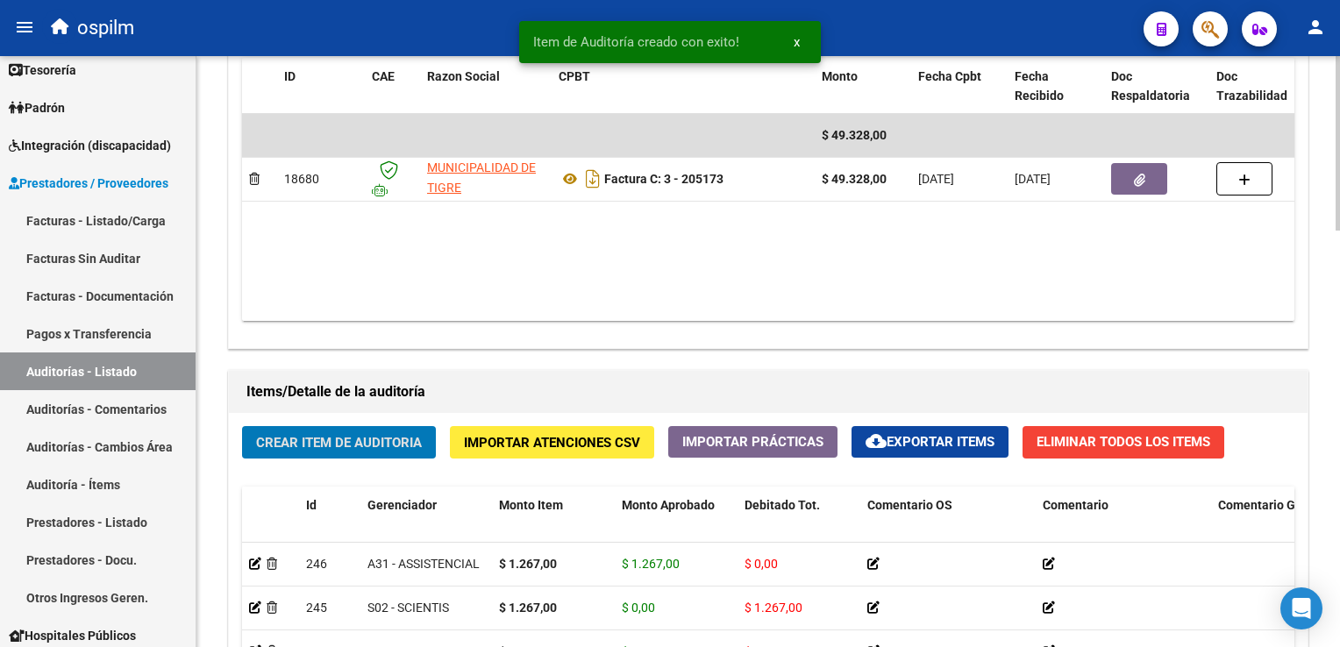
click at [323, 436] on span "Crear Item de Auditoria" at bounding box center [339, 443] width 166 height 16
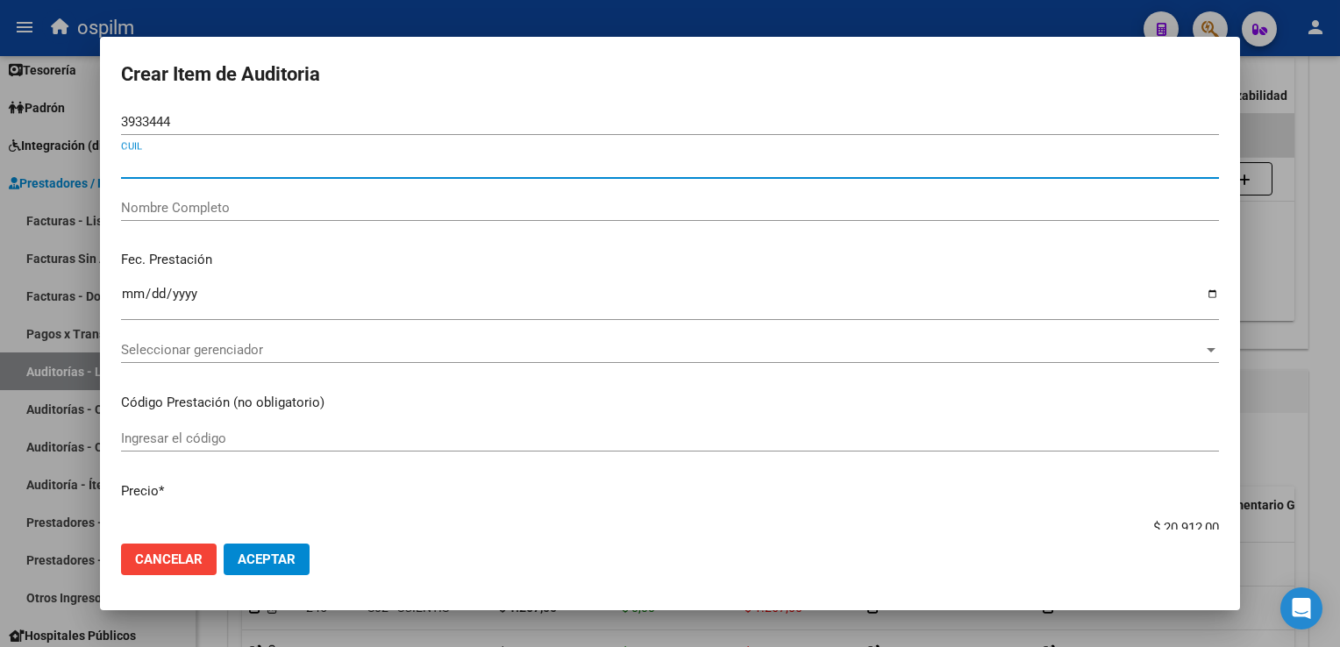
drag, startPoint x: 187, startPoint y: 127, endPoint x: -4, endPoint y: -51, distance: 260.5
click at [0, 0] on html "menu ospilm person Firma Express Inicio Calendario SSS Instructivos Contacto OS…" at bounding box center [670, 323] width 1340 height 647
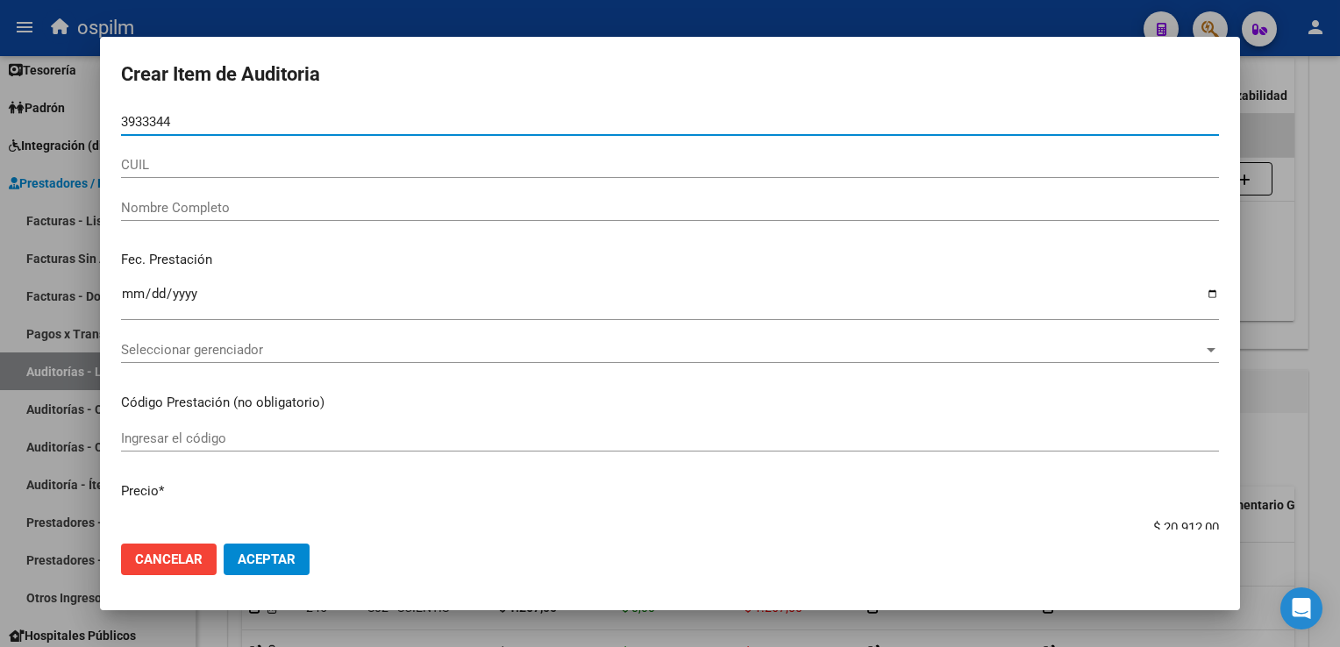
type input "39333444"
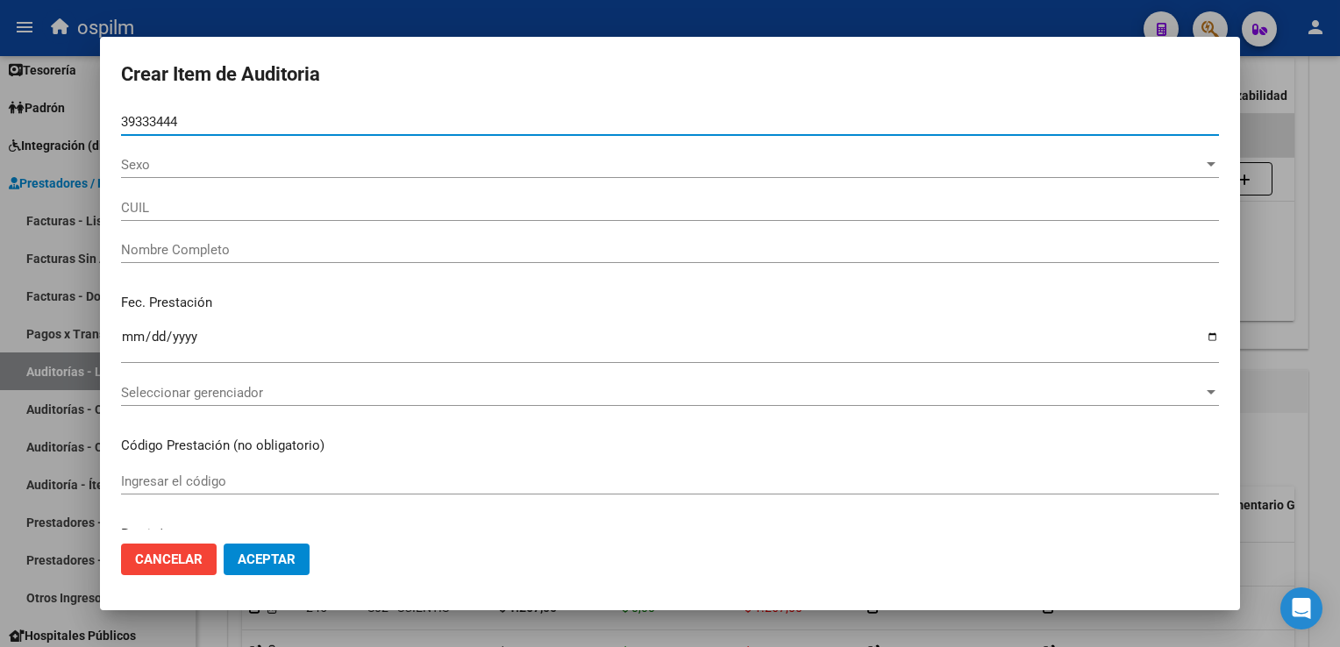
type input "23393334444"
type input "[PERSON_NAME], [PERSON_NAME]"
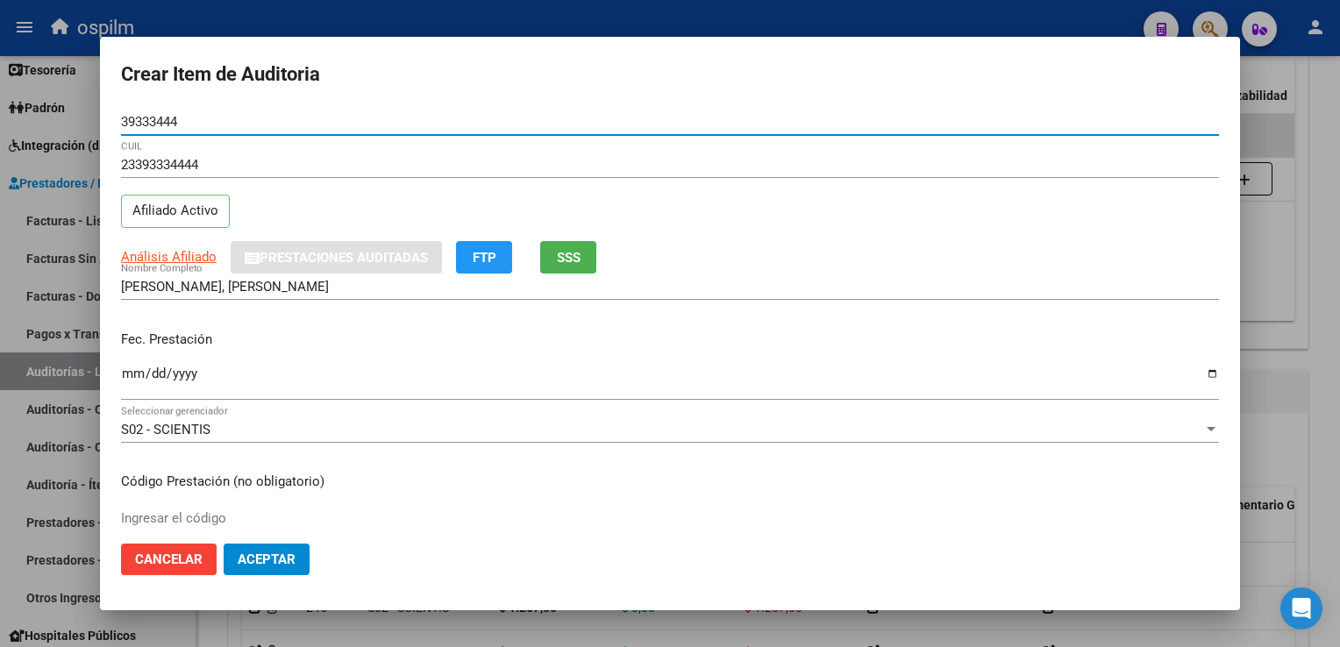
type input "39333444"
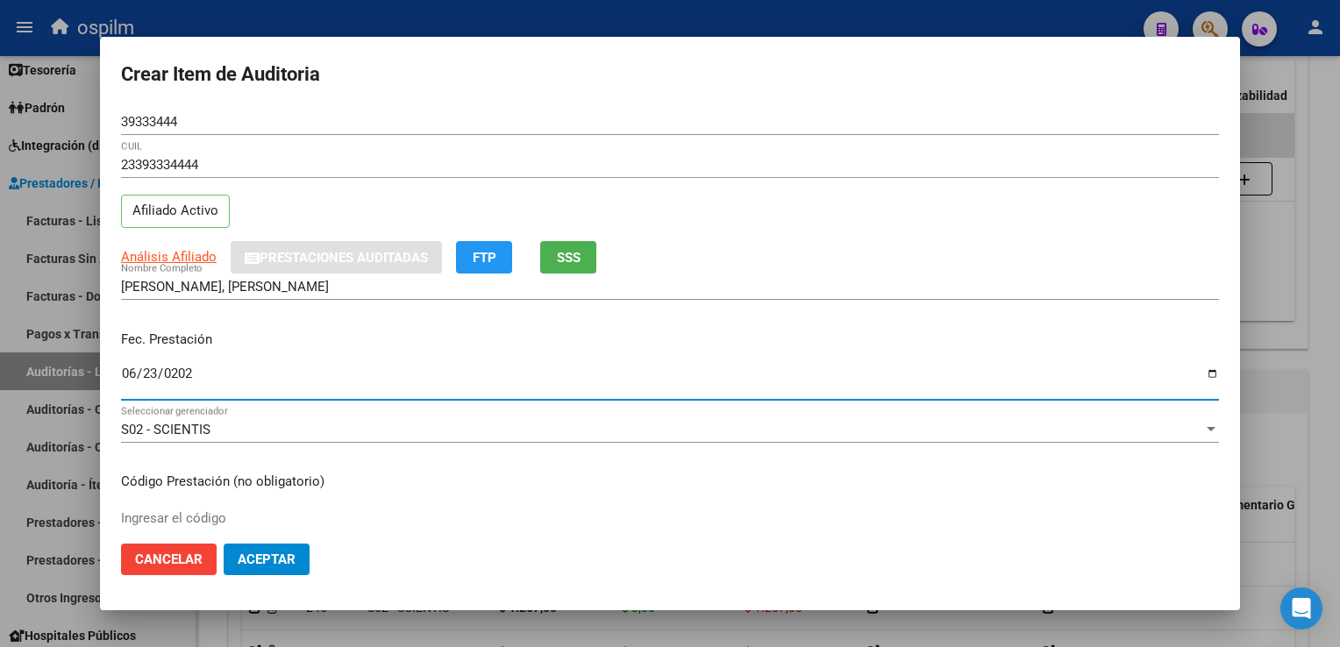
type input "[DATE]"
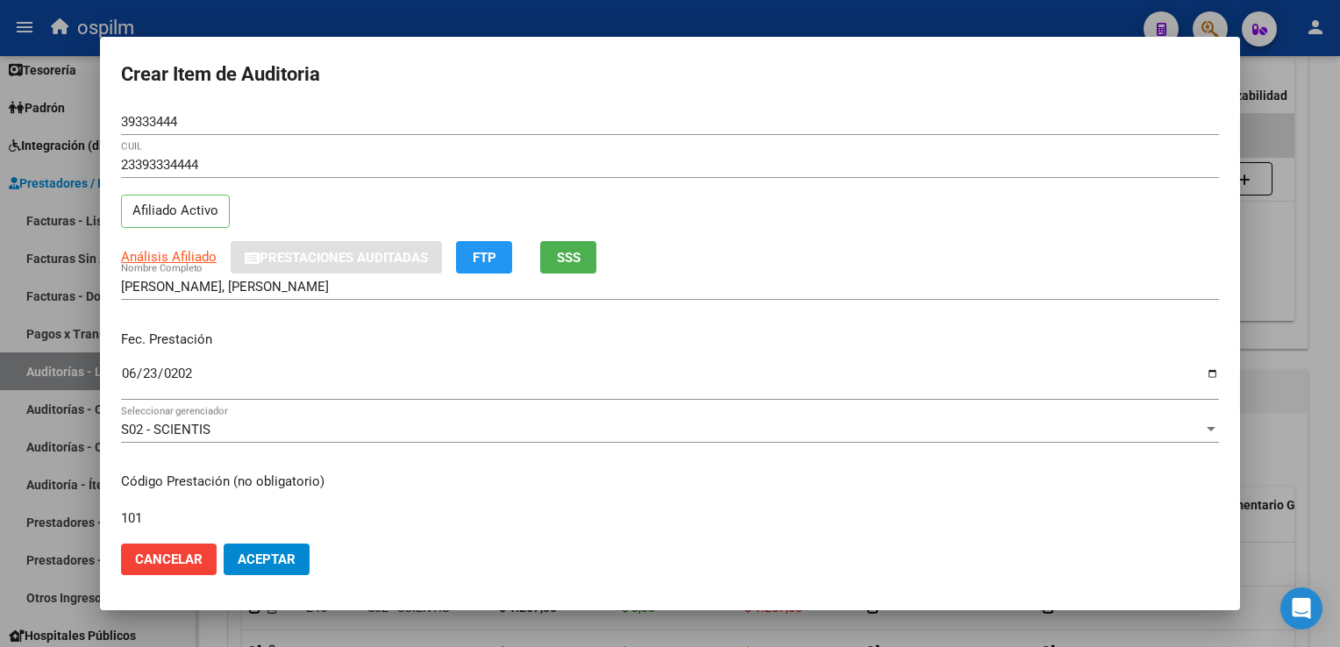
type input "101"
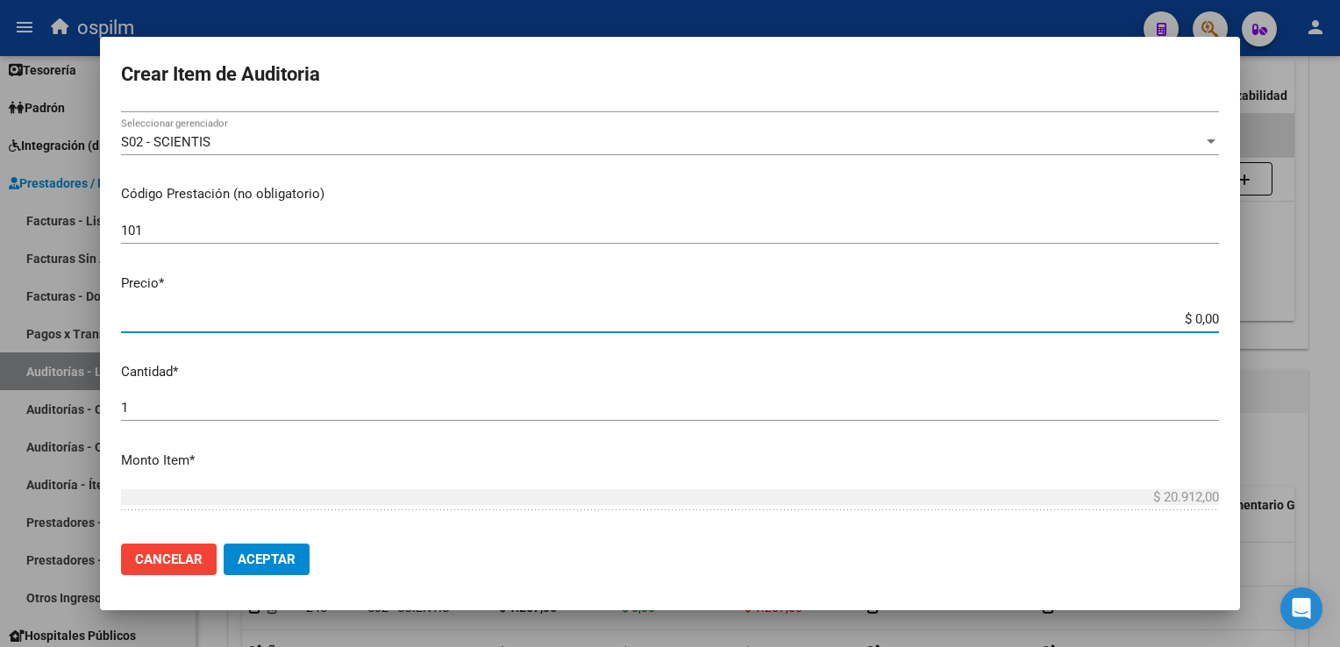
type input "$ 0,01"
type input "$ 0,12"
type input "$ 1,26"
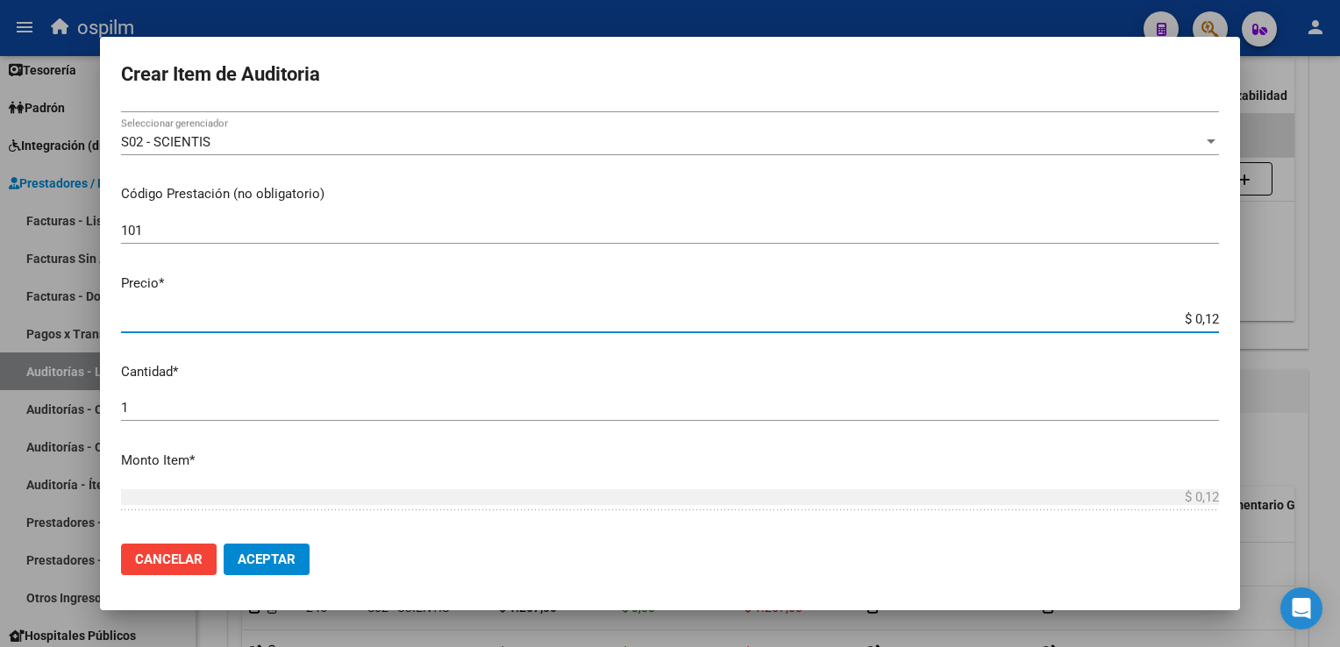
type input "$ 1,26"
type input "$ 12,67"
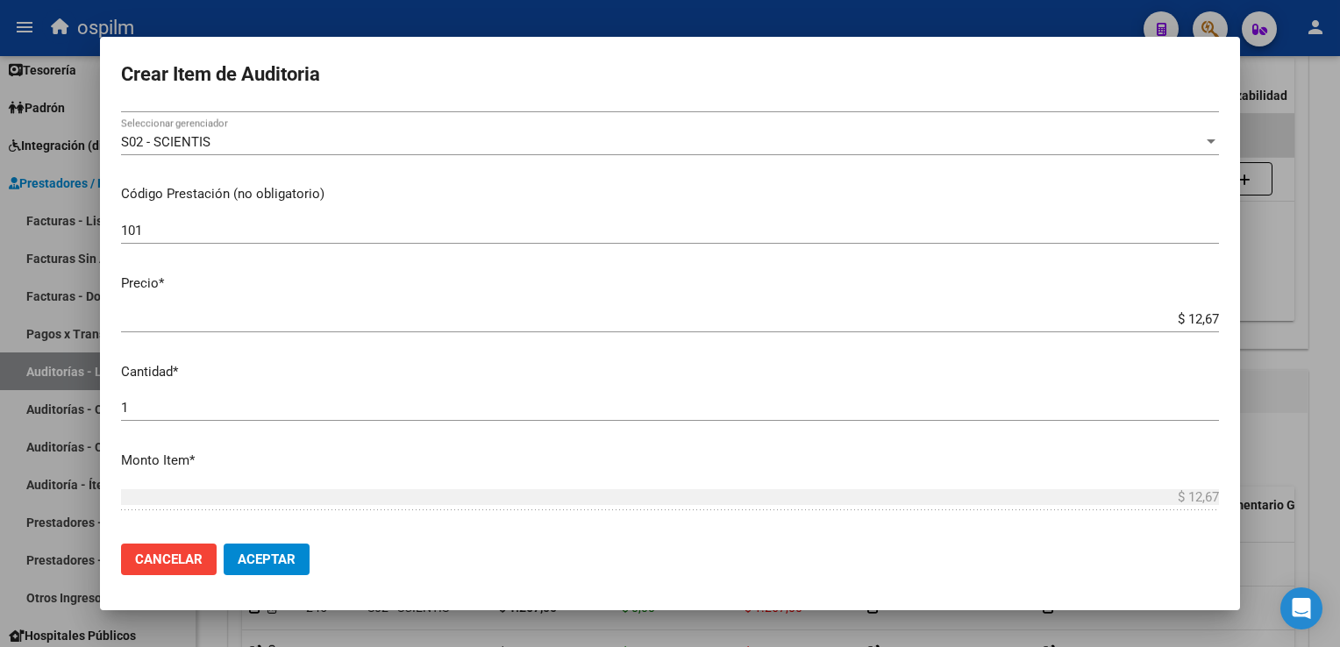
scroll to position [554, 0]
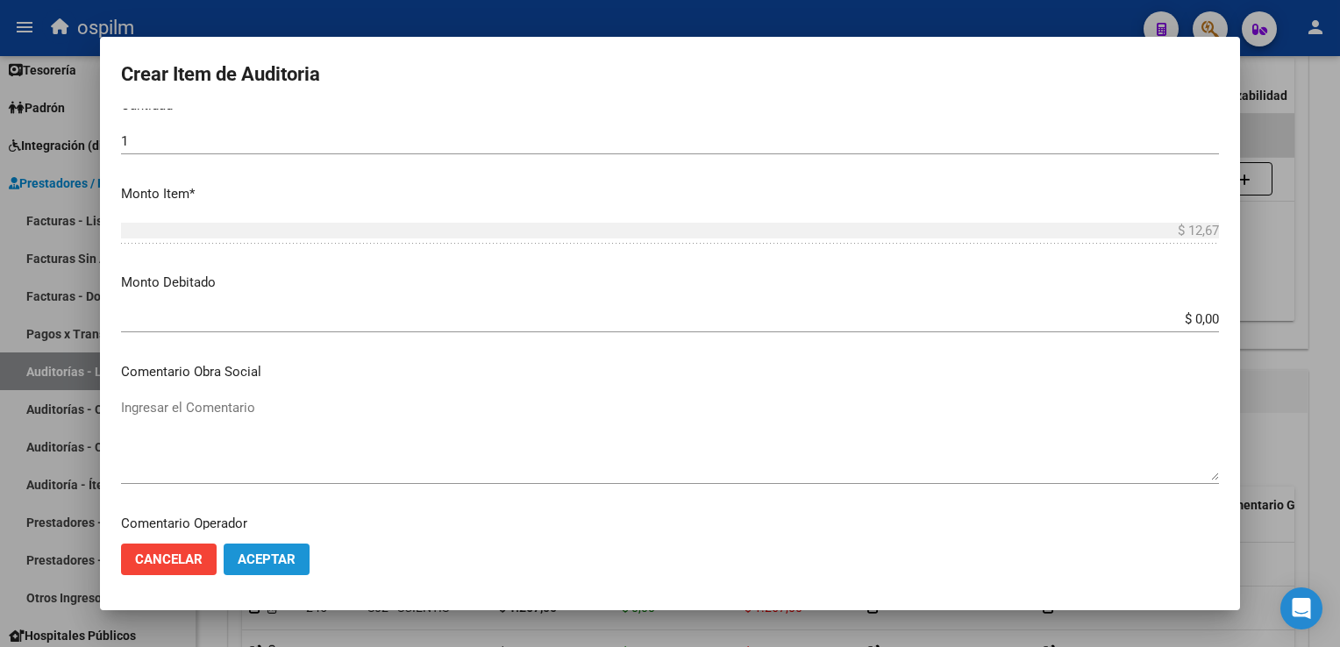
click at [273, 545] on button "Aceptar" at bounding box center [267, 560] width 86 height 32
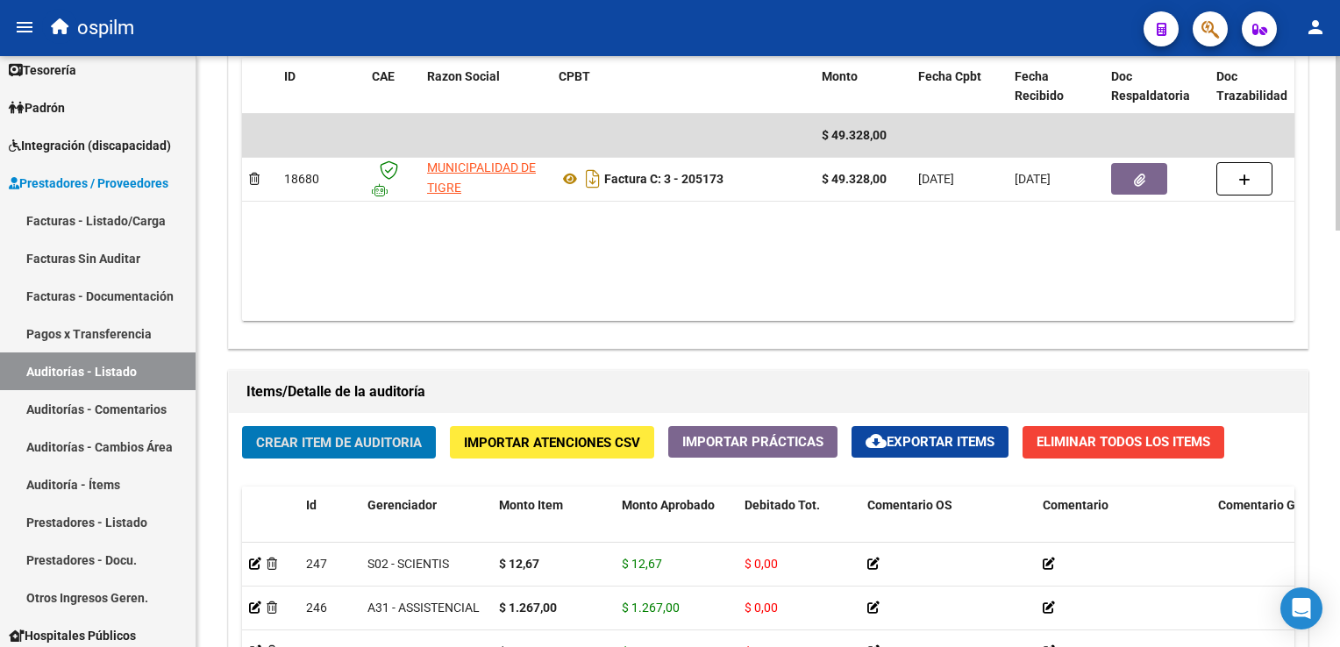
click at [270, 436] on span "Crear Item de Auditoria" at bounding box center [339, 443] width 166 height 16
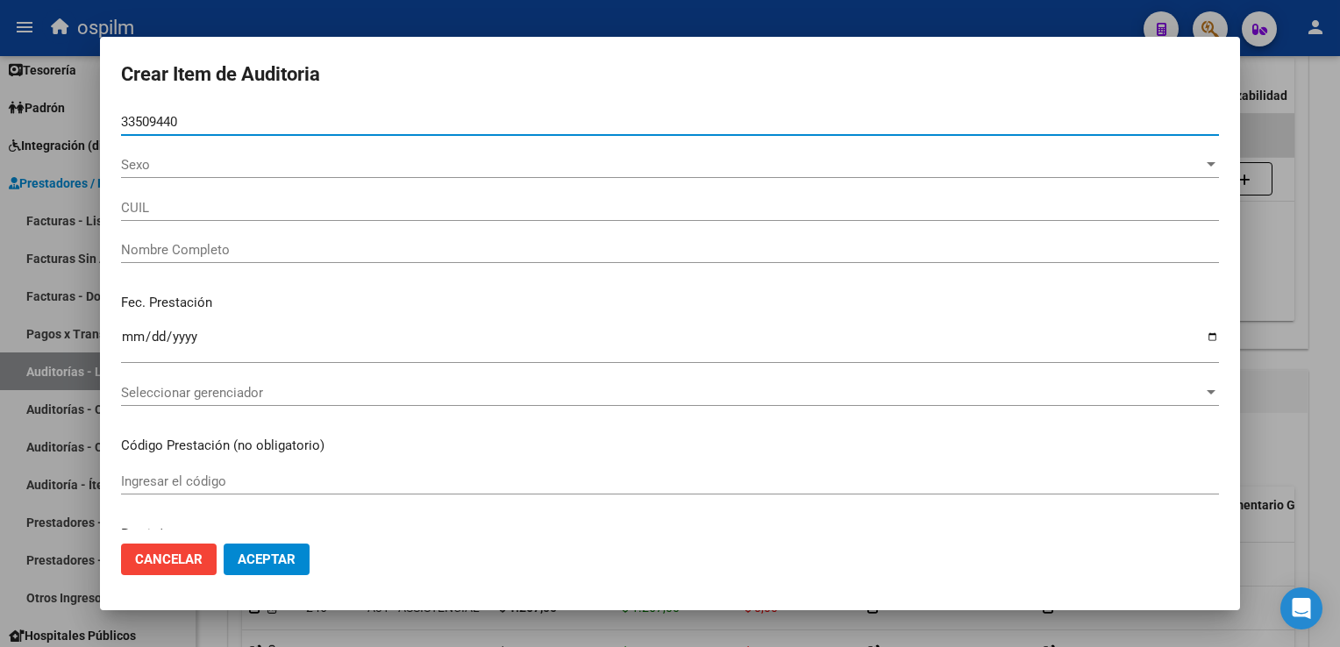
type input "33509440"
type input "27335094404"
type input "[PERSON_NAME] [PERSON_NAME]"
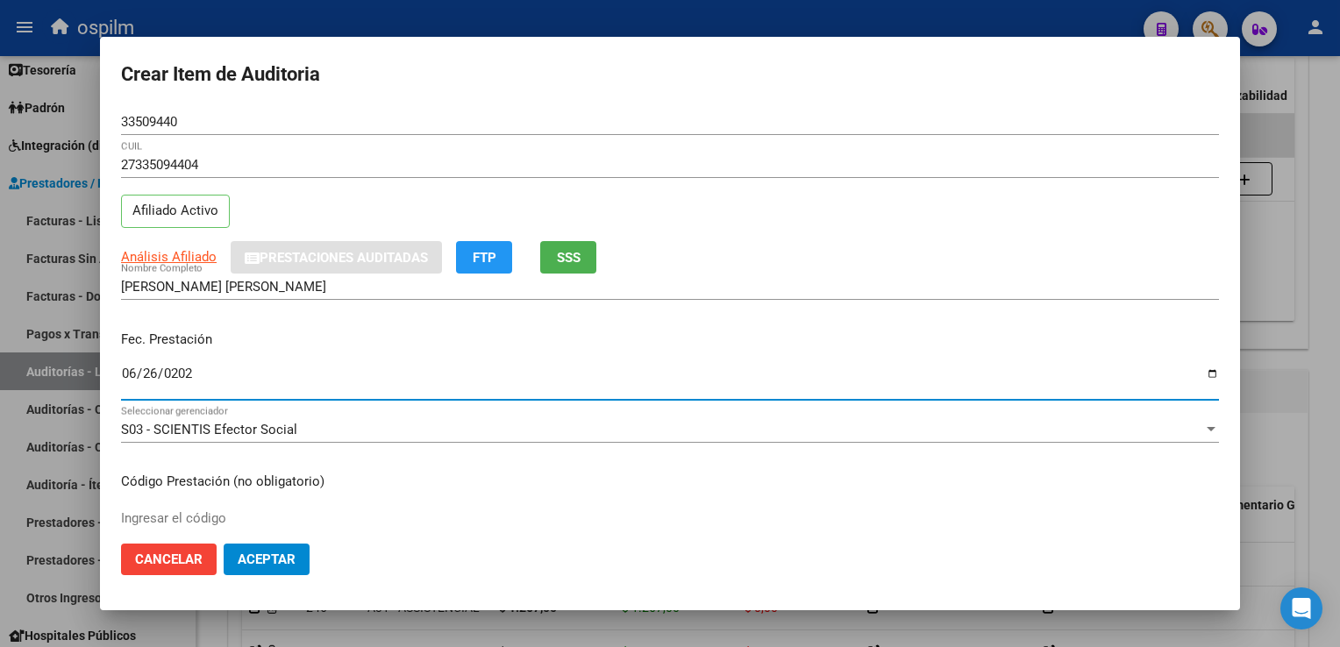
type input "[DATE]"
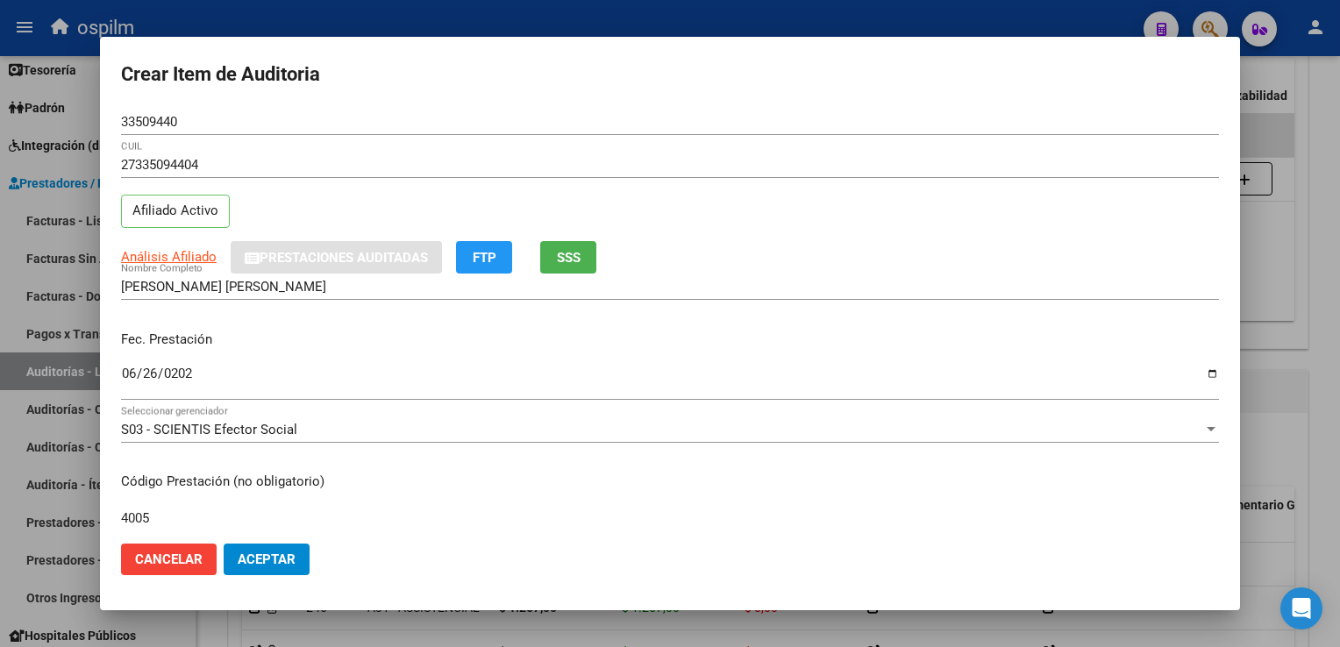
type input "4005"
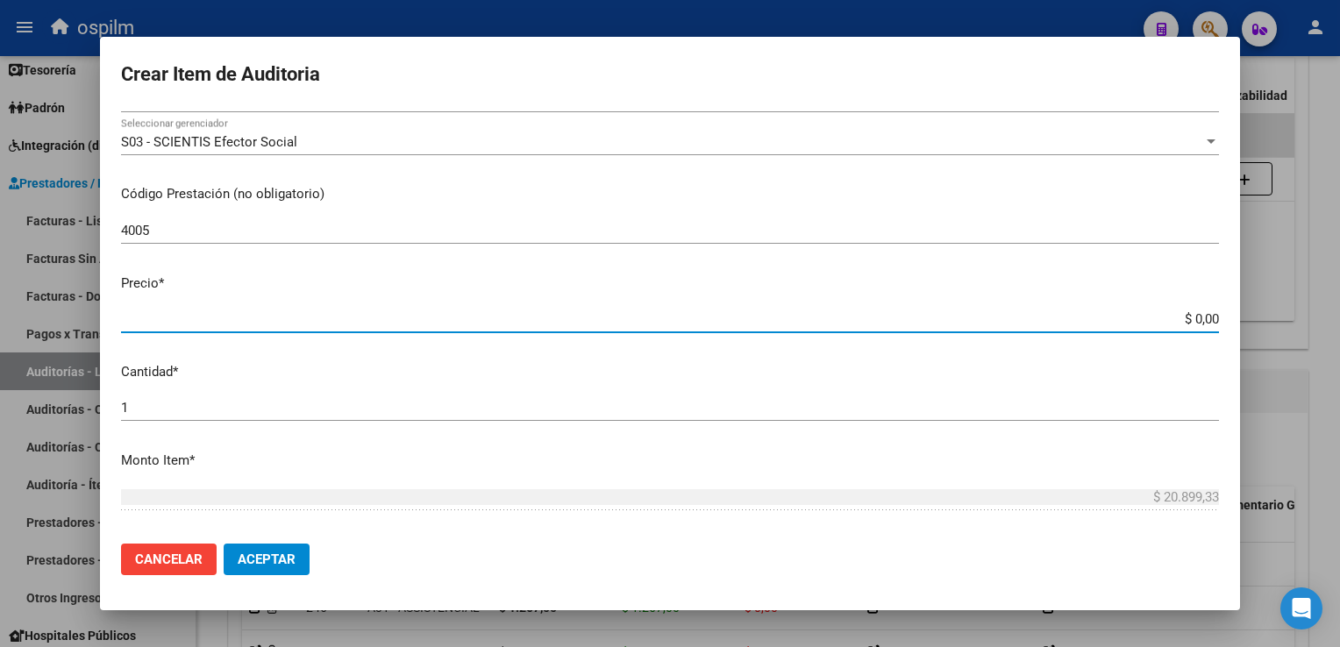
type input "$ 0,08"
type input "$ 0,89"
type input "$ 8,93"
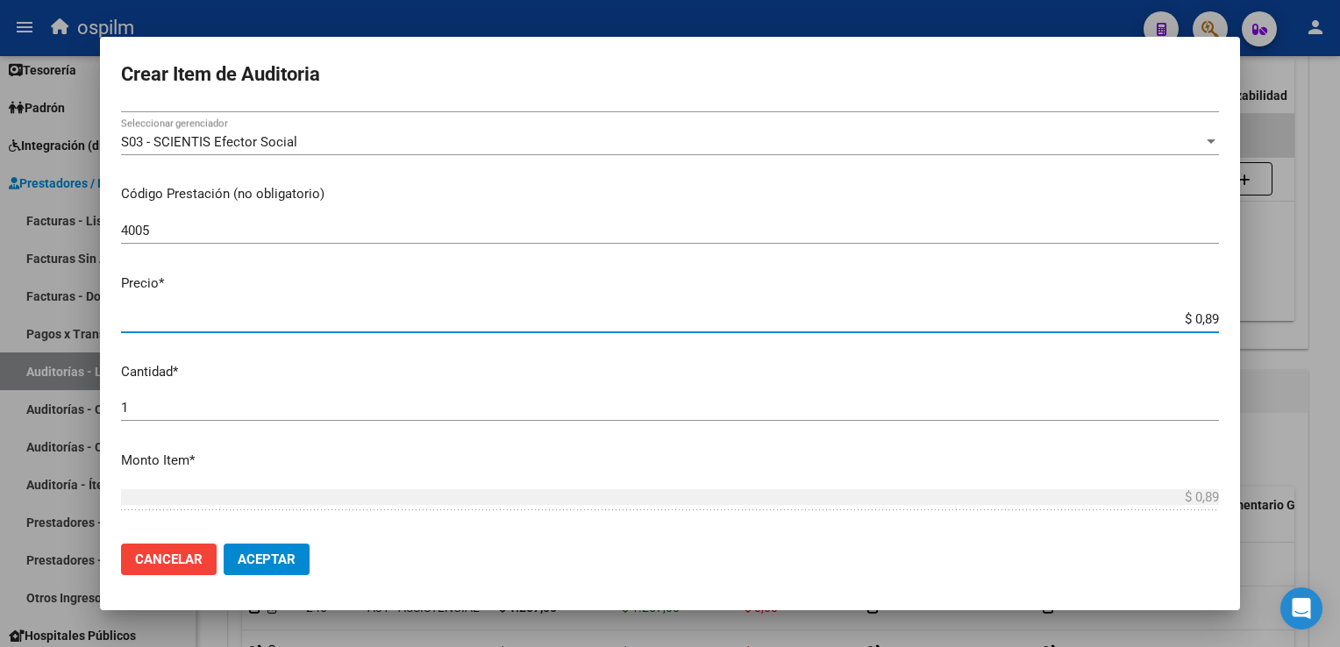
type input "$ 8,93"
type input "$ 89,39"
type input "$ 893,90"
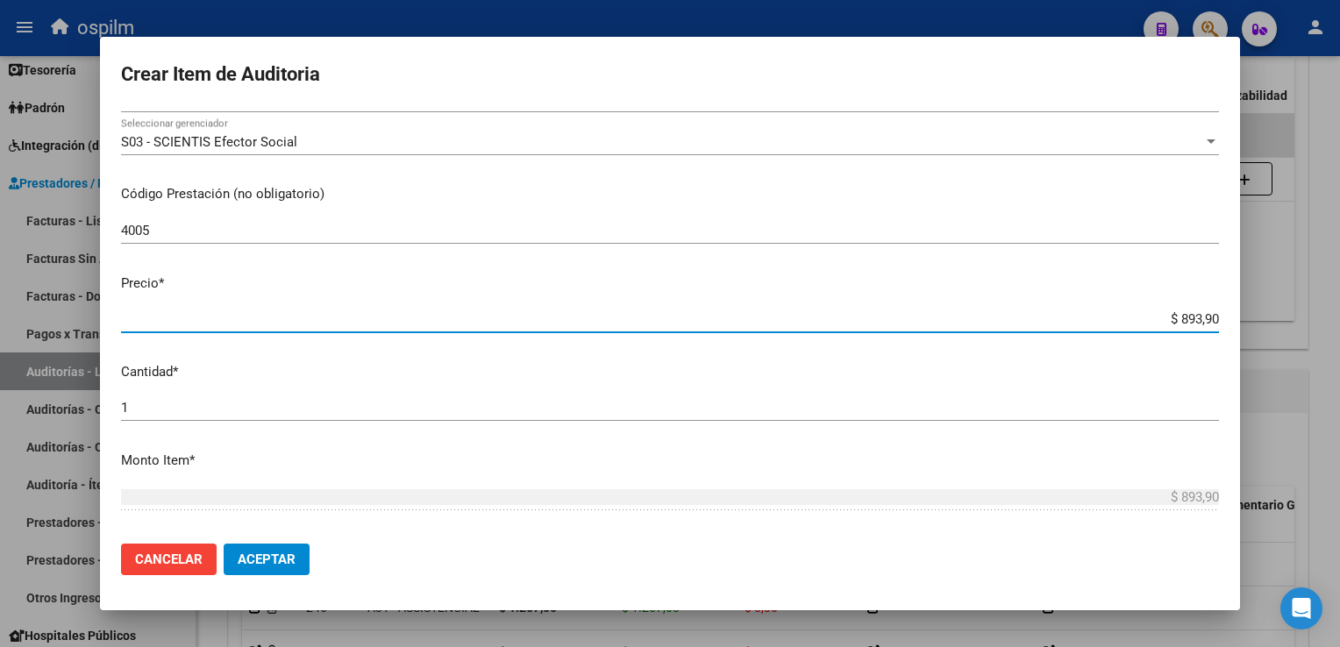
type input "$ 8.939,00"
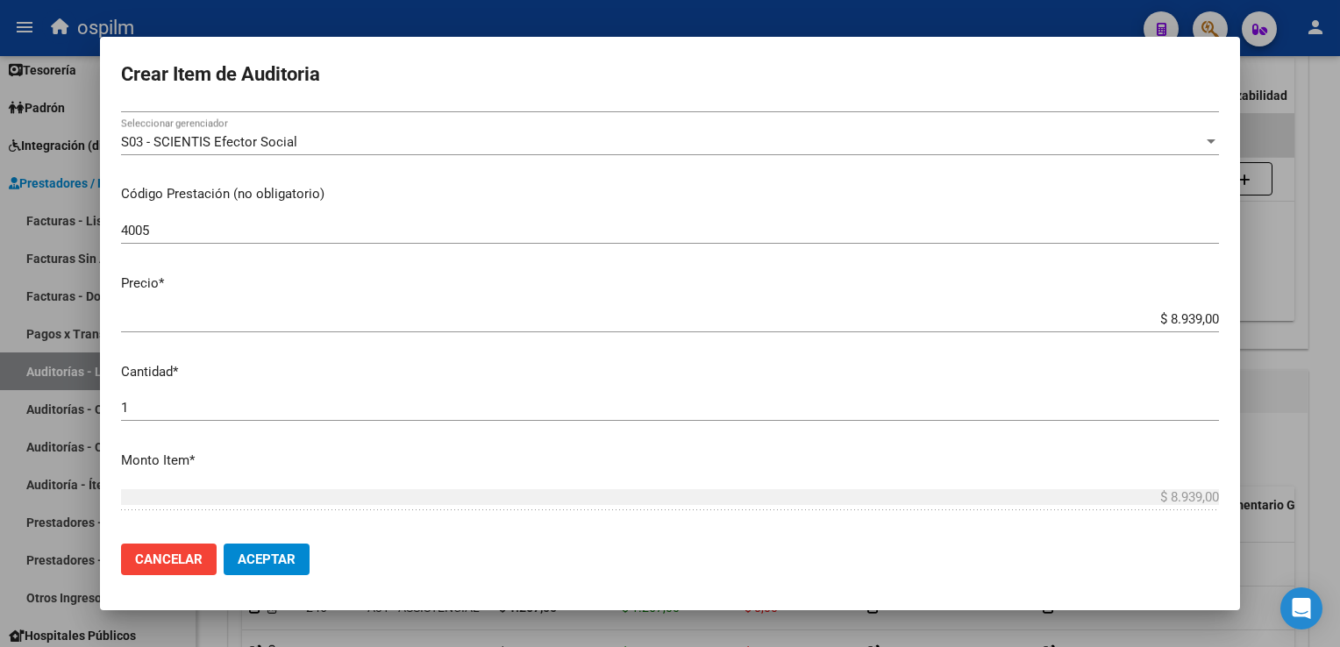
scroll to position [554, 0]
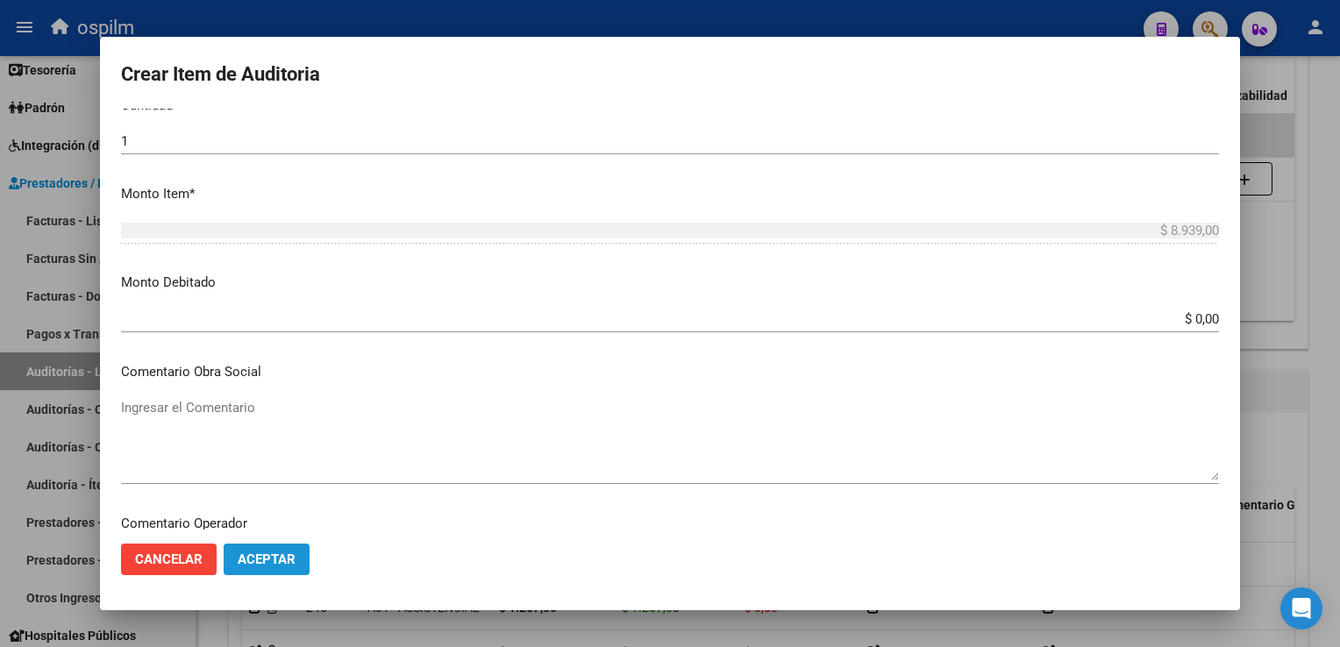
drag, startPoint x: 274, startPoint y: 552, endPoint x: 396, endPoint y: 585, distance: 126.9
click at [274, 552] on span "Aceptar" at bounding box center [267, 559] width 58 height 16
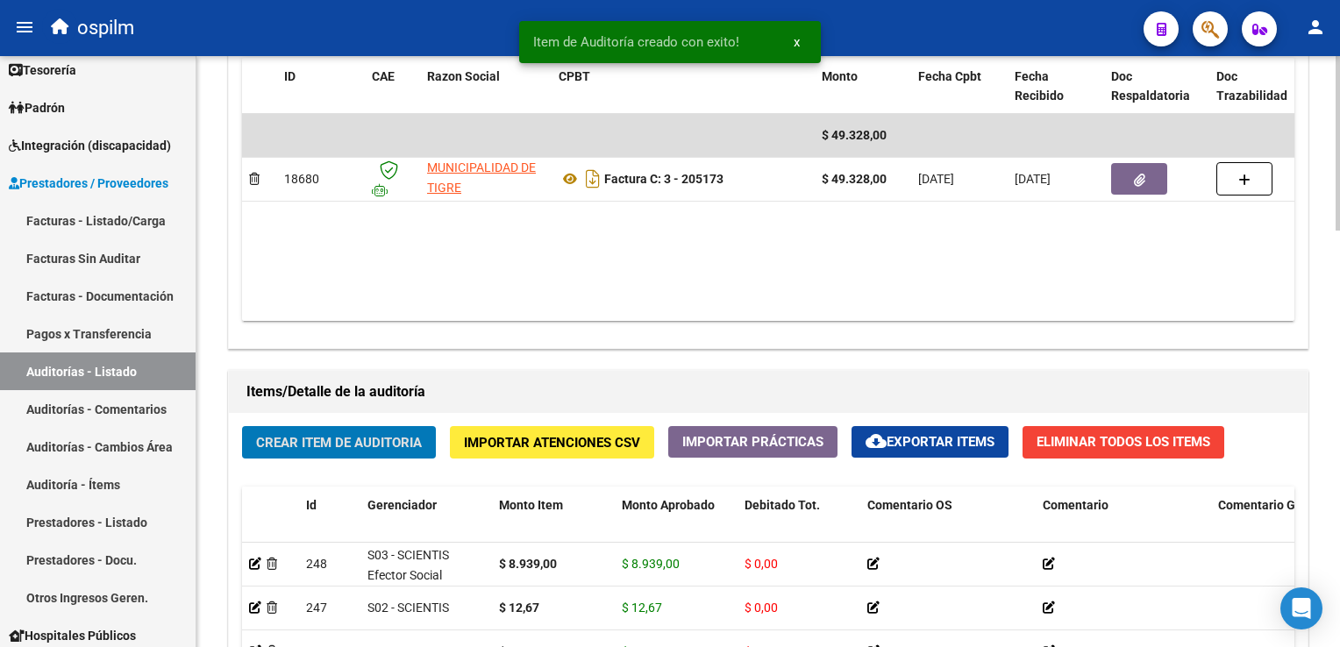
click at [358, 437] on span "Crear Item de Auditoria" at bounding box center [339, 443] width 166 height 16
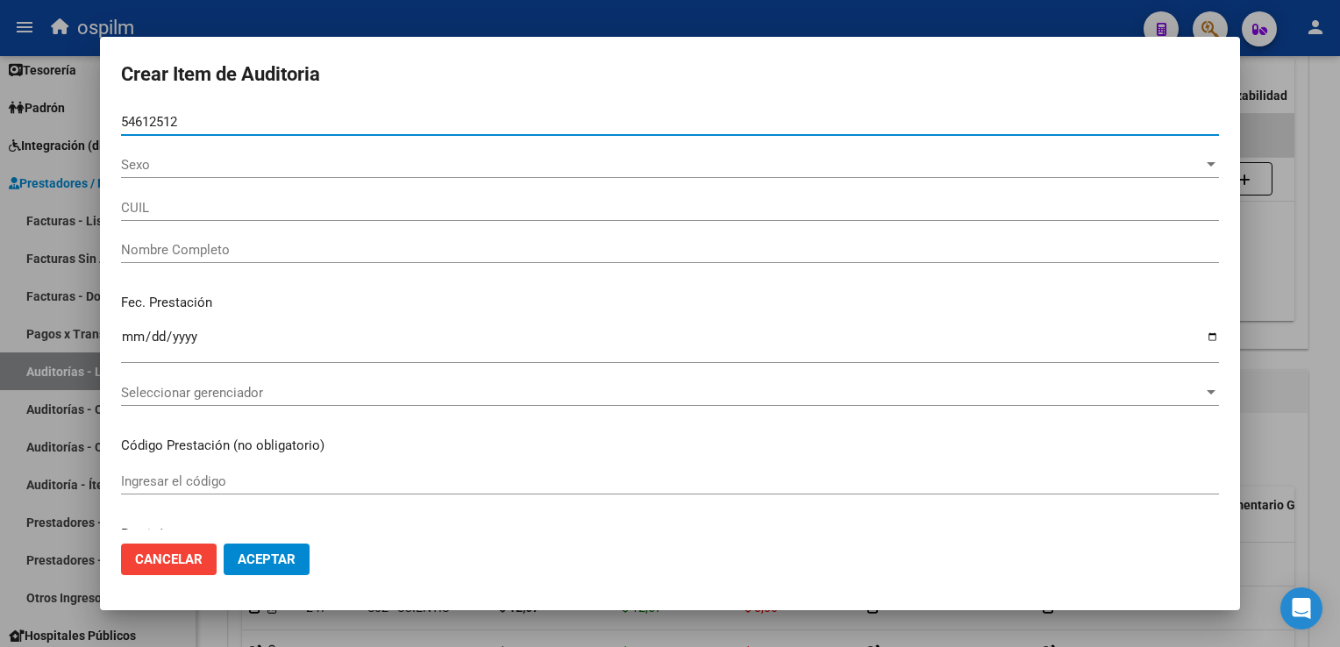
type input "54612512"
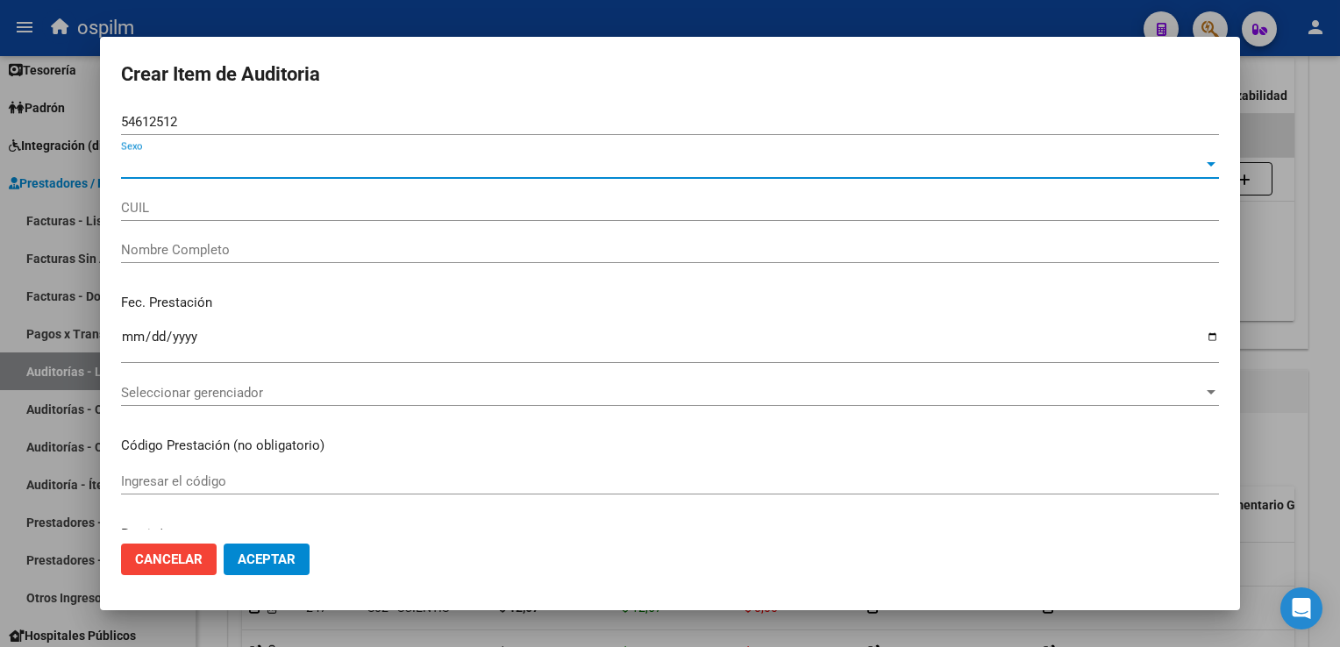
type input "20546125123"
type input "[PERSON_NAME] [PERSON_NAME]"
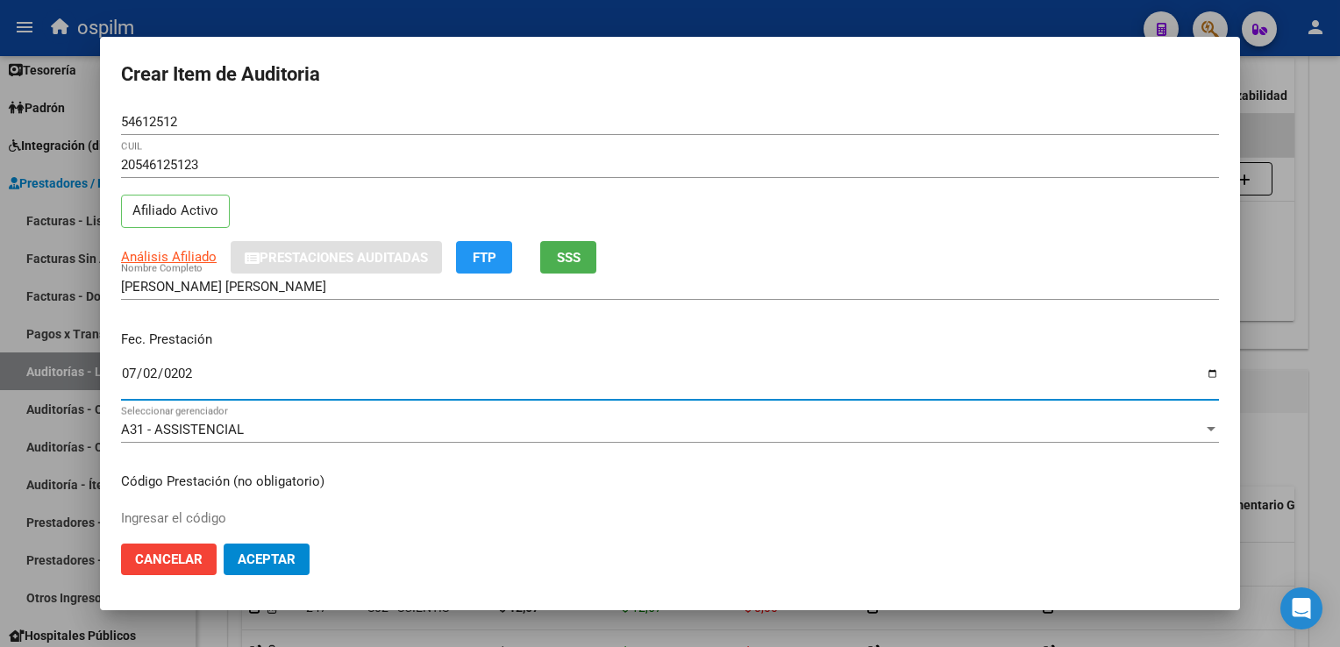
type input "[DATE]"
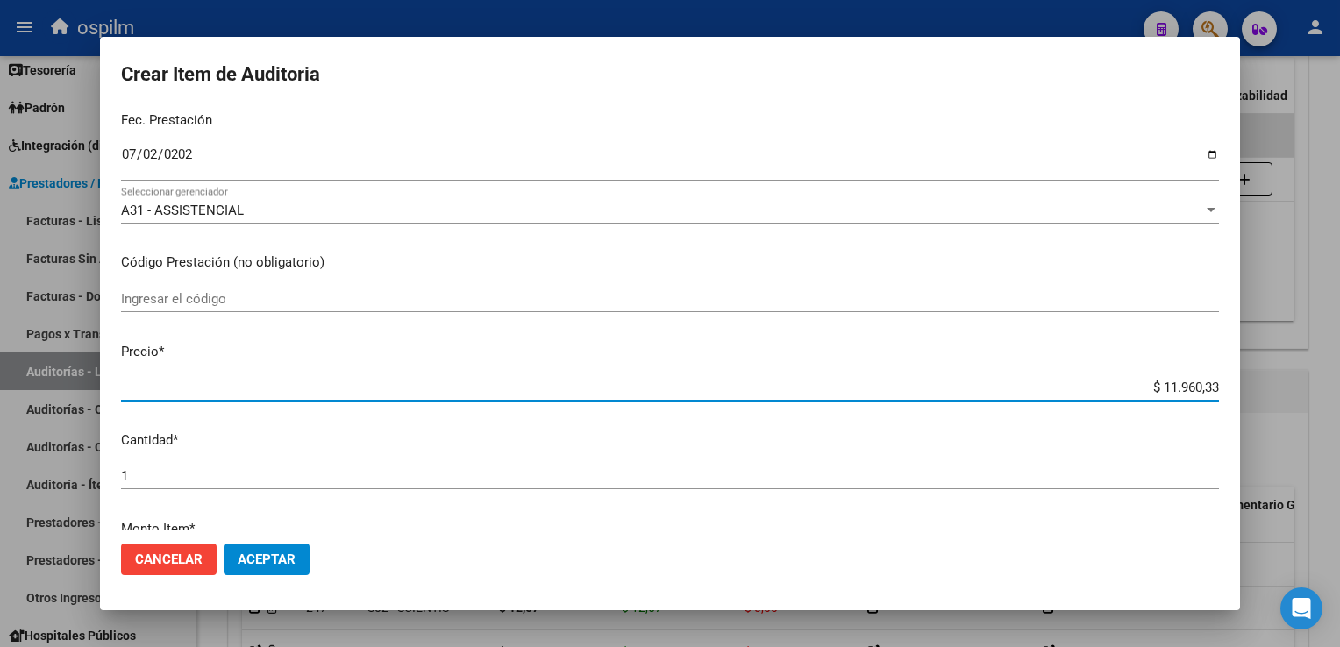
scroll to position [263, 0]
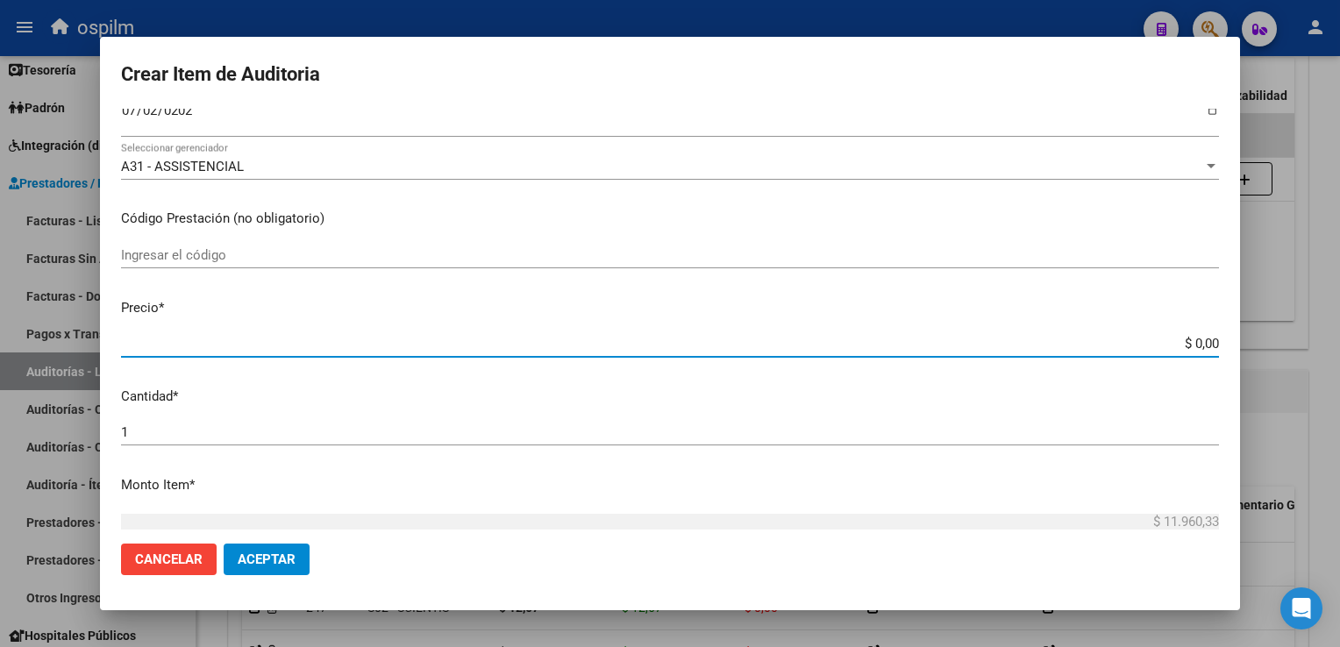
type input "$ 0,06"
type input "$ 0,67"
type input "$ 6,70"
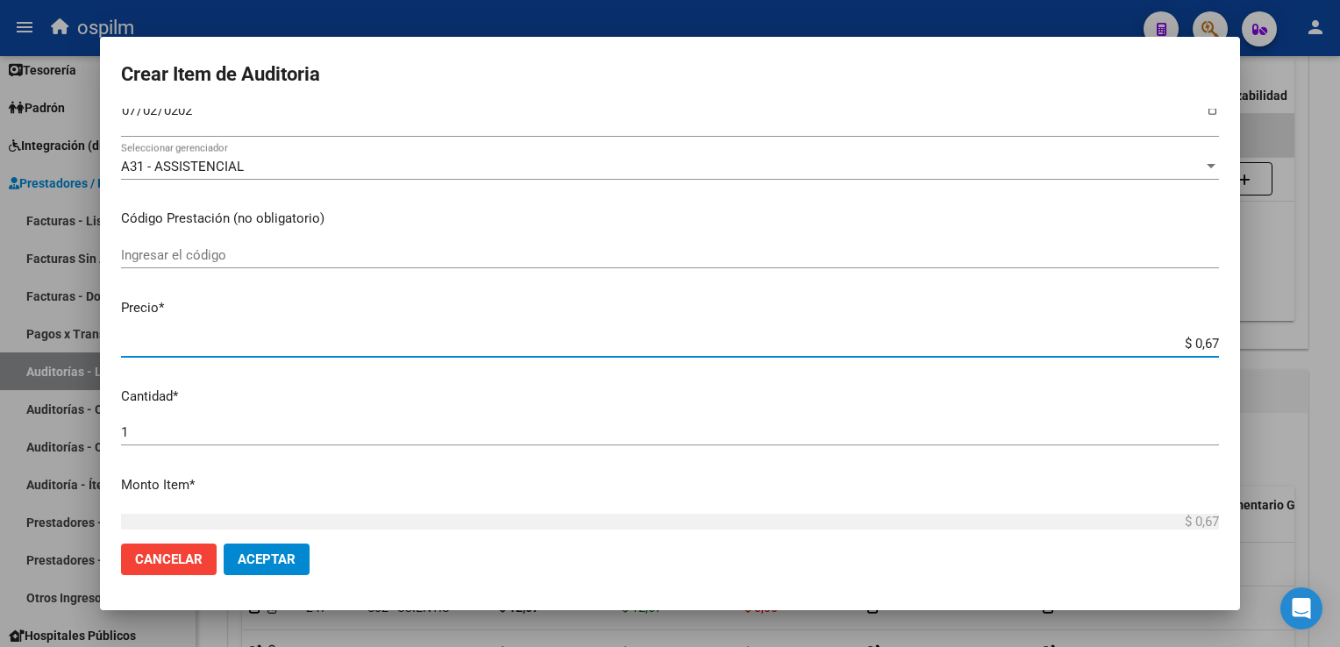
type input "$ 6,70"
type input "$ 67,08"
type input "$ 670,80"
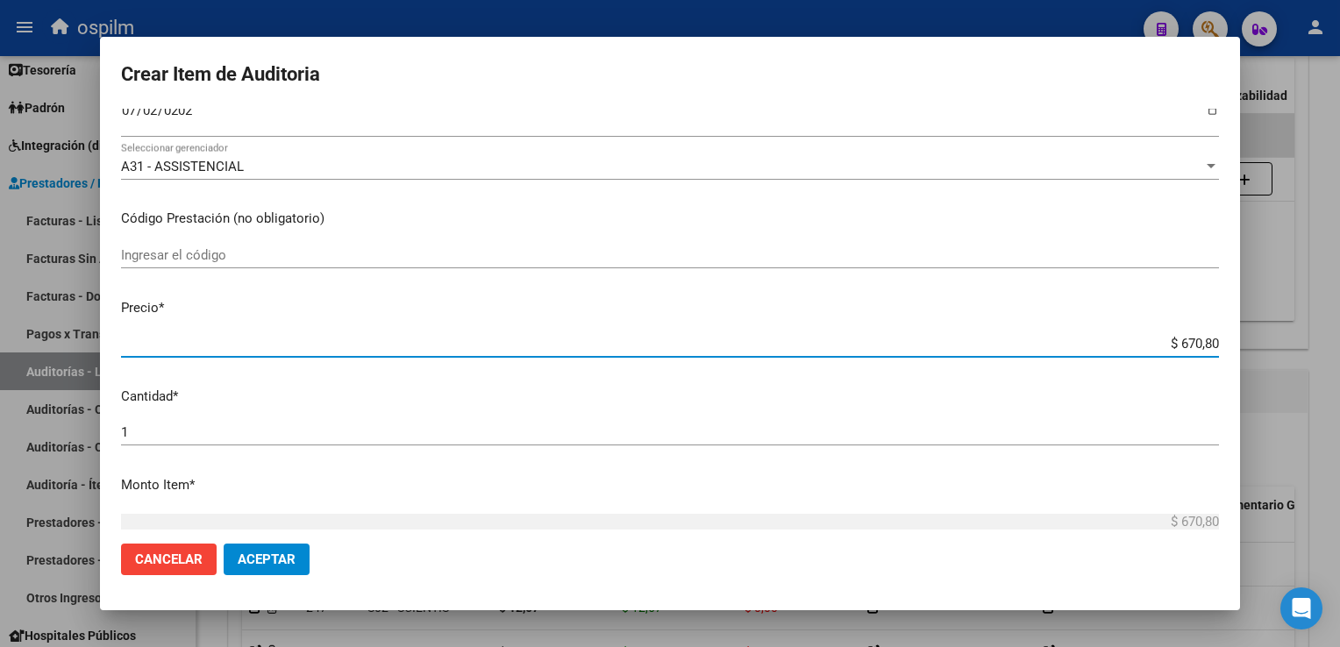
type input "$ 6.708,00"
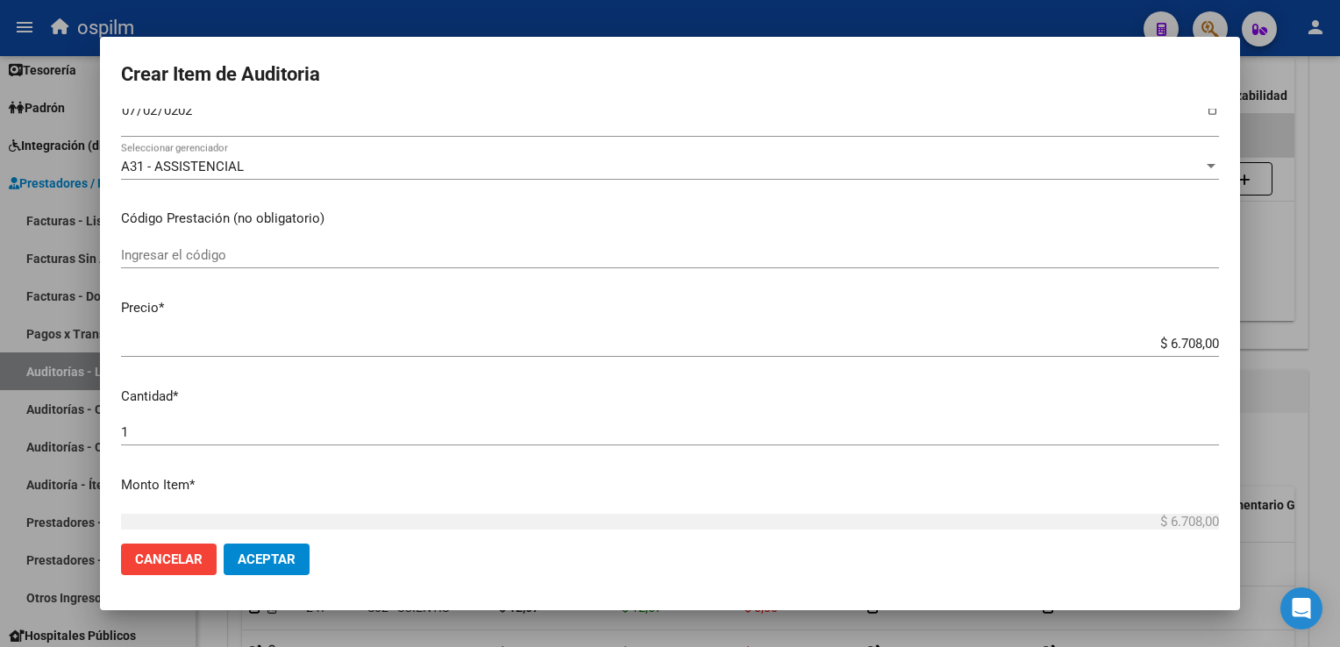
scroll to position [554, 0]
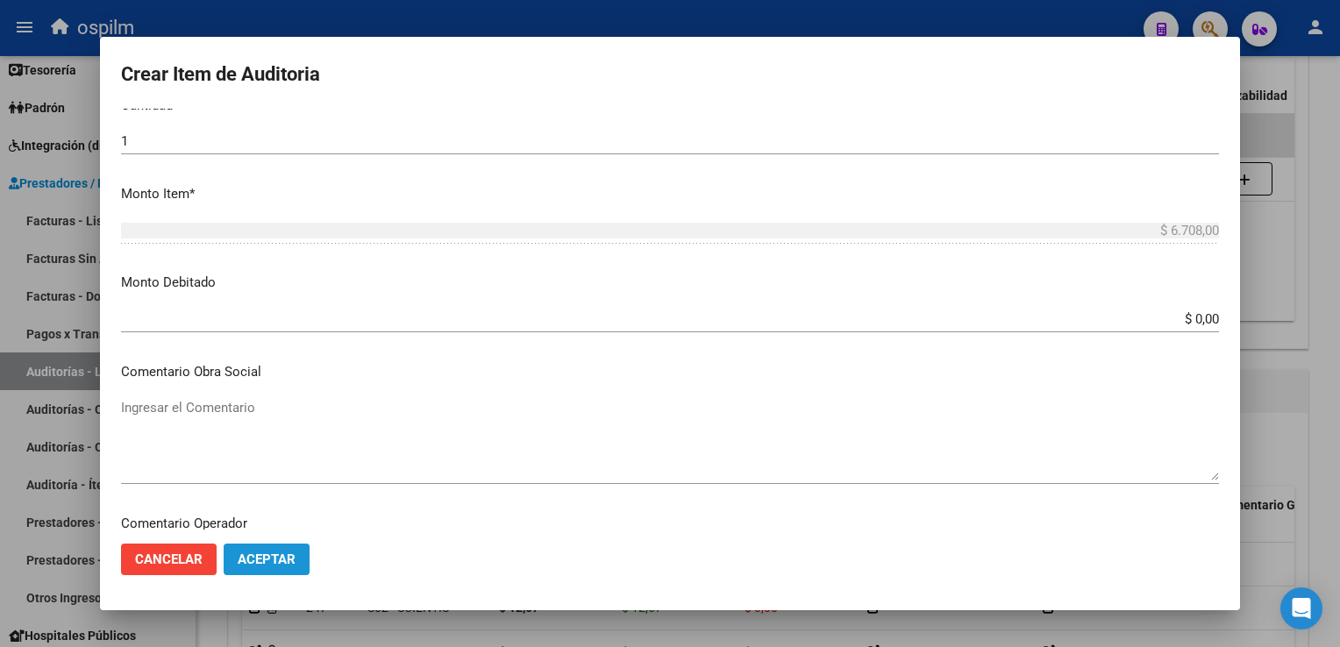
click at [274, 554] on span "Aceptar" at bounding box center [267, 559] width 58 height 16
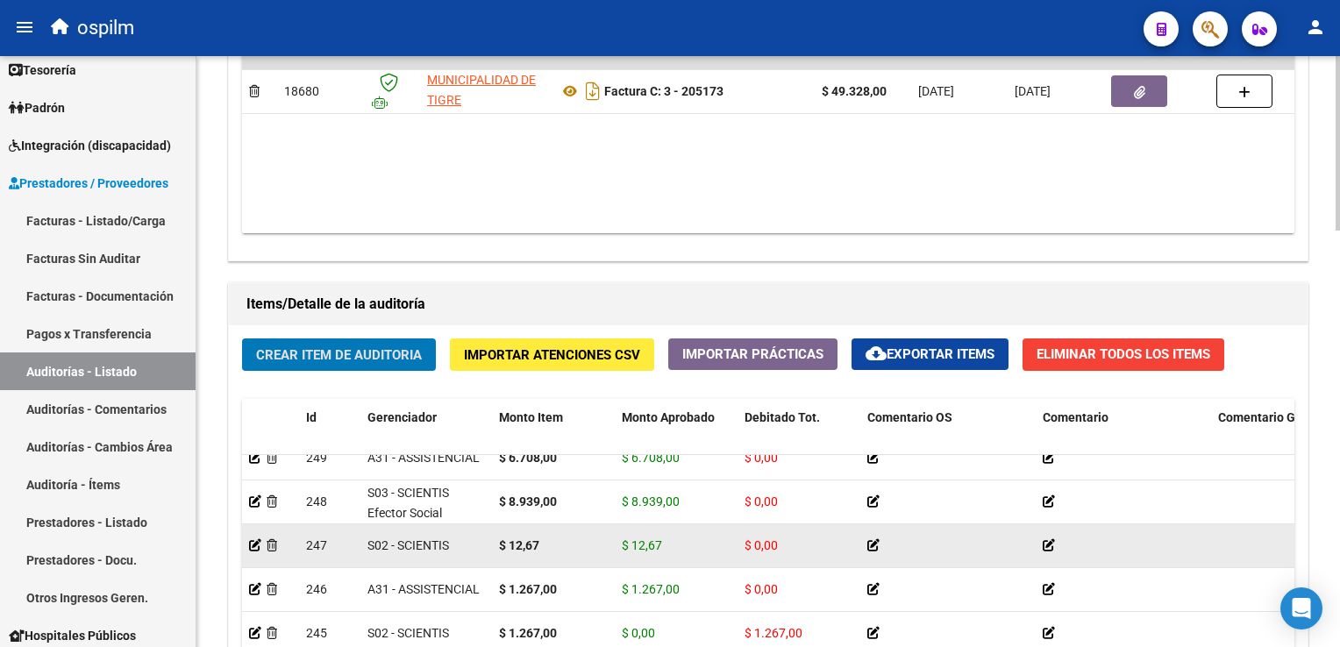
scroll to position [0, 0]
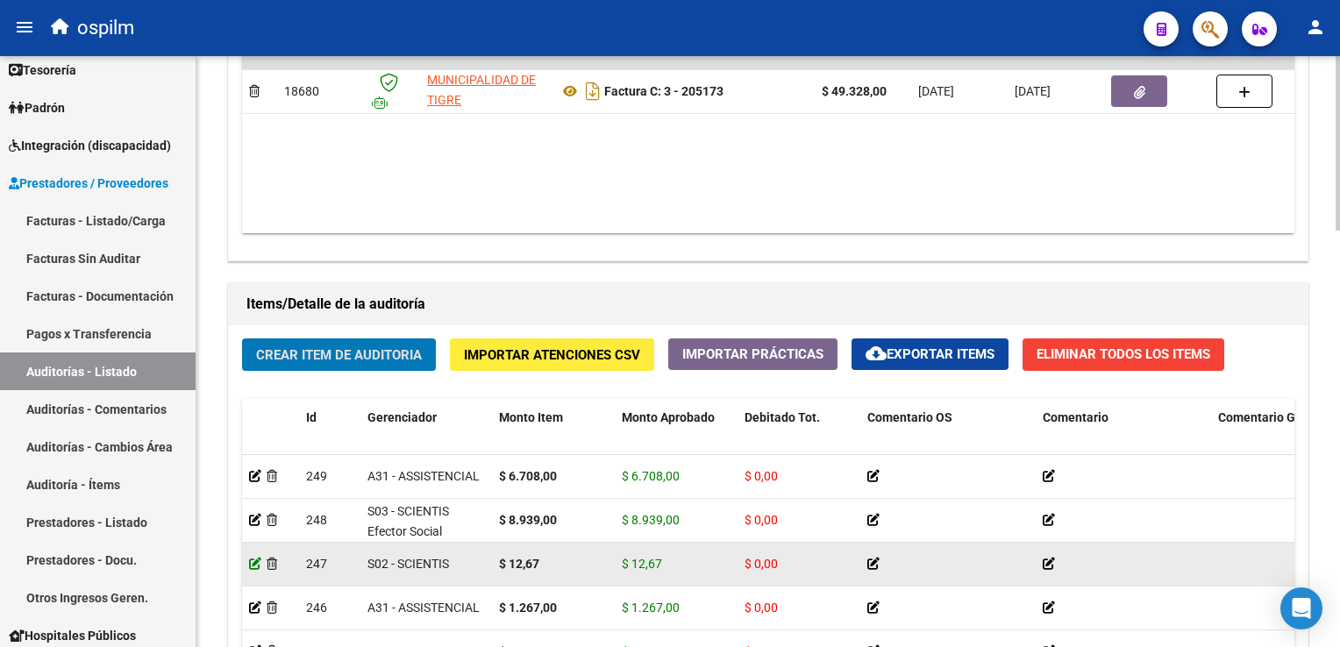
click at [251, 558] on icon at bounding box center [255, 564] width 12 height 12
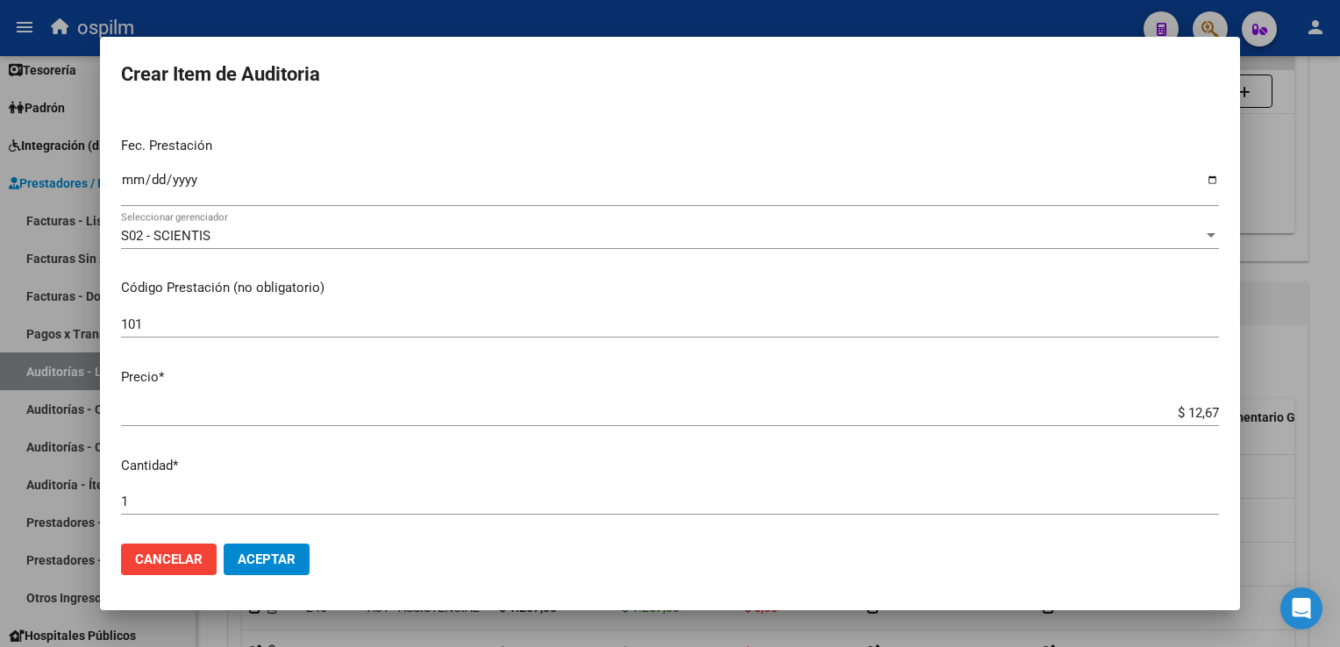
scroll to position [263, 0]
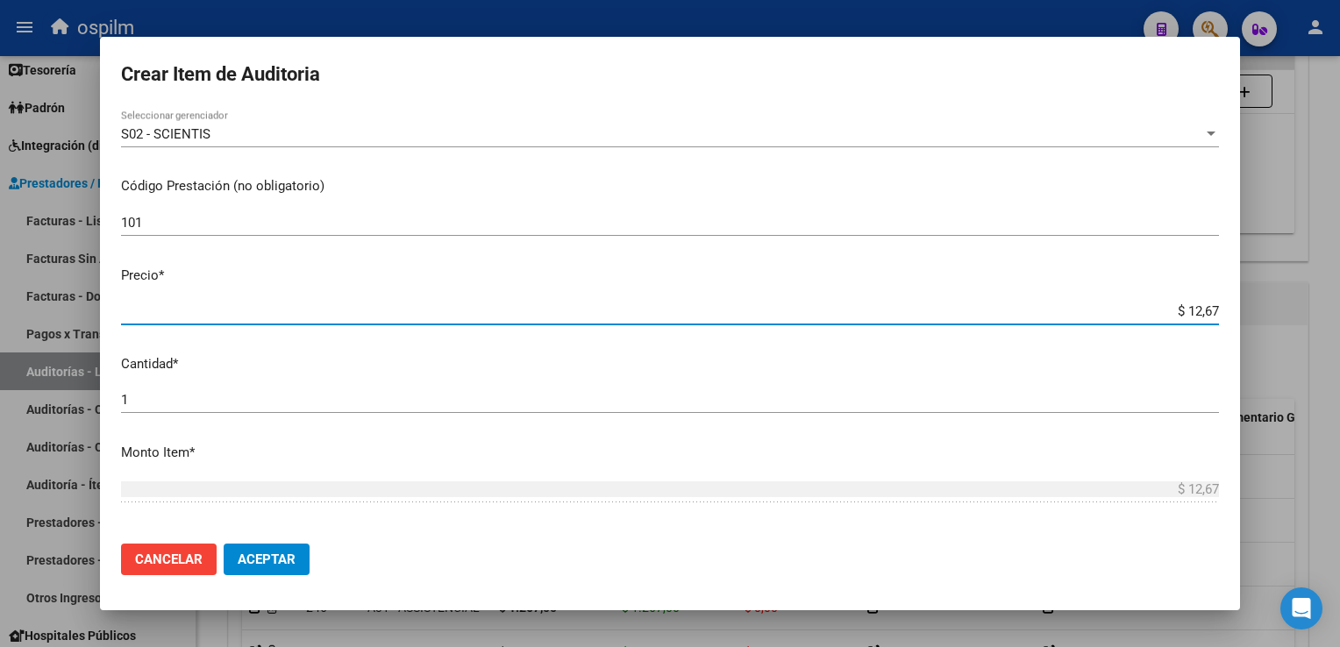
click at [1176, 304] on input "$ 12,67" at bounding box center [670, 311] width 1098 height 16
click at [1203, 310] on input "$ 12,67" at bounding box center [670, 311] width 1098 height 16
click at [1203, 307] on input "$ 12,67" at bounding box center [670, 311] width 1098 height 16
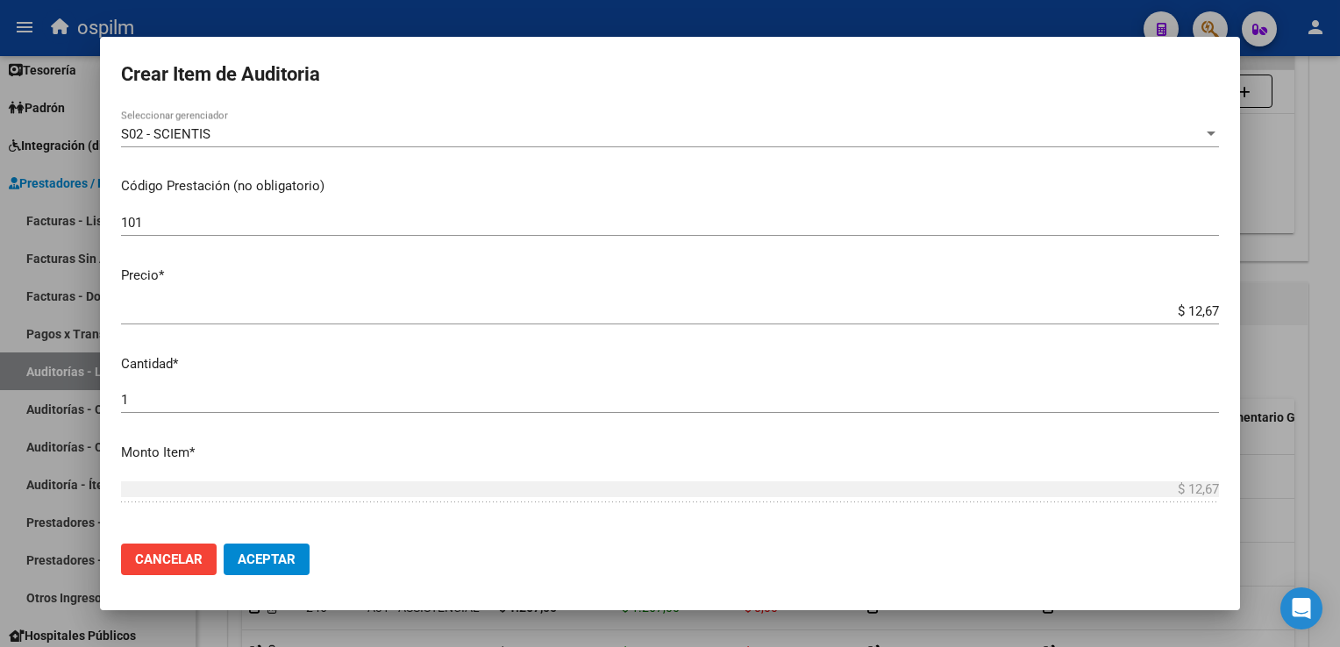
click at [1178, 303] on div "$ 12,67 Ingresar el precio" at bounding box center [670, 311] width 1098 height 26
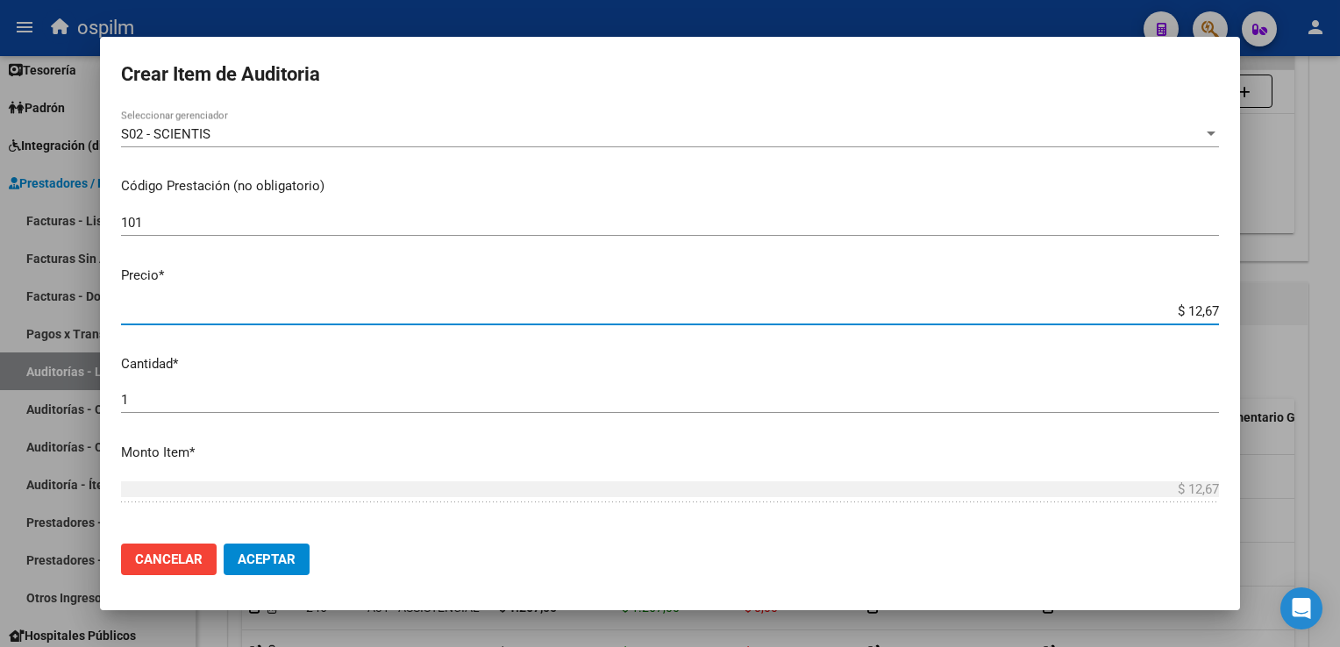
drag, startPoint x: 1177, startPoint y: 303, endPoint x: 1339, endPoint y: 325, distance: 163.7
click at [1339, 325] on html "menu ospilm person Firma Express Inicio Calendario SSS Instructivos Contacto OS…" at bounding box center [670, 323] width 1340 height 647
type input "$ 0,01"
type input "$ 0,12"
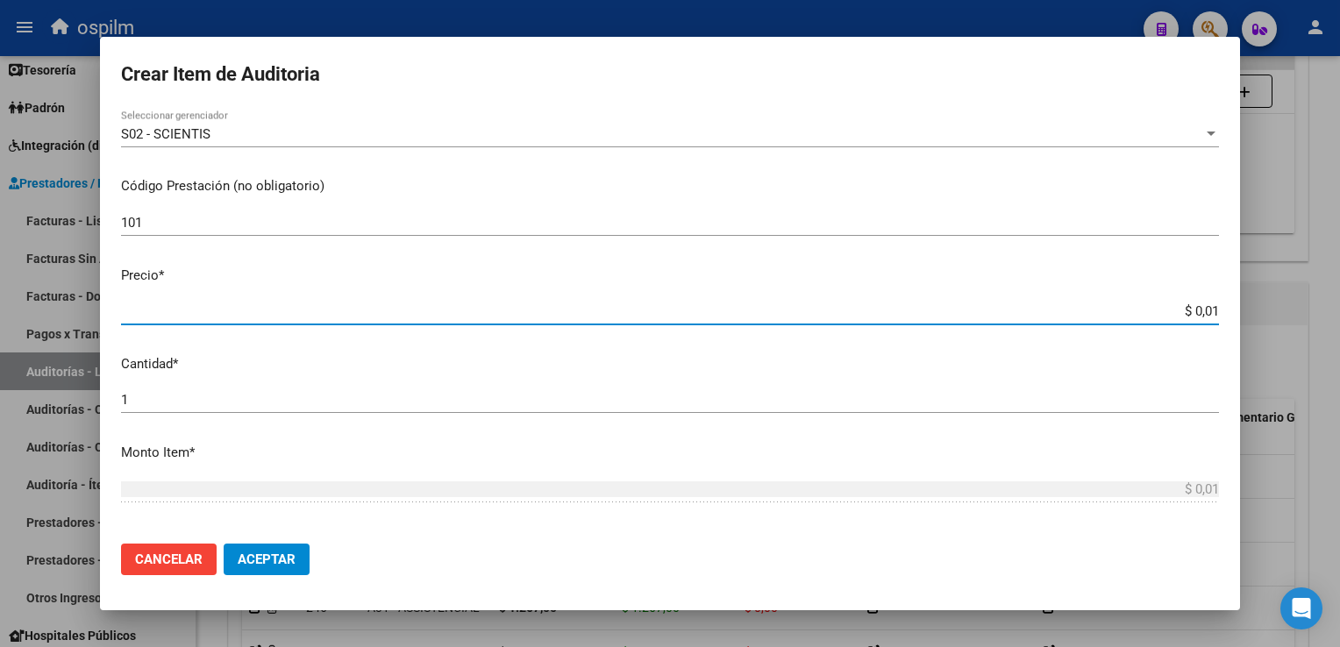
type input "$ 0,12"
type input "$ 1,26"
type input "$ 12,67"
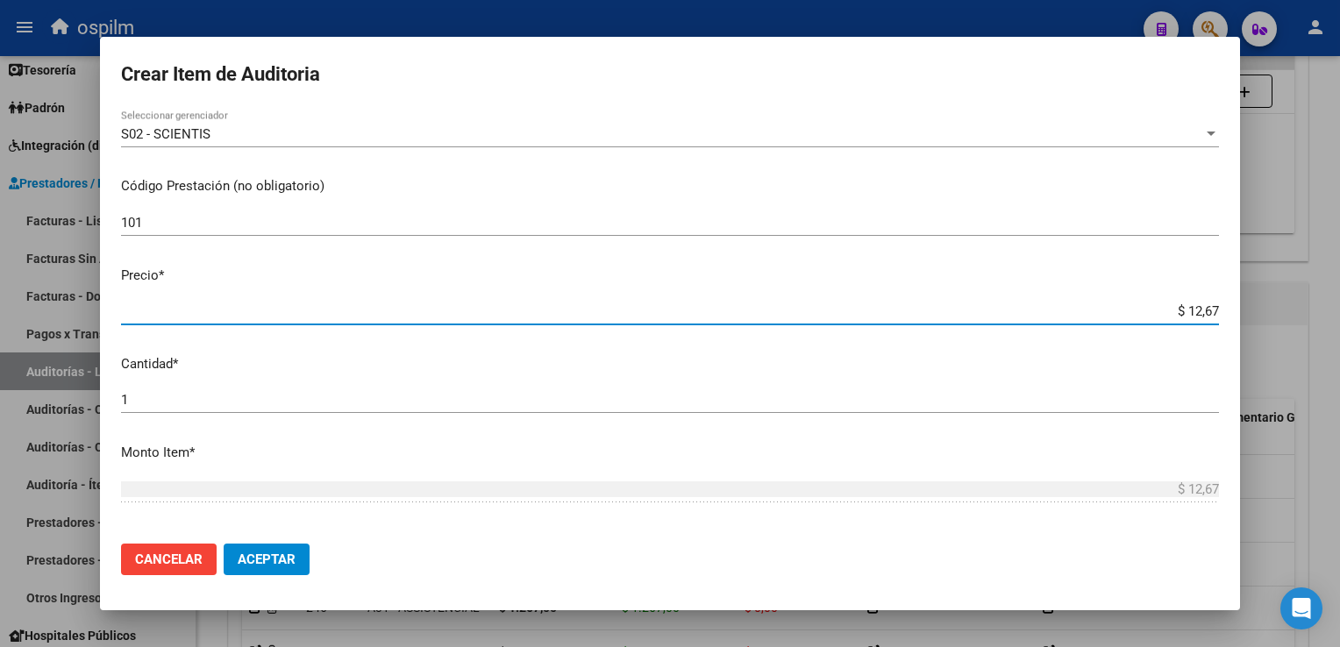
type input "$ 126,70"
type input "$ 1.267,00"
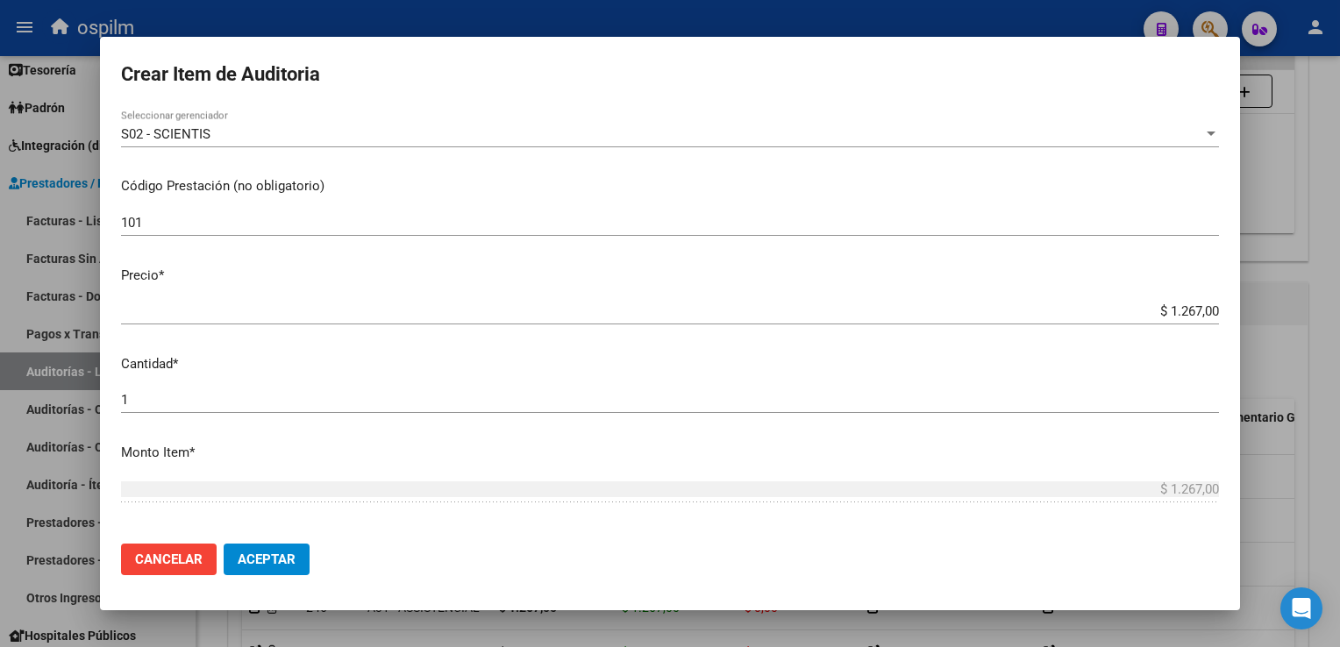
scroll to position [521, 0]
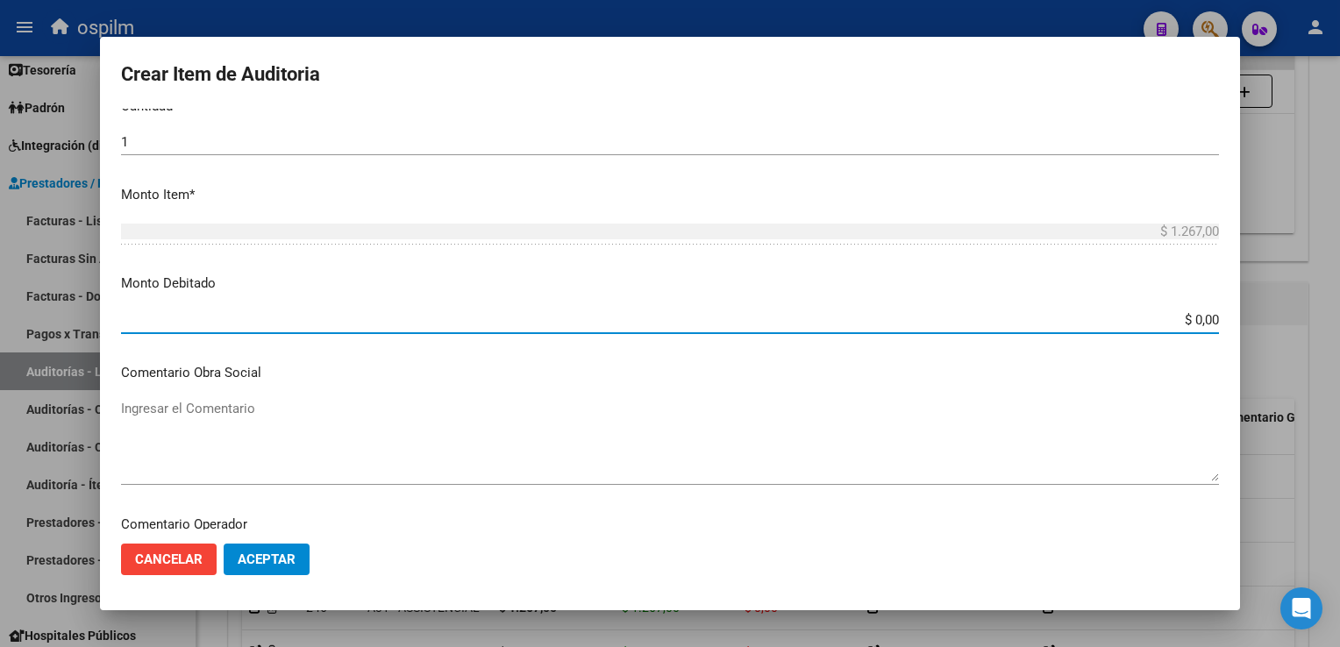
click at [274, 570] on button "Aceptar" at bounding box center [267, 560] width 86 height 32
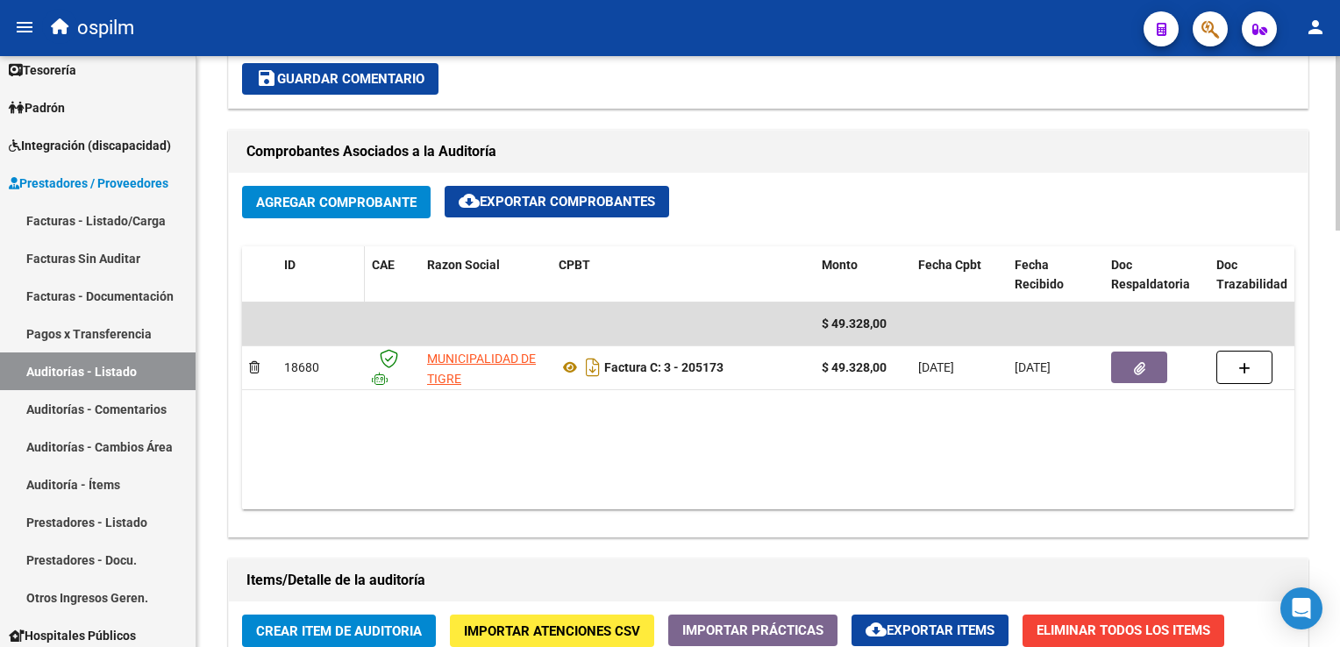
scroll to position [789, 0]
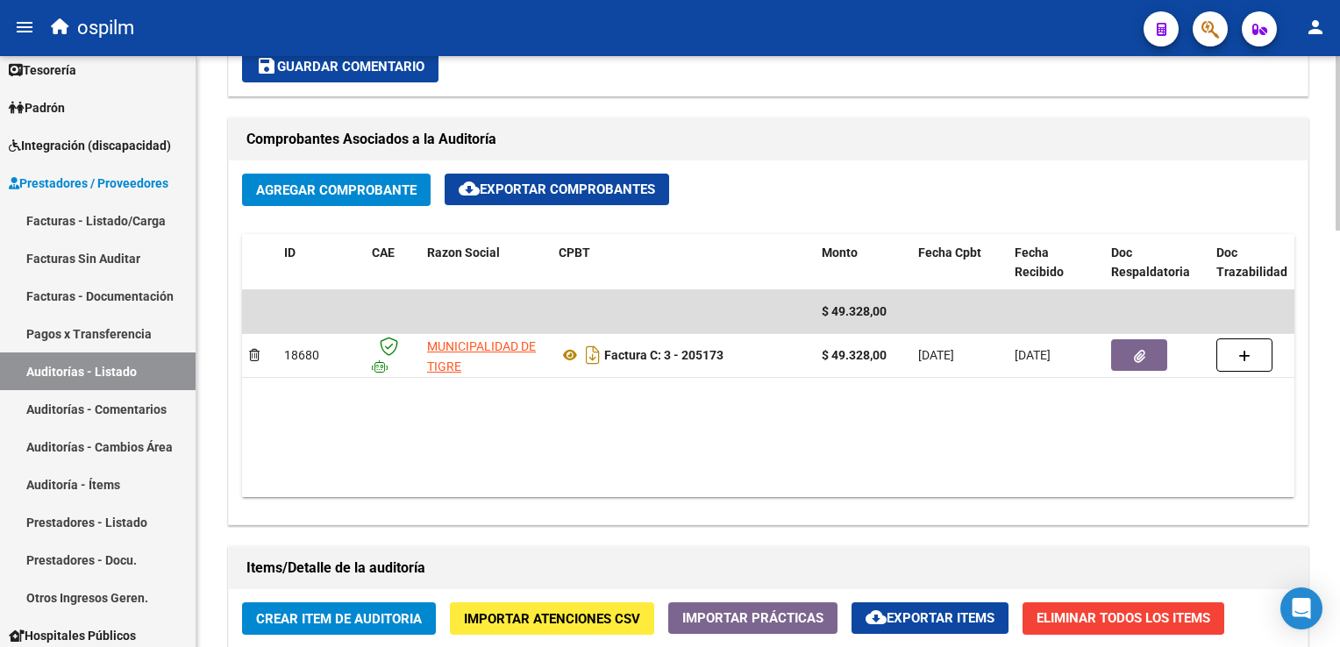
click at [316, 615] on span "Crear Item de Auditoria" at bounding box center [339, 619] width 166 height 16
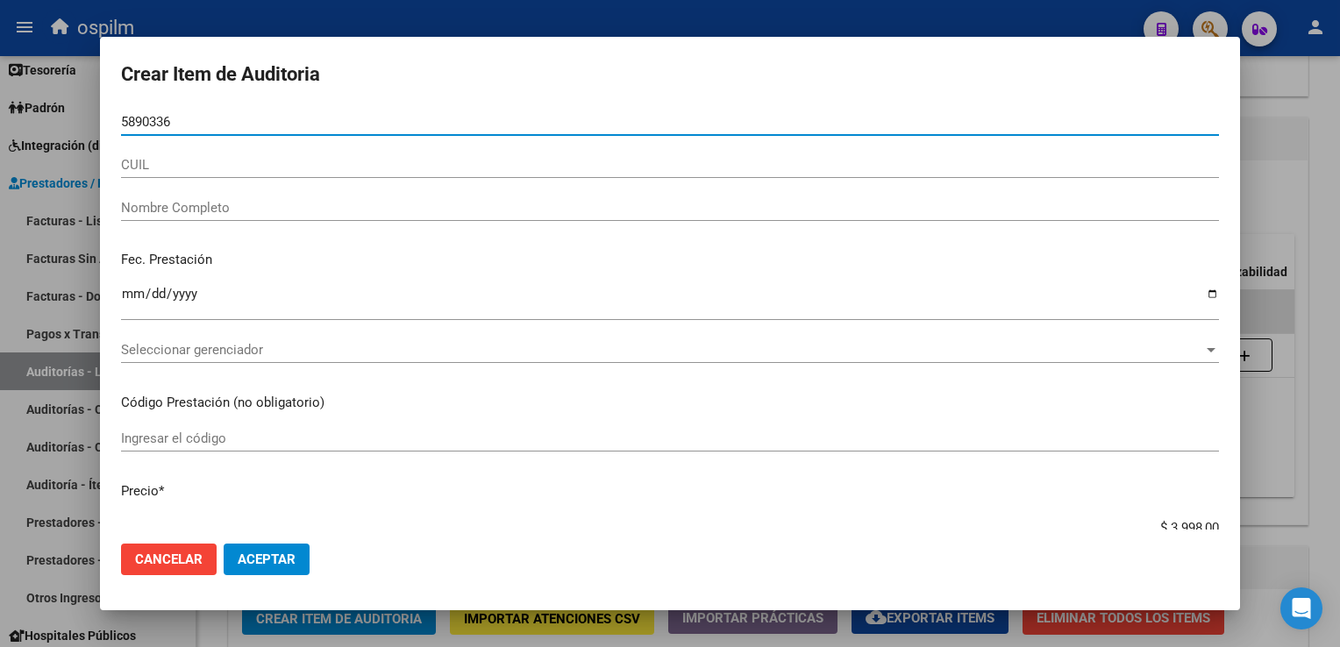
type input "58903367"
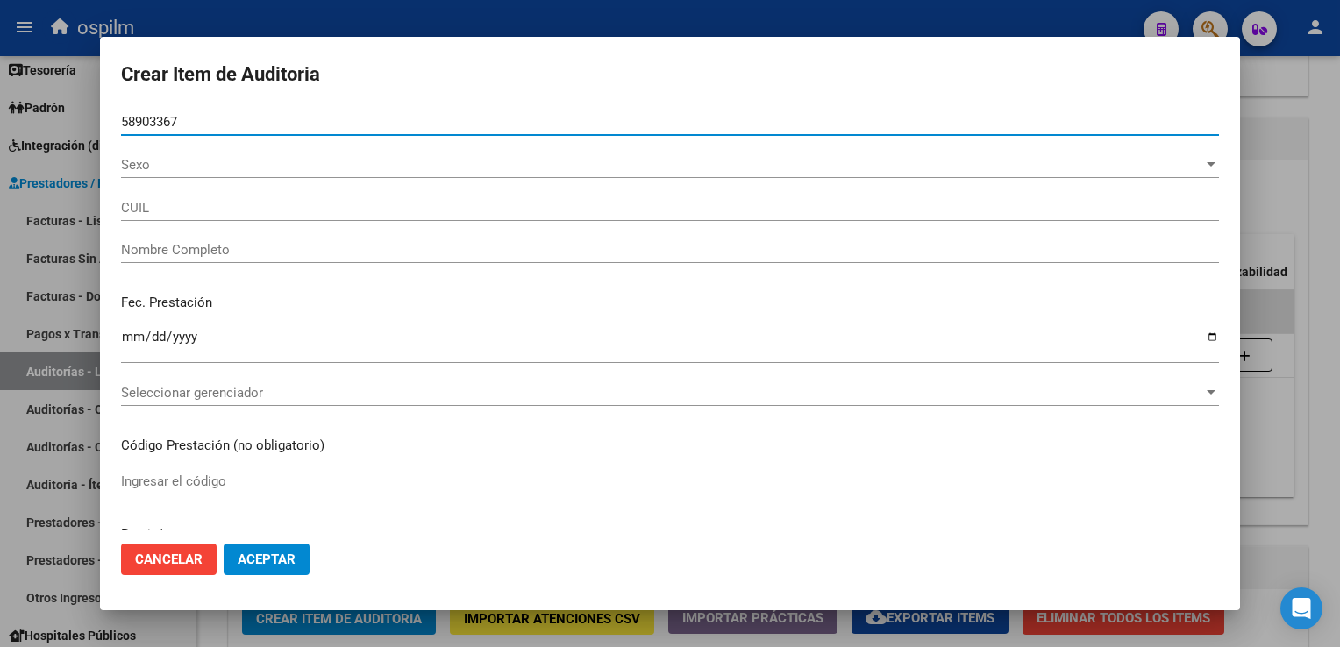
type input "20589033672"
type input "[DEMOGRAPHIC_DATA][PERSON_NAME] -"
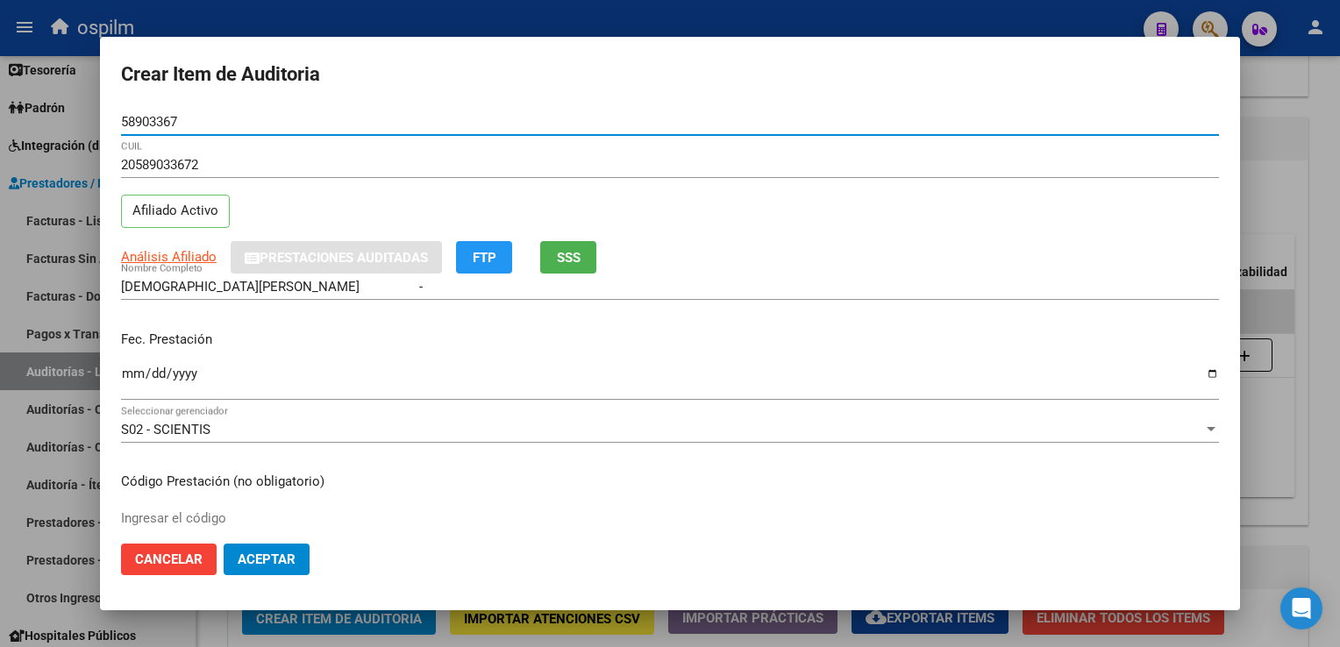
type input "58903367"
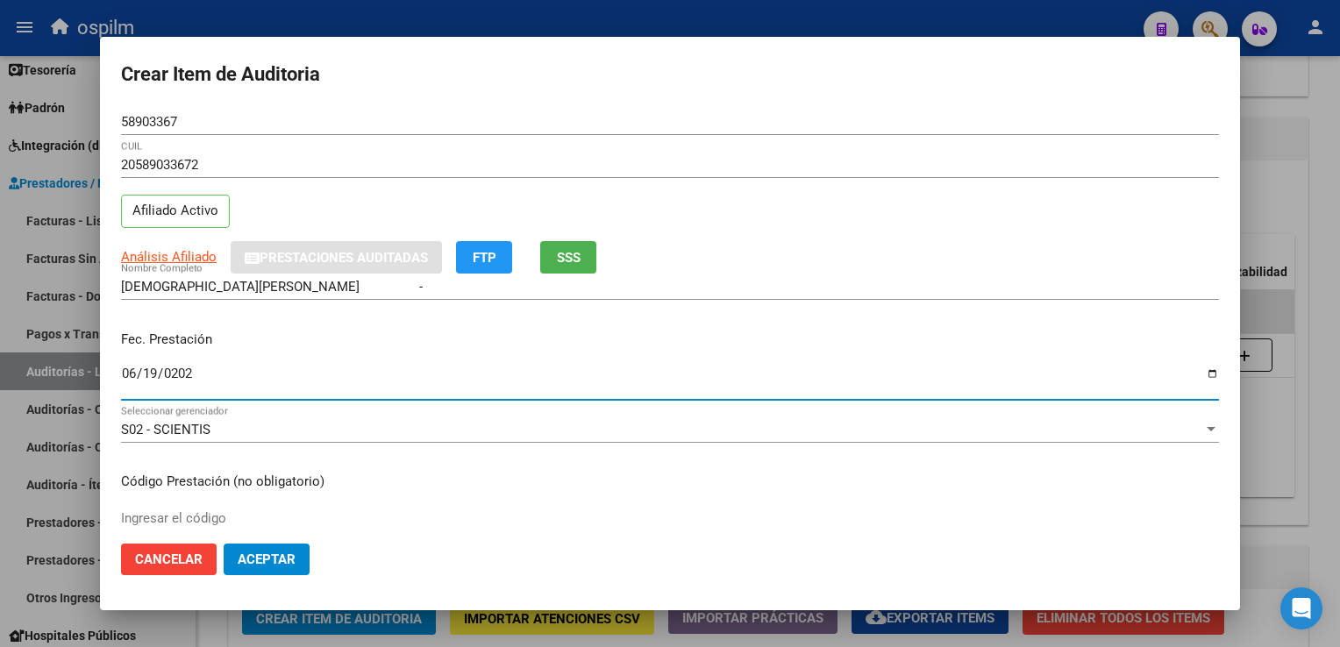
type input "[DATE]"
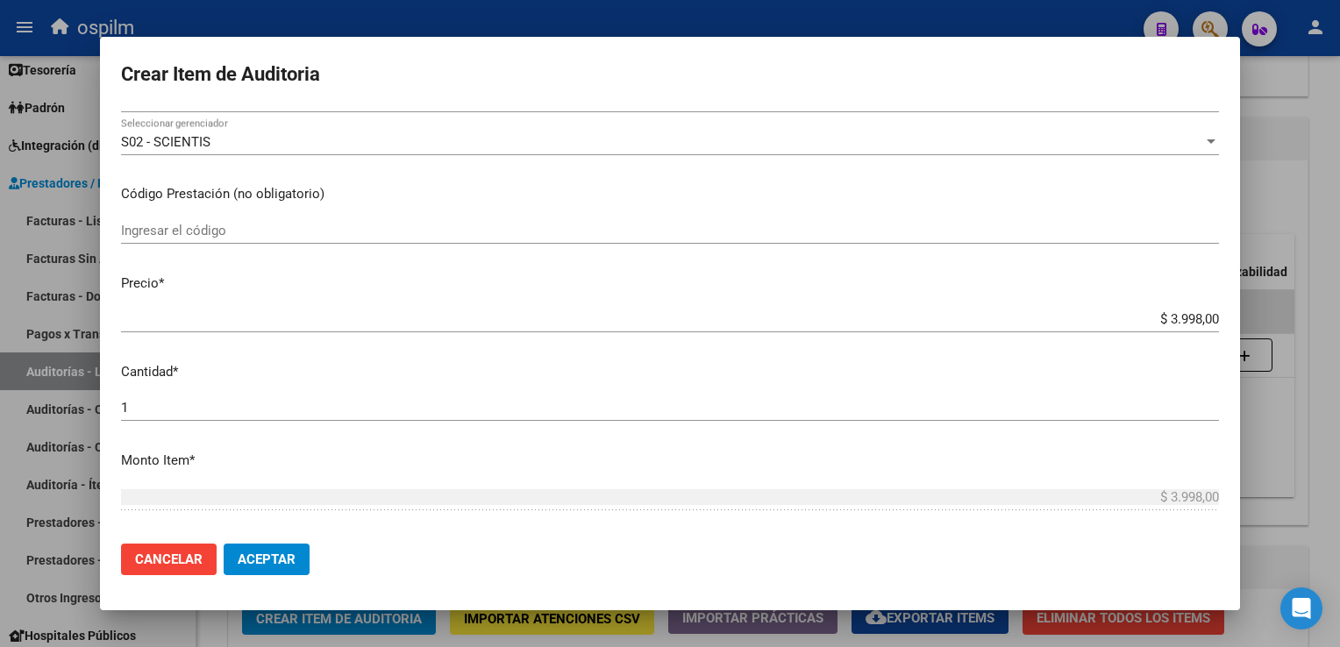
scroll to position [554, 0]
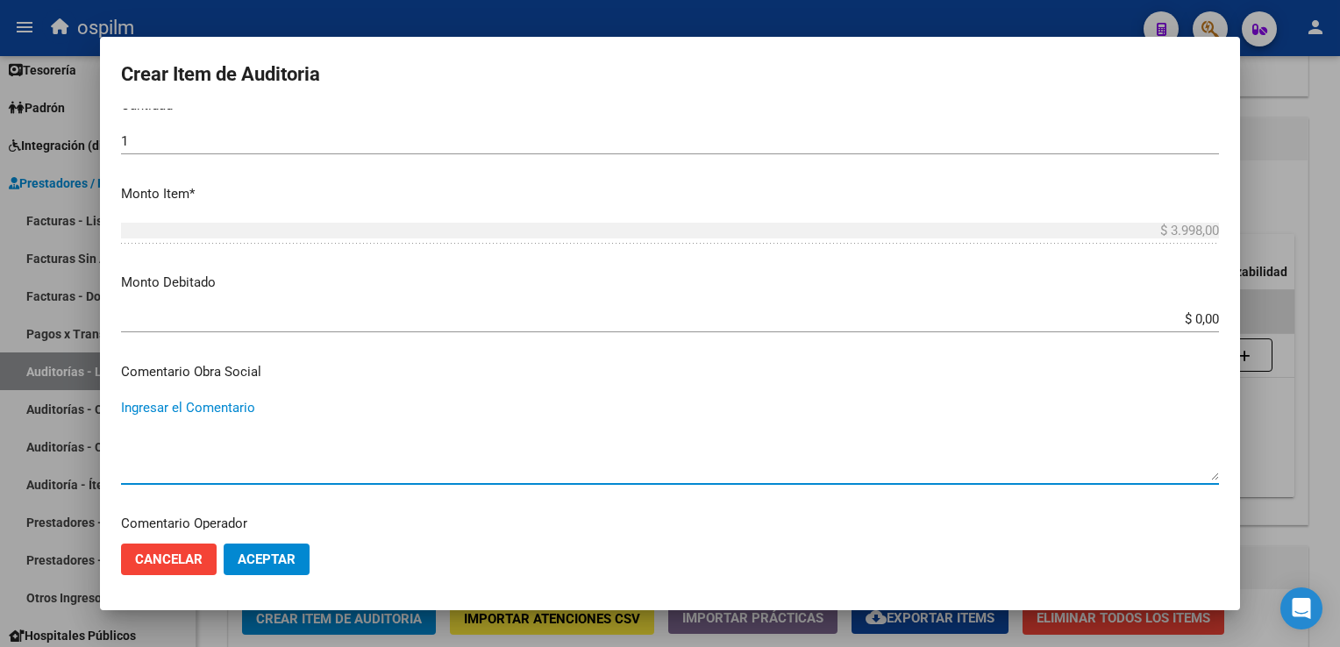
click at [281, 551] on span "Aceptar" at bounding box center [267, 559] width 58 height 16
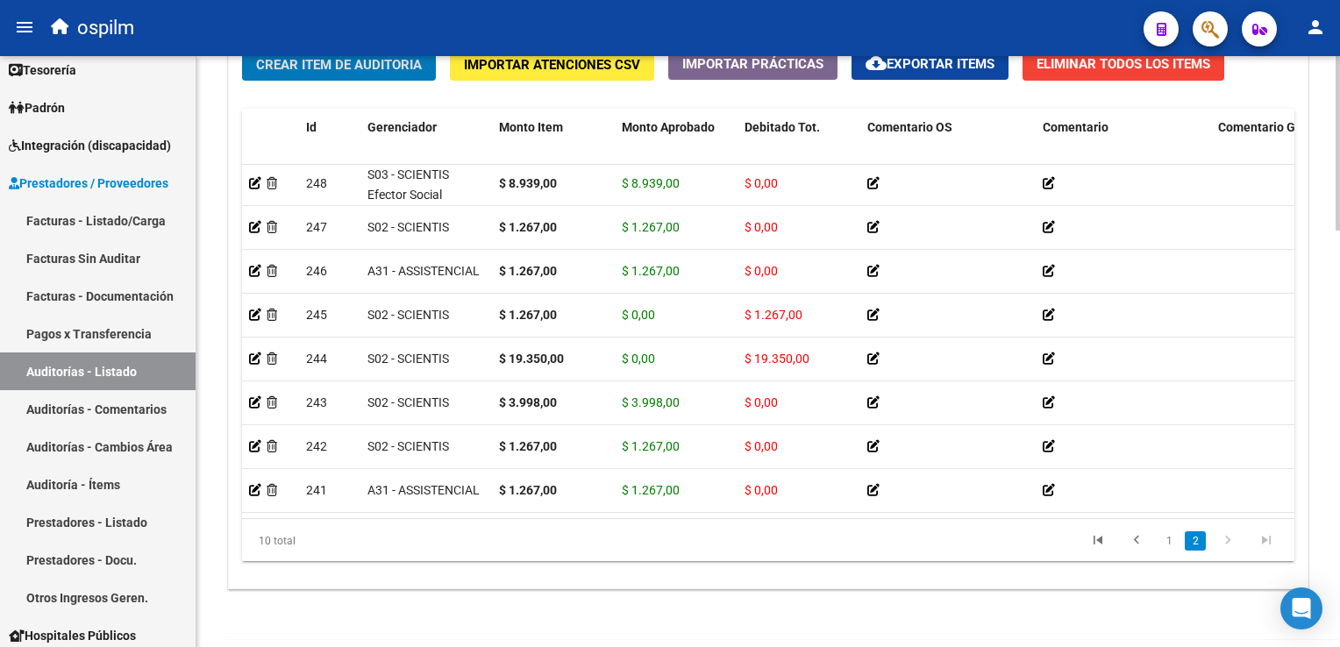
scroll to position [1315, 0]
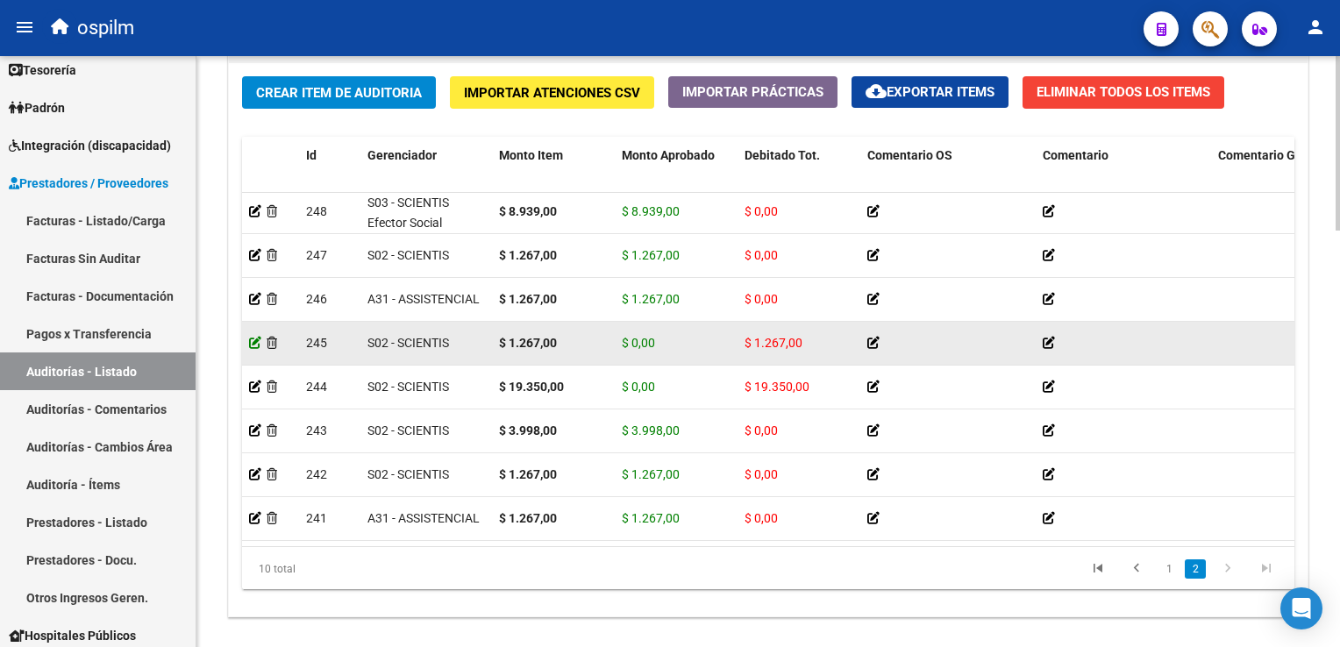
click at [256, 337] on icon at bounding box center [255, 343] width 12 height 12
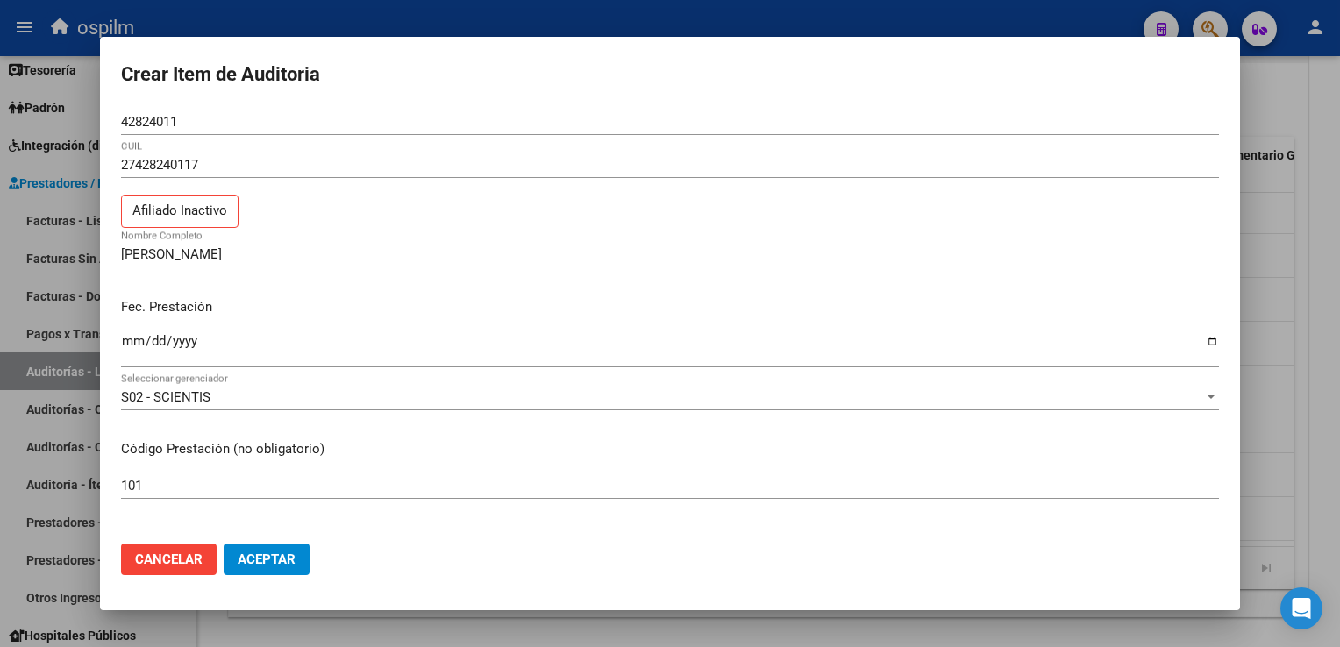
drag, startPoint x: 260, startPoint y: 559, endPoint x: 701, endPoint y: 443, distance: 456.1
click at [657, 461] on form "Crear Item de Auditoria 42824011 Nro Documento 27428240117 CUIL Afiliado Inacti…" at bounding box center [670, 323] width 1098 height 531
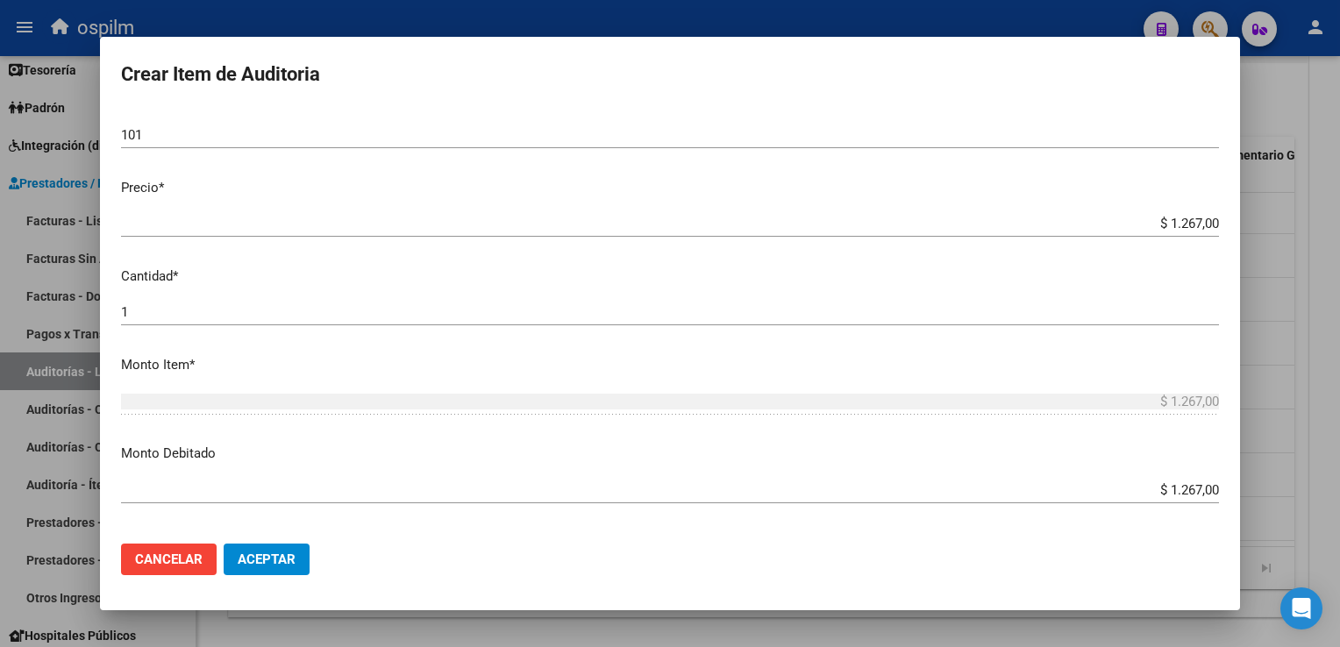
scroll to position [614, 0]
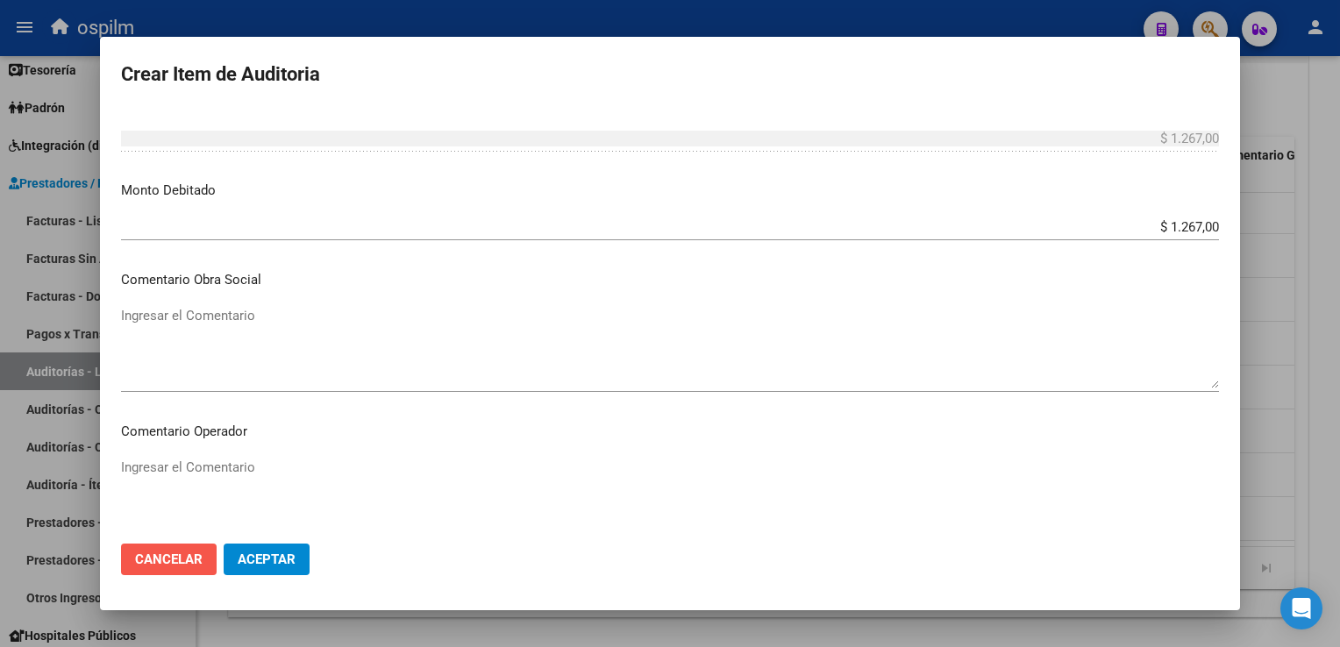
click at [201, 552] on span "Cancelar" at bounding box center [169, 559] width 68 height 16
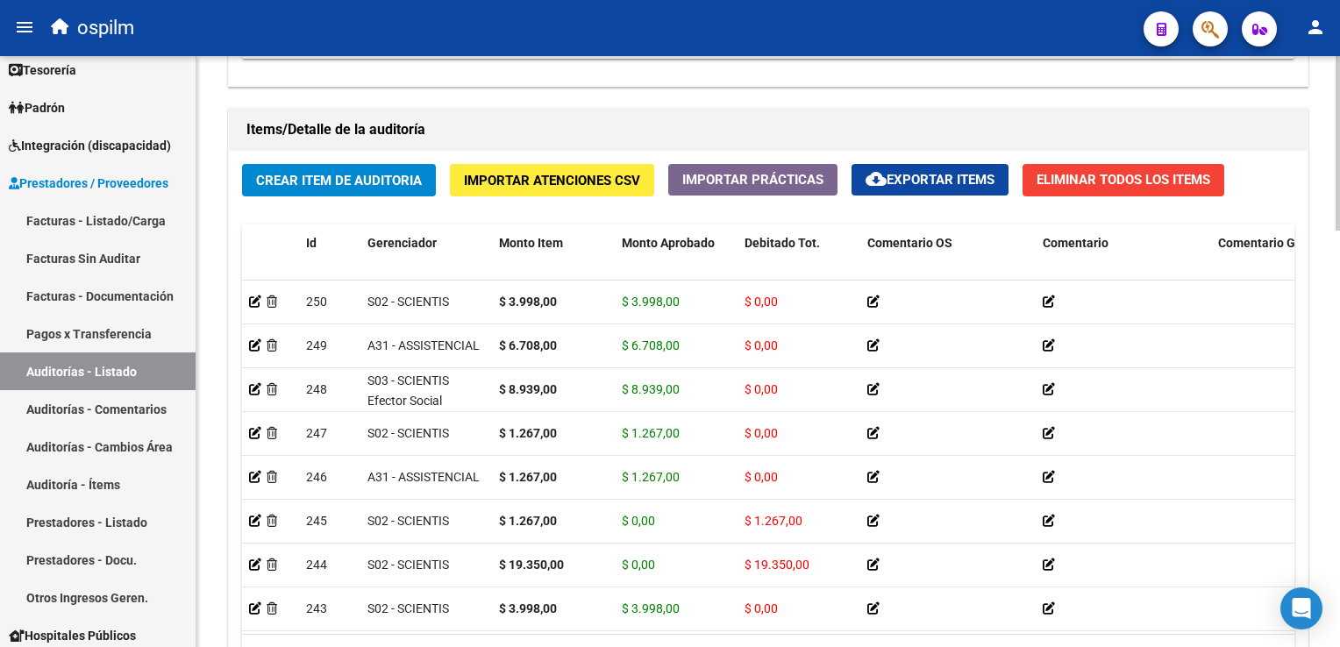
scroll to position [1315, 0]
